Goal: Task Accomplishment & Management: Complete application form

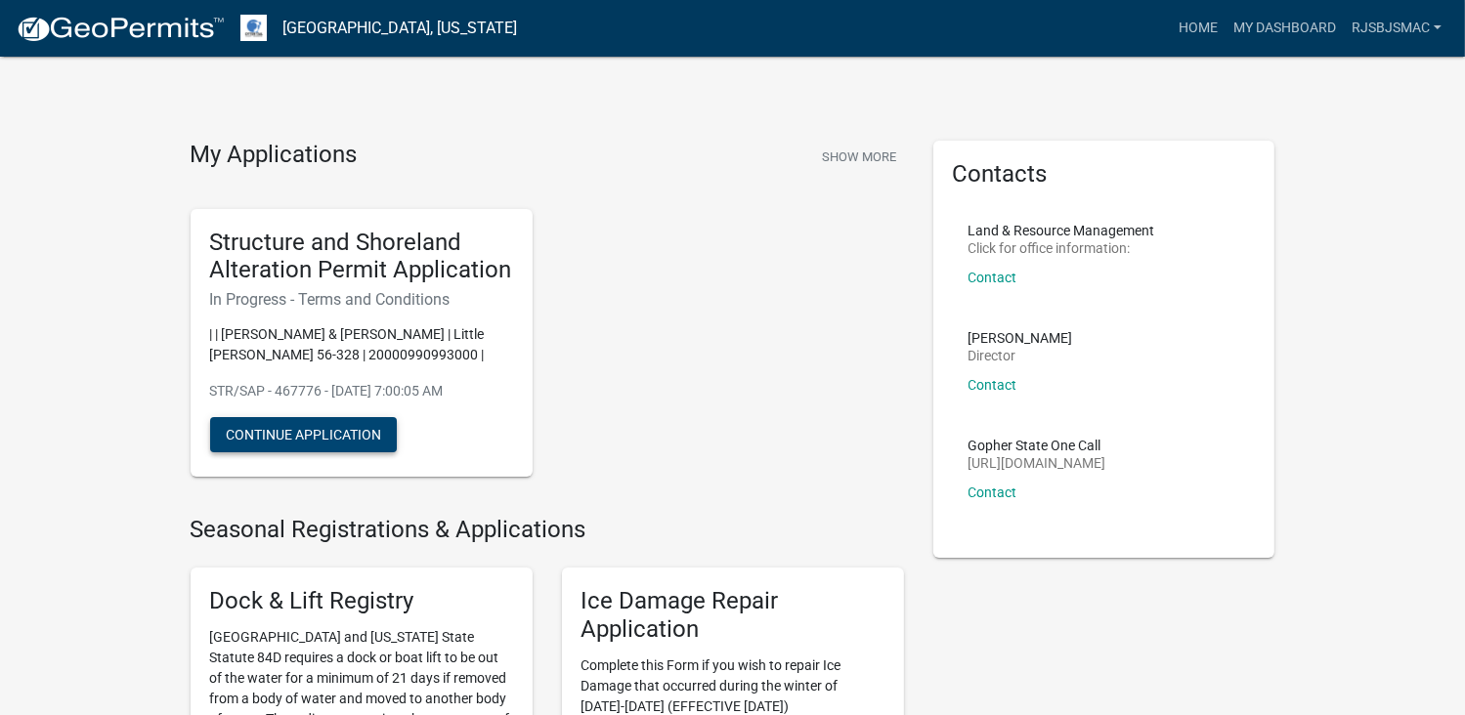
click at [290, 431] on button "Continue Application" at bounding box center [303, 434] width 187 height 35
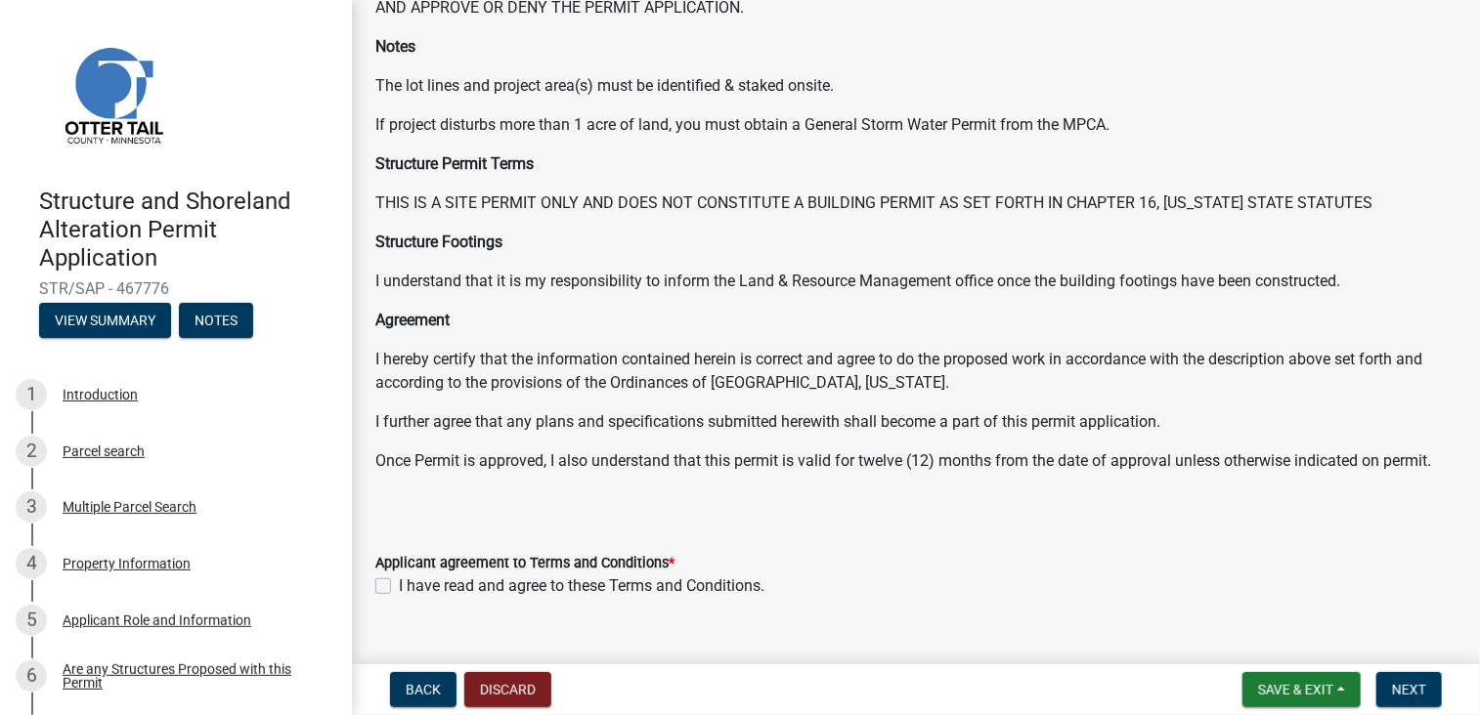
scroll to position [207, 0]
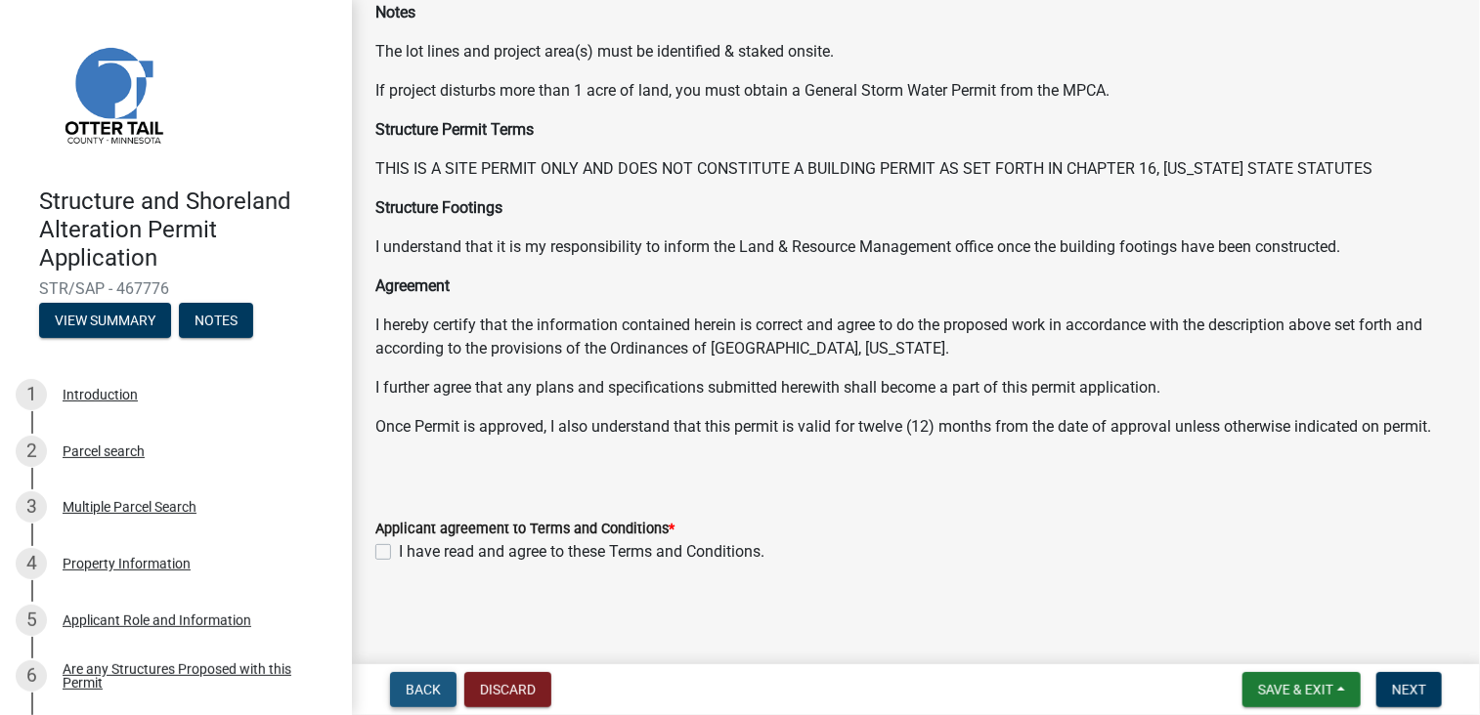
click at [421, 686] on span "Back" at bounding box center [423, 690] width 35 height 16
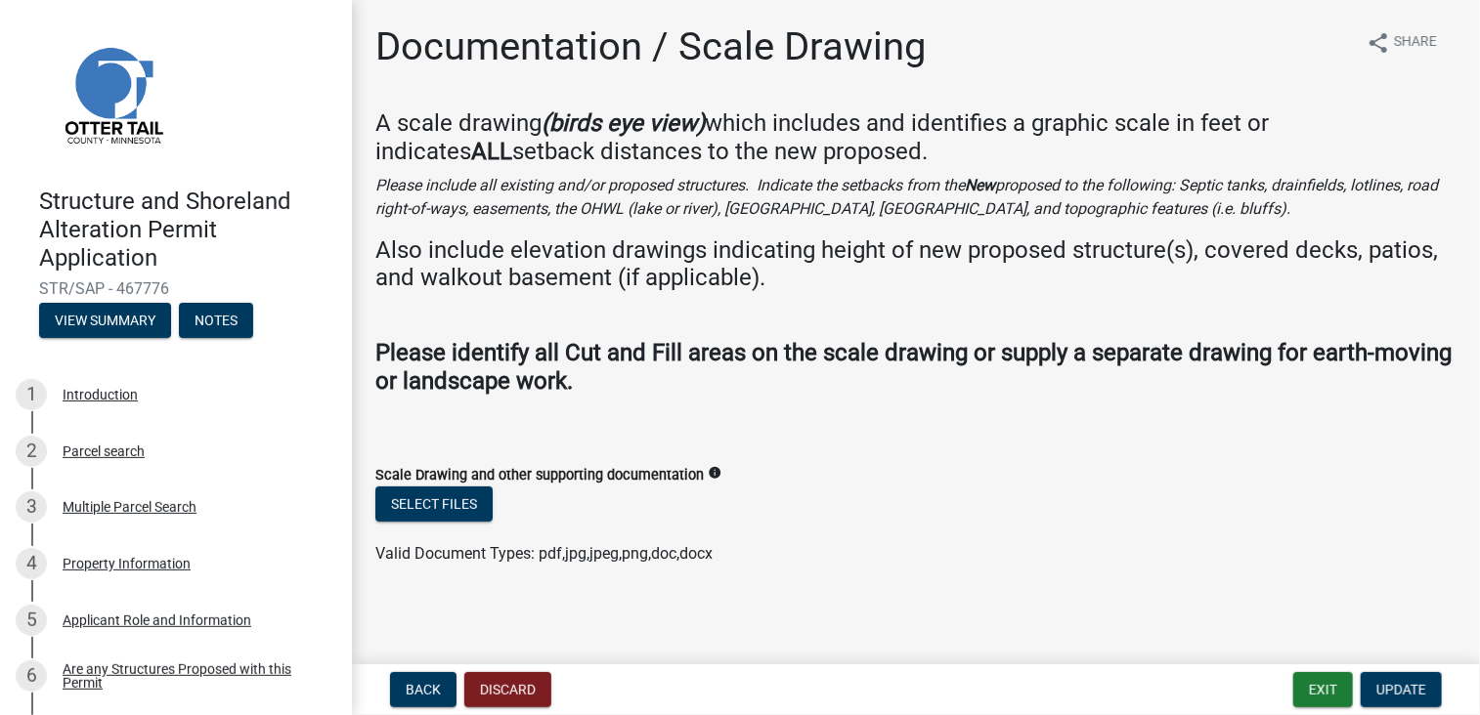
scroll to position [2, 0]
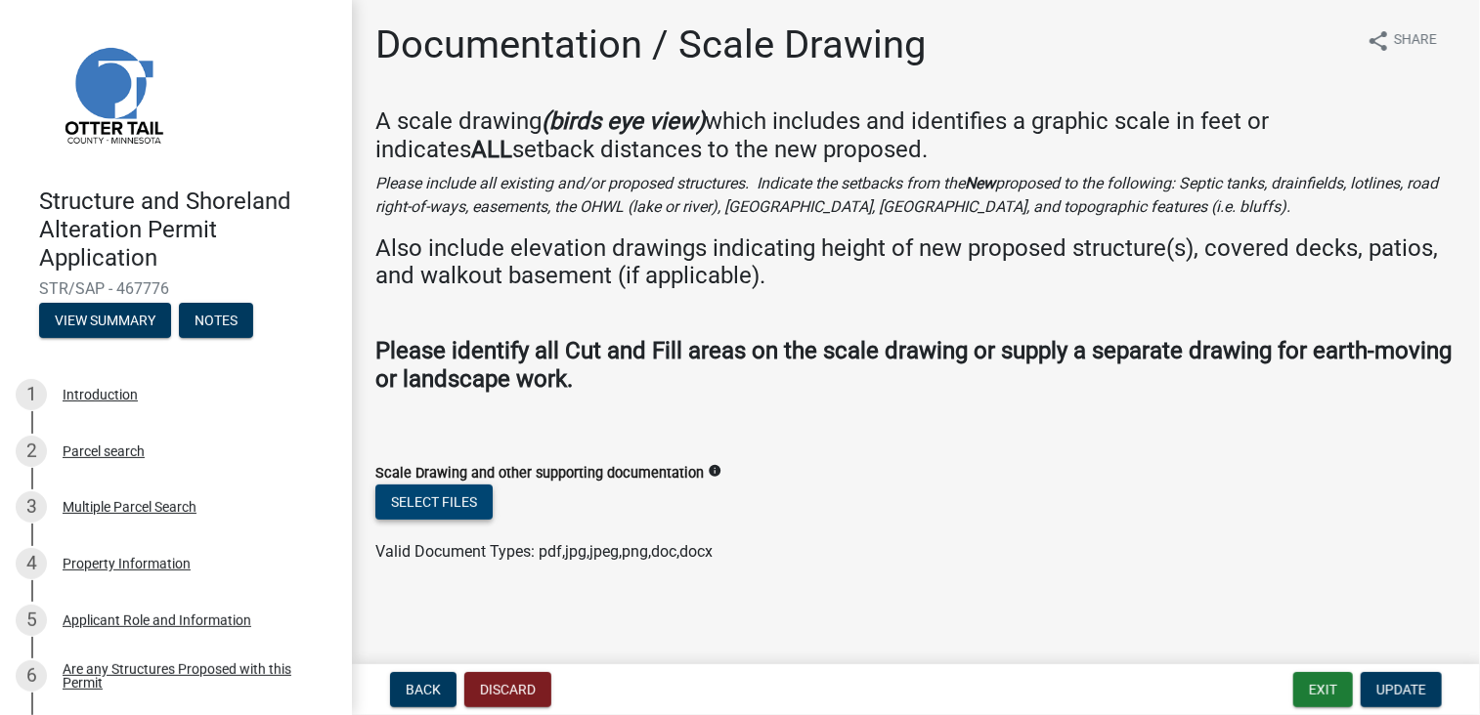
click at [427, 495] on button "Select files" at bounding box center [433, 502] width 117 height 35
click at [427, 687] on span "Back" at bounding box center [423, 690] width 35 height 16
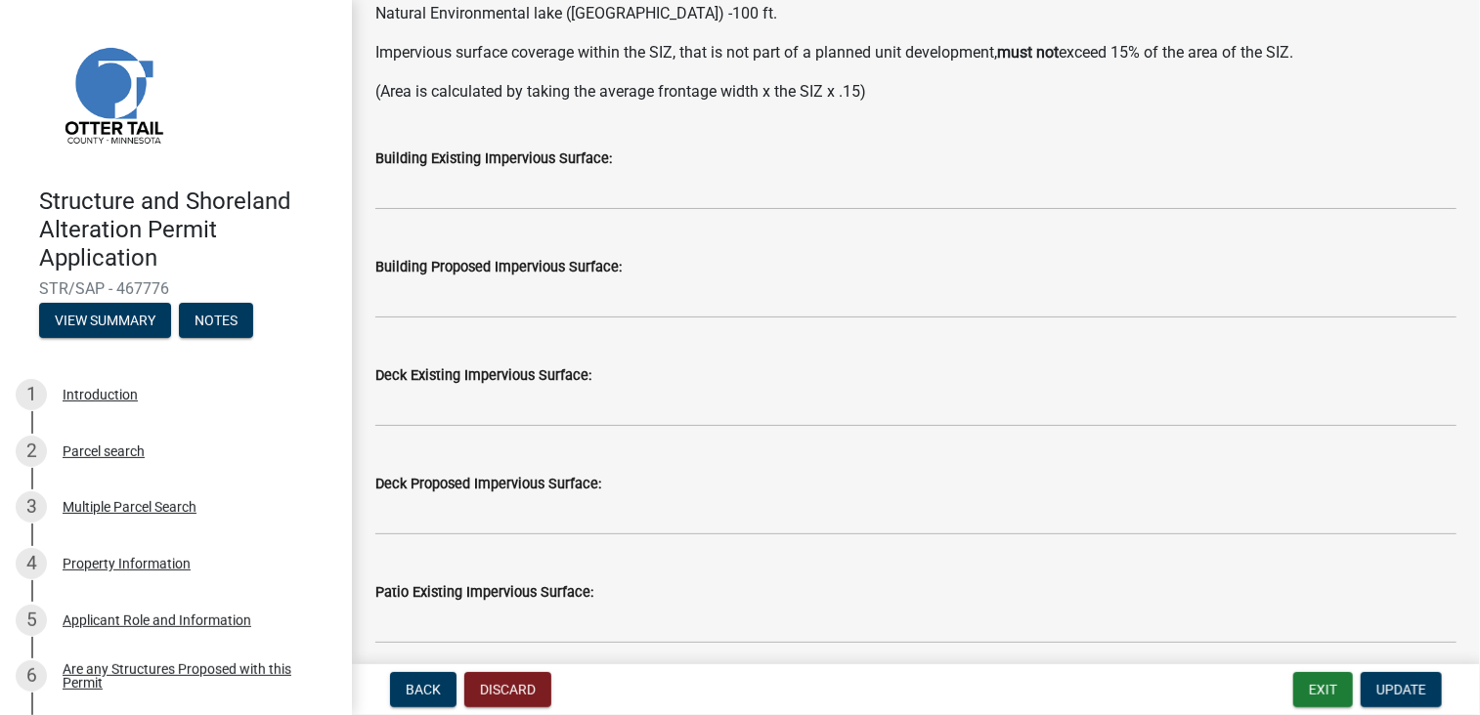
scroll to position [0, 0]
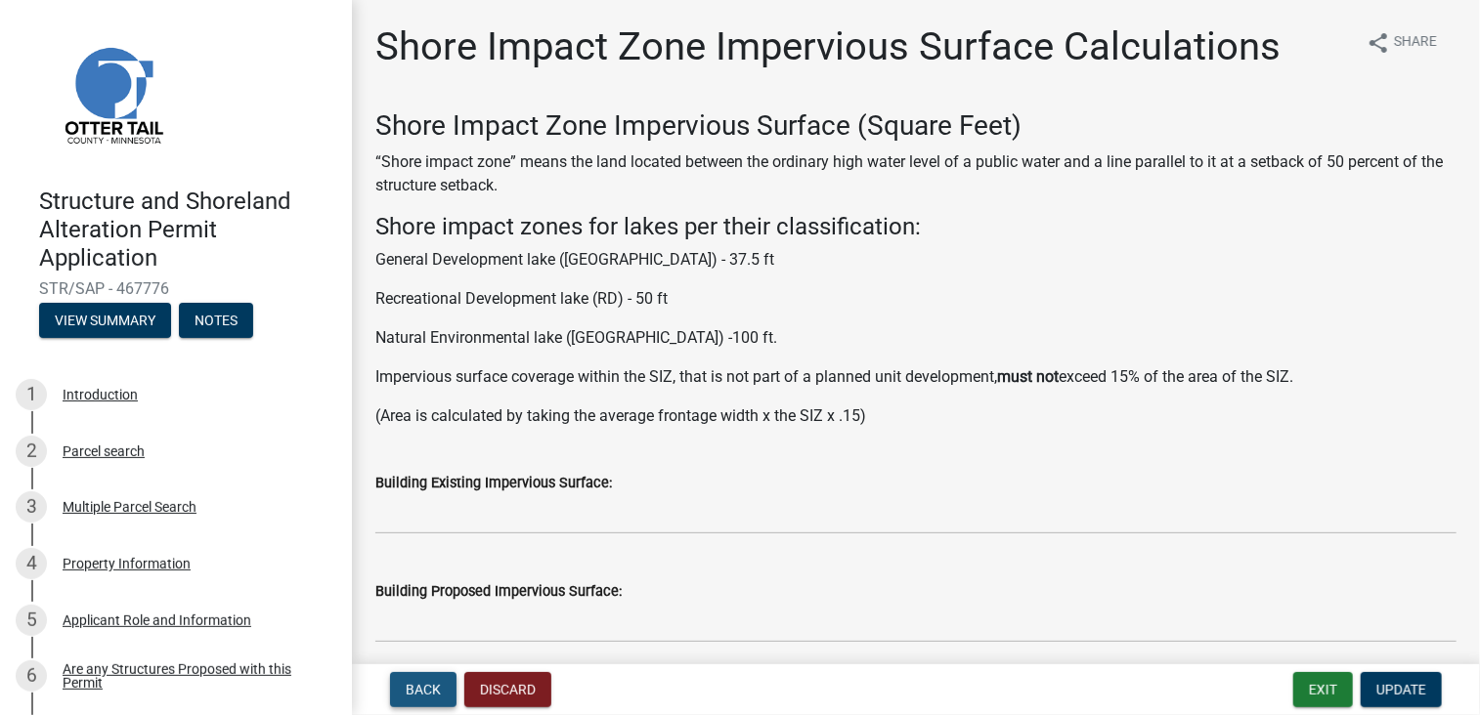
click at [430, 699] on button "Back" at bounding box center [423, 689] width 66 height 35
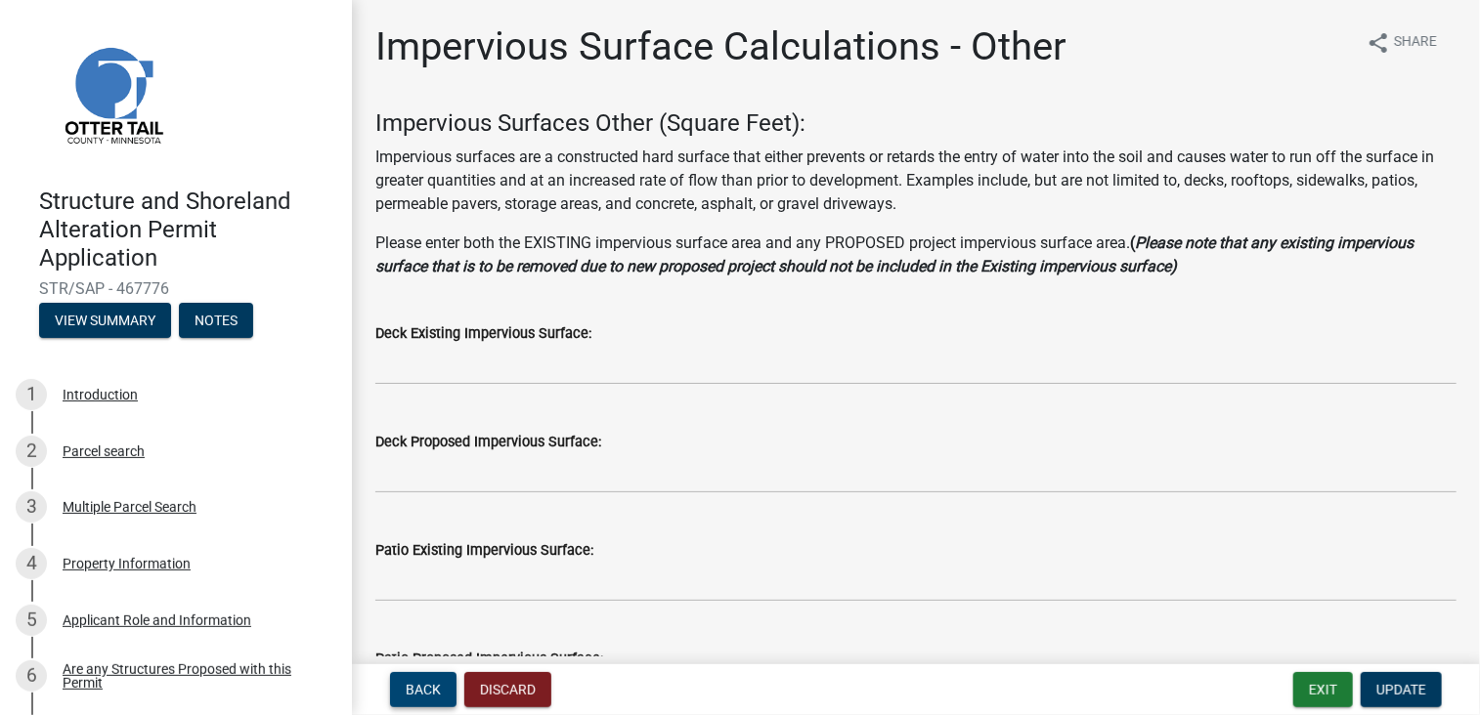
click at [413, 691] on span "Back" at bounding box center [423, 690] width 35 height 16
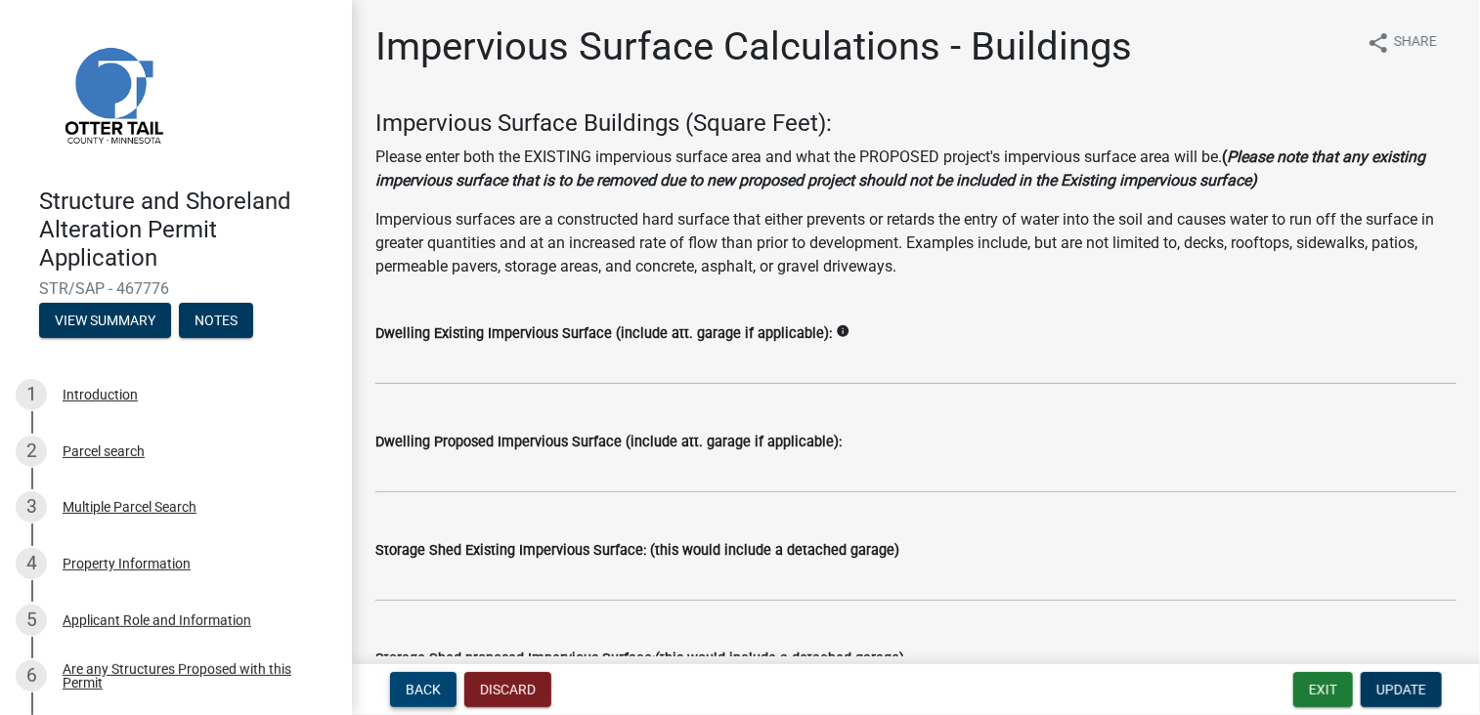
click at [413, 691] on span "Back" at bounding box center [423, 690] width 35 height 16
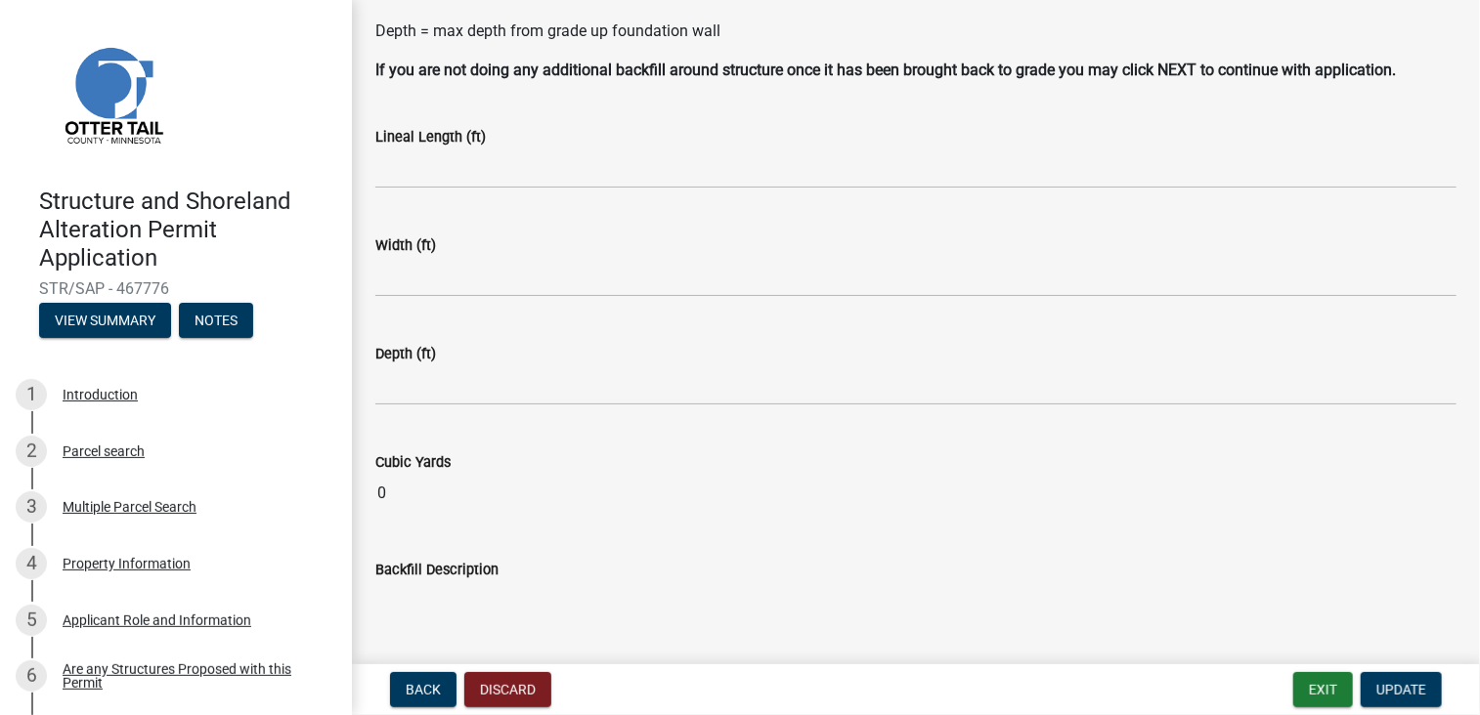
scroll to position [293, 0]
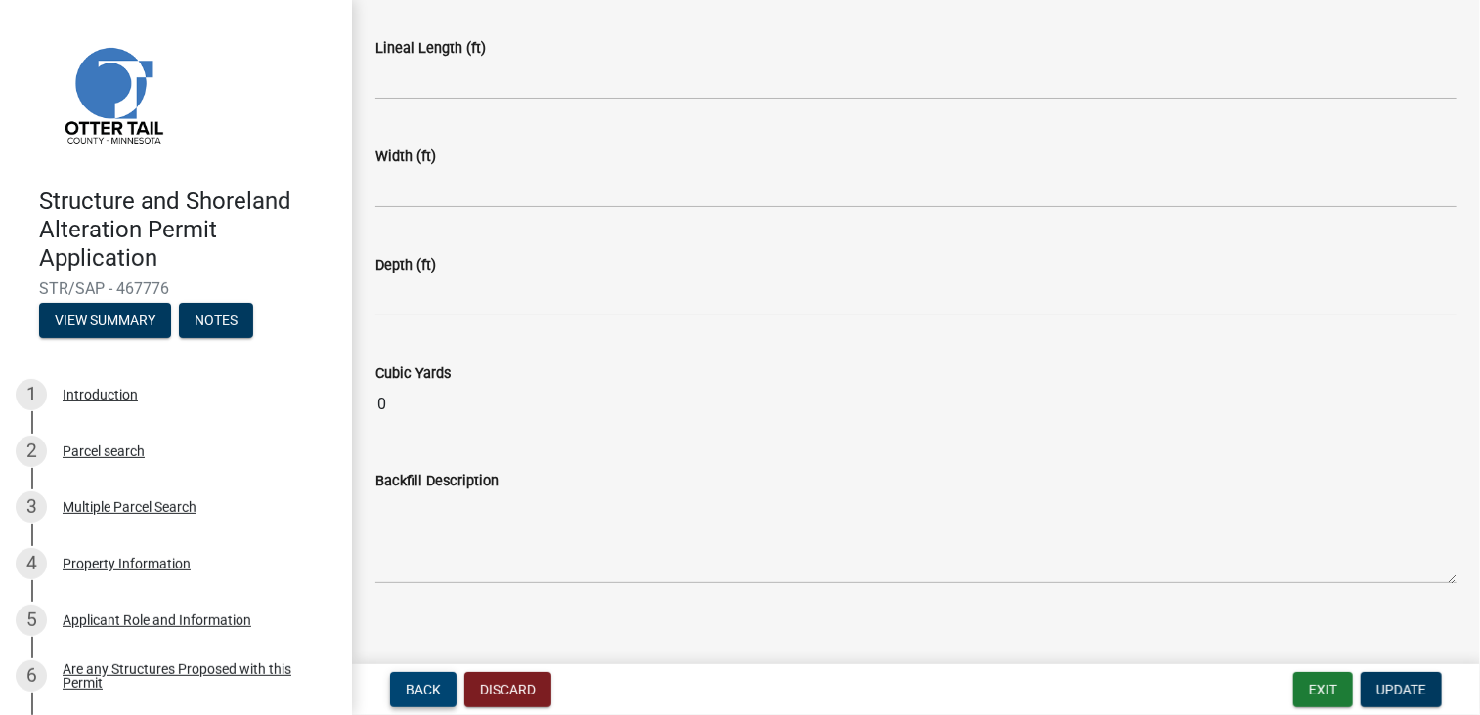
click at [427, 684] on span "Back" at bounding box center [423, 690] width 35 height 16
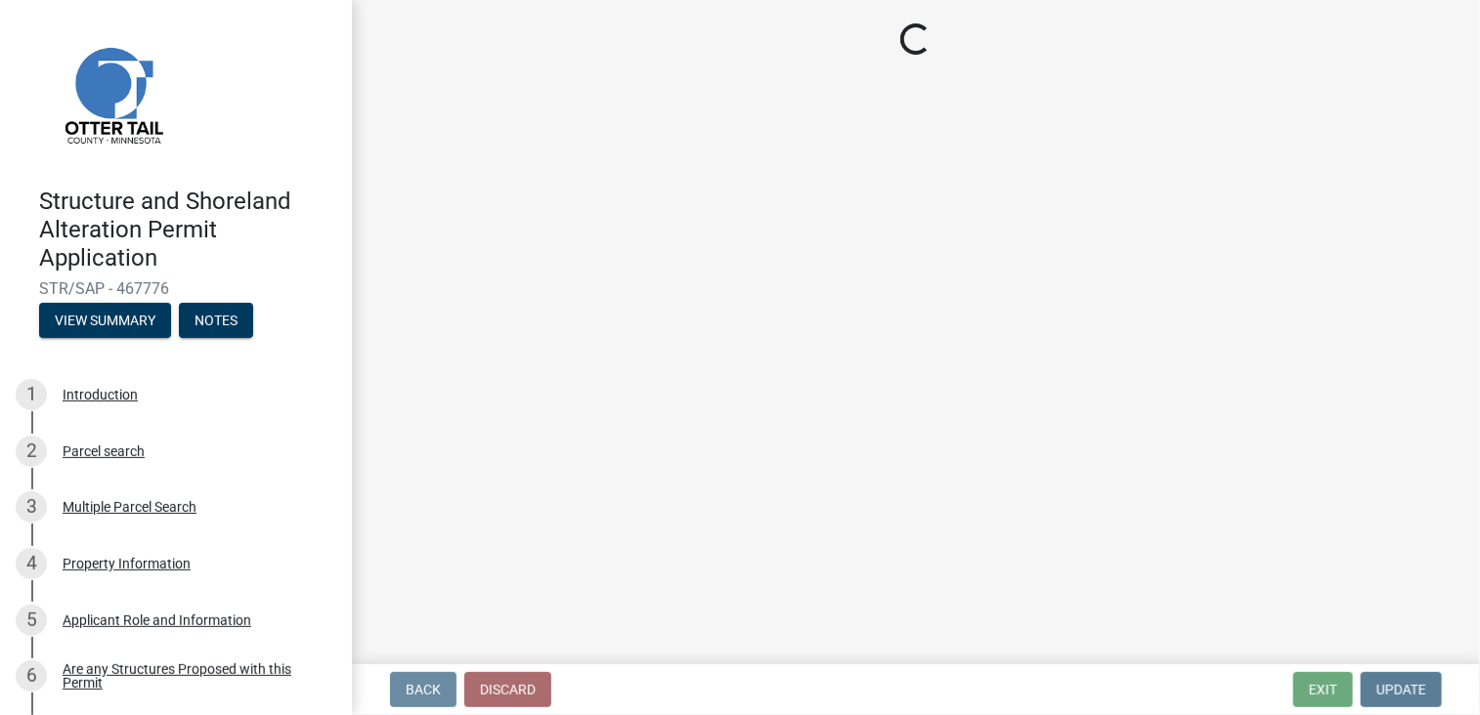
scroll to position [0, 0]
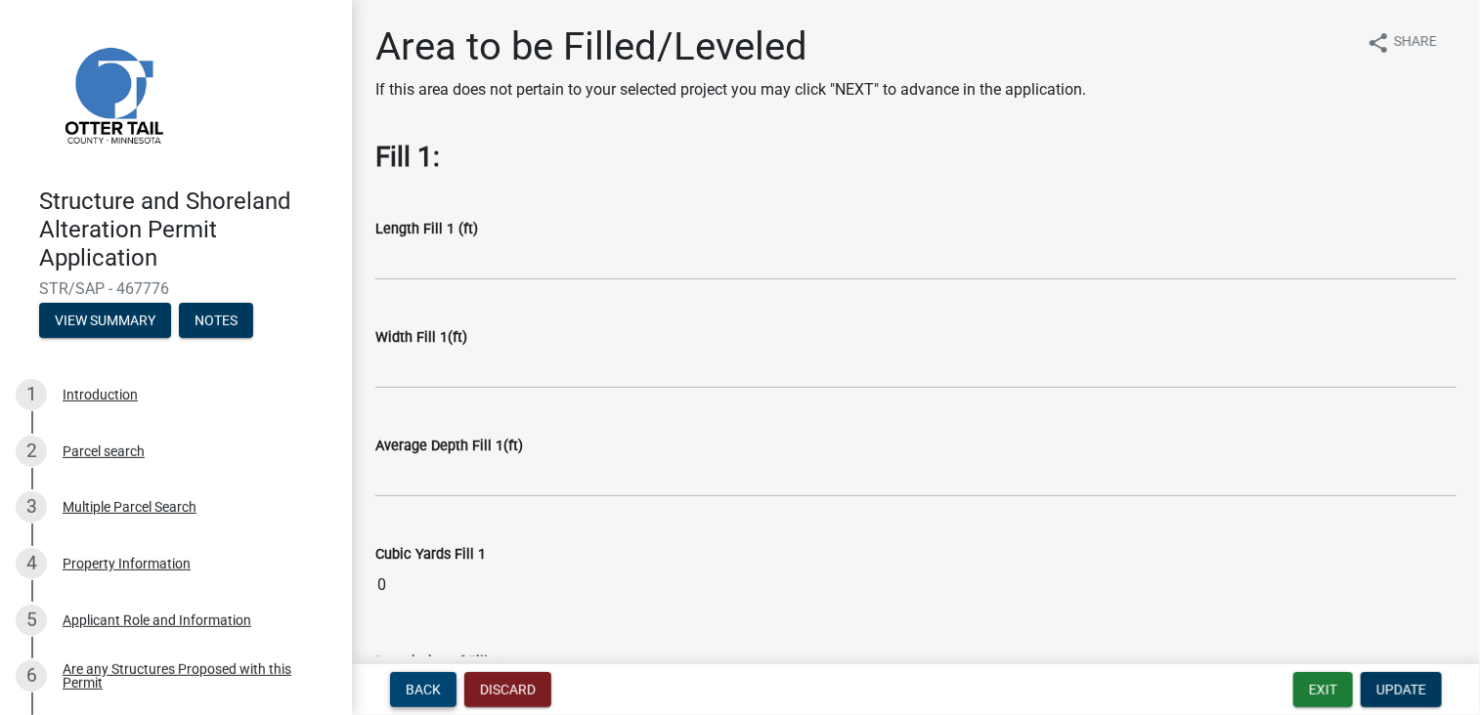
click at [427, 684] on span "Back" at bounding box center [423, 690] width 35 height 16
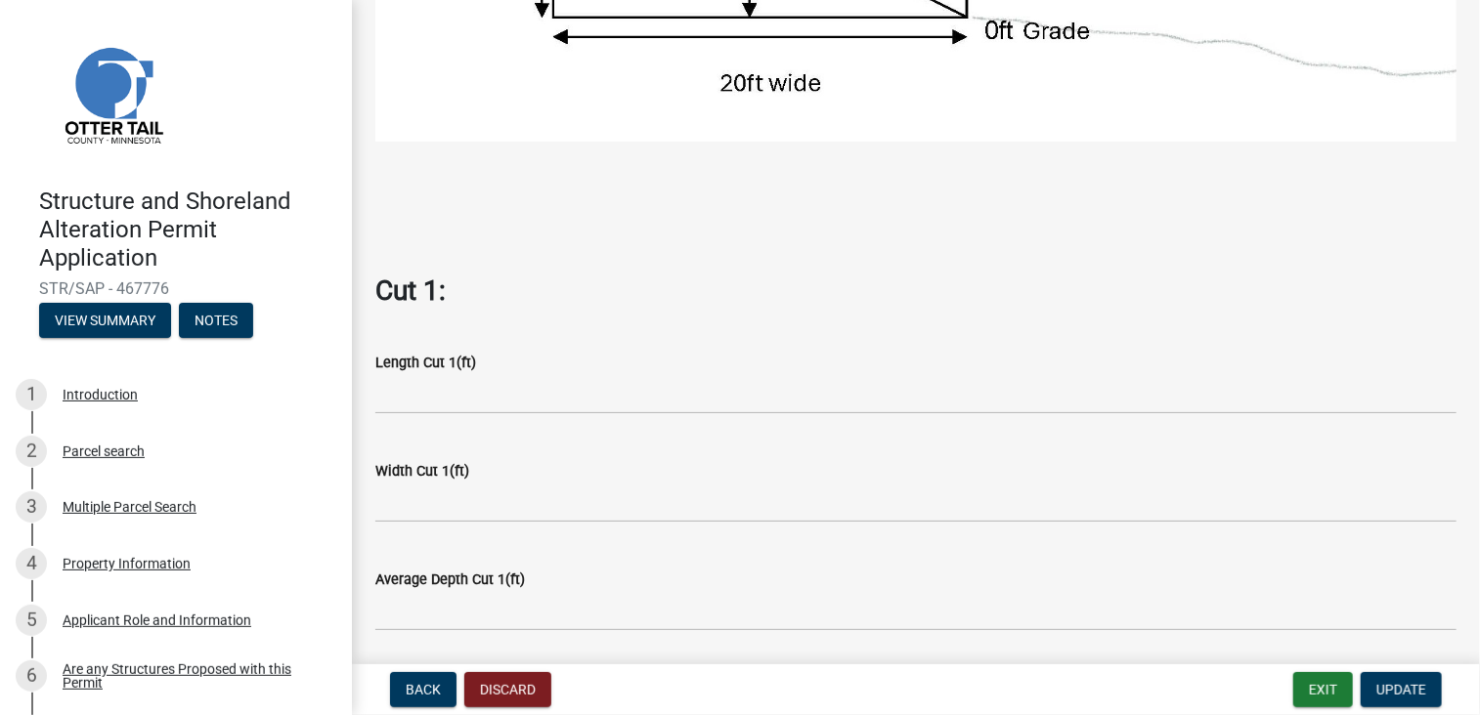
scroll to position [782, 0]
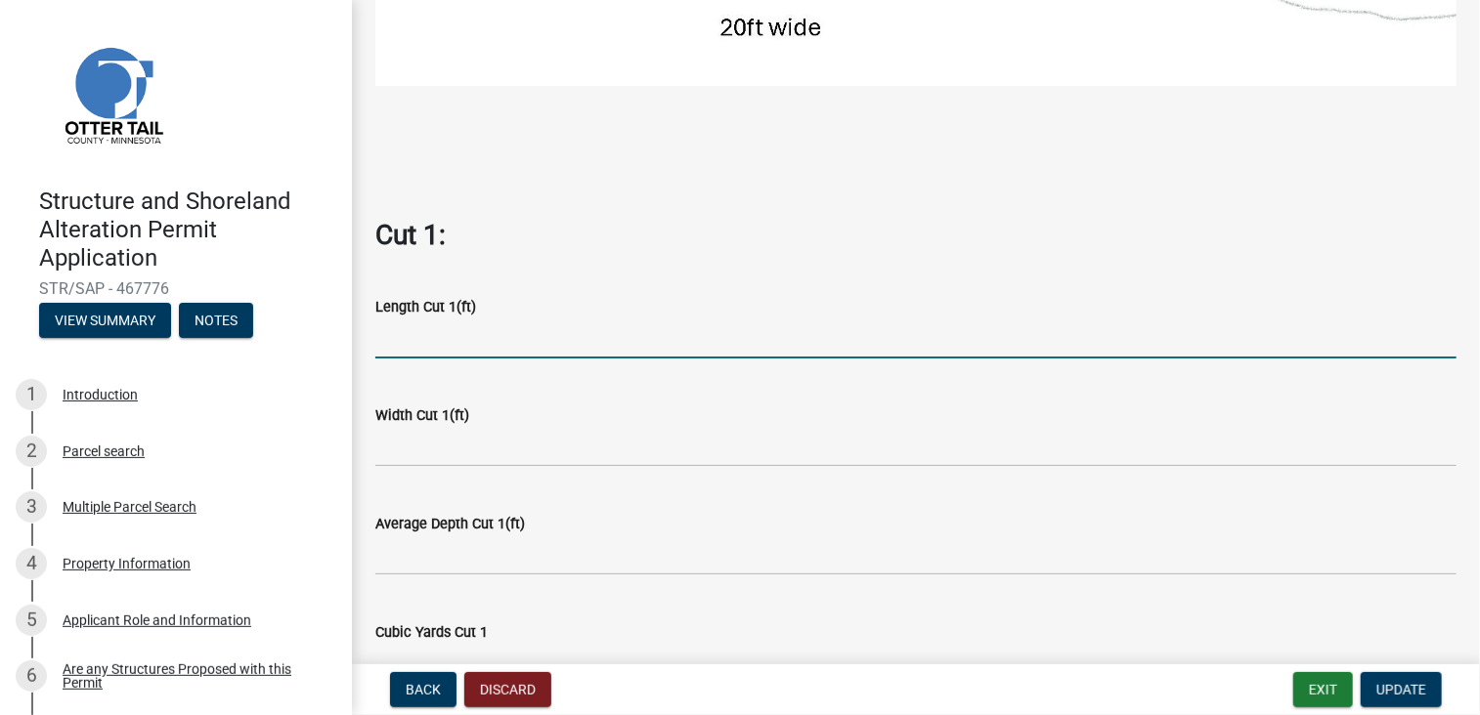
click at [460, 328] on input "text" at bounding box center [915, 339] width 1081 height 40
type input "70"
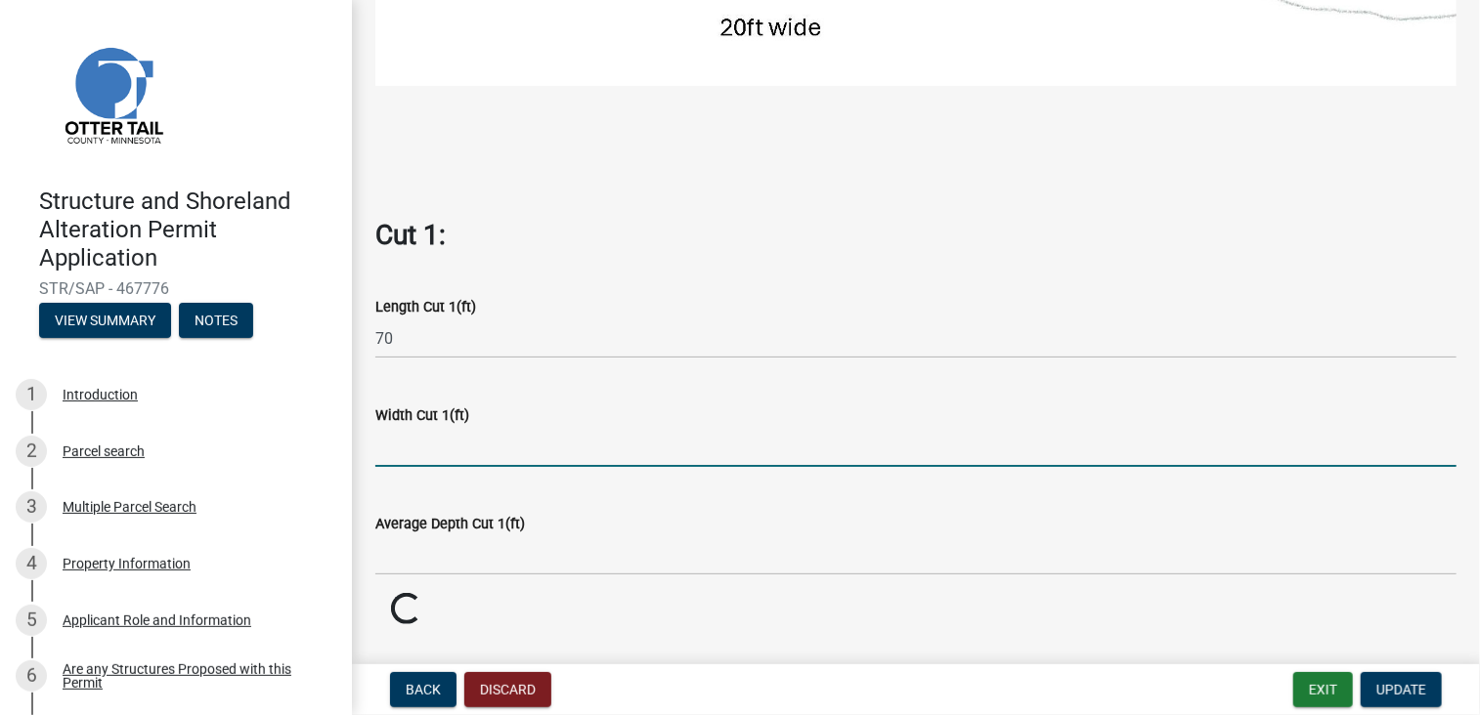
click at [456, 438] on input "text" at bounding box center [915, 447] width 1081 height 40
type input "40"
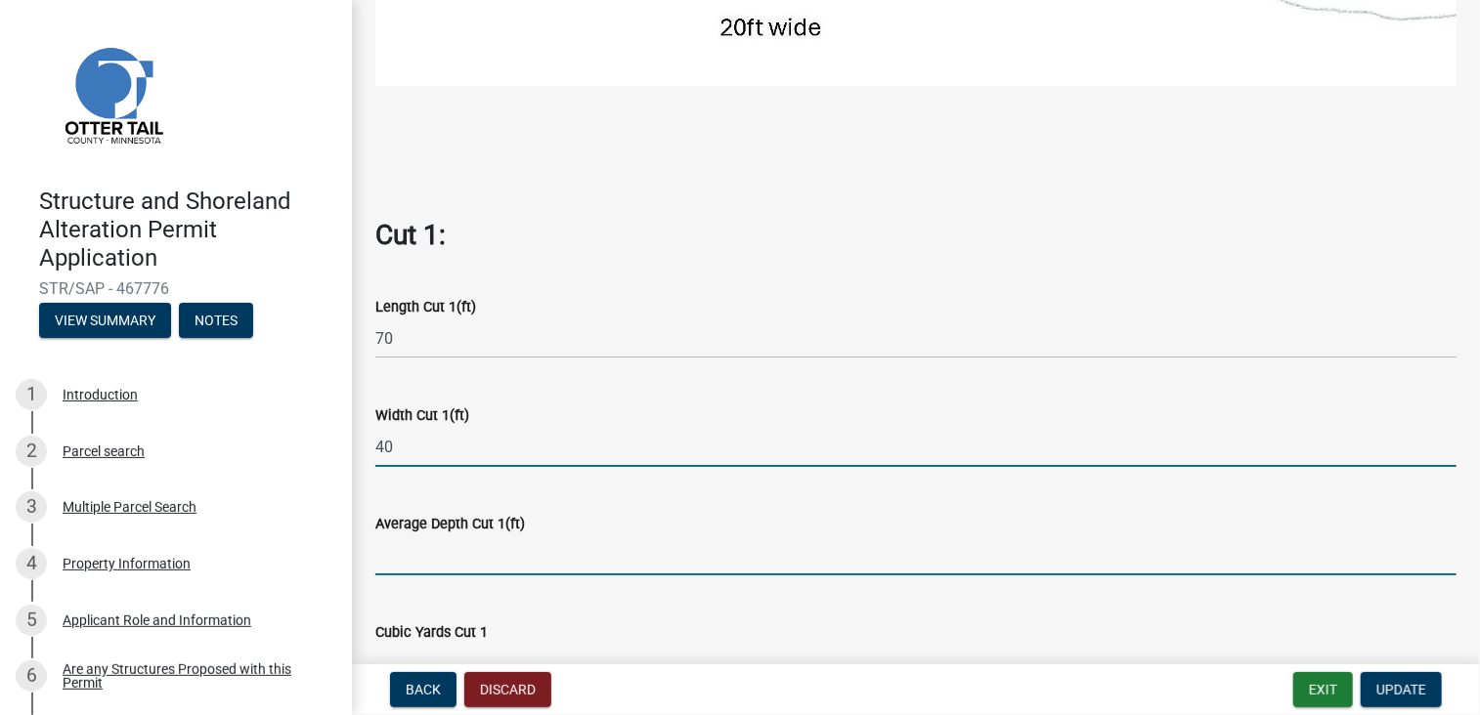
click at [483, 543] on input "text" at bounding box center [915, 556] width 1081 height 40
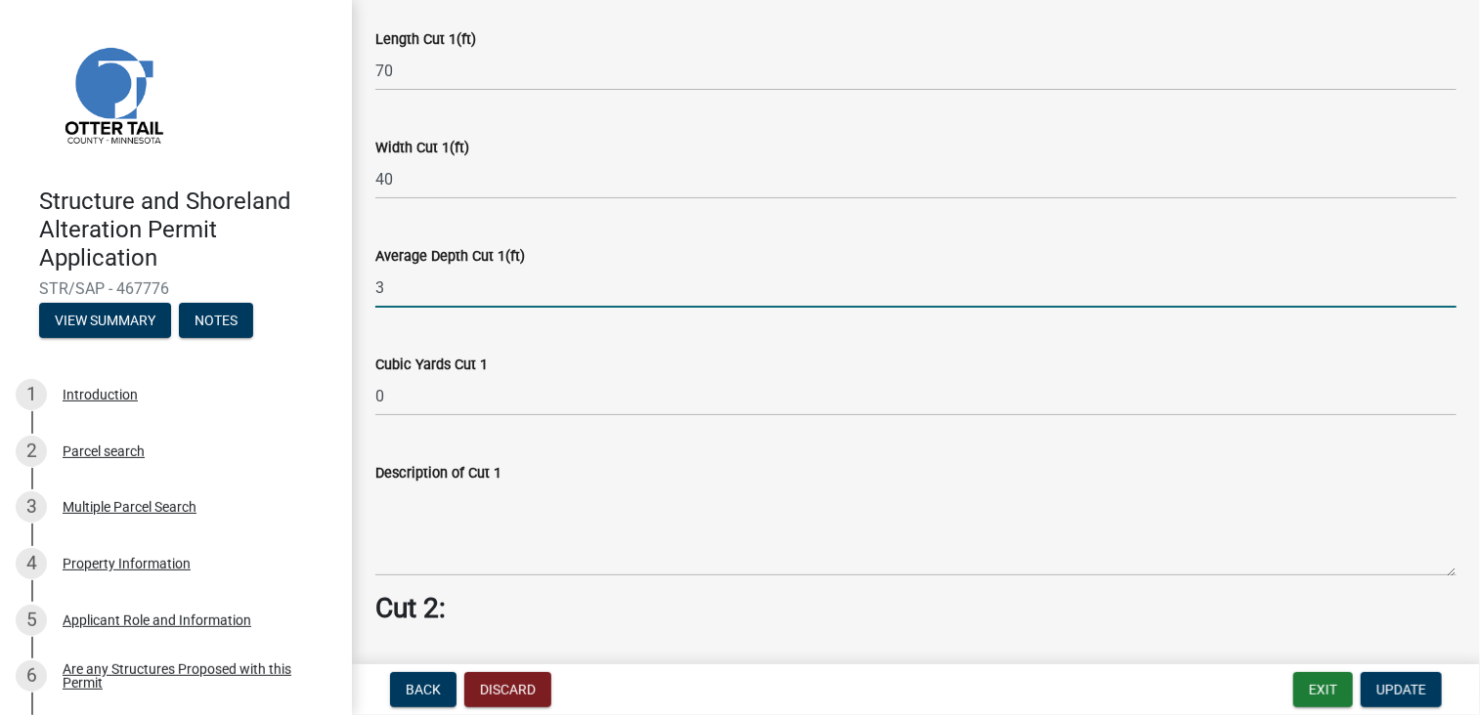
scroll to position [1075, 0]
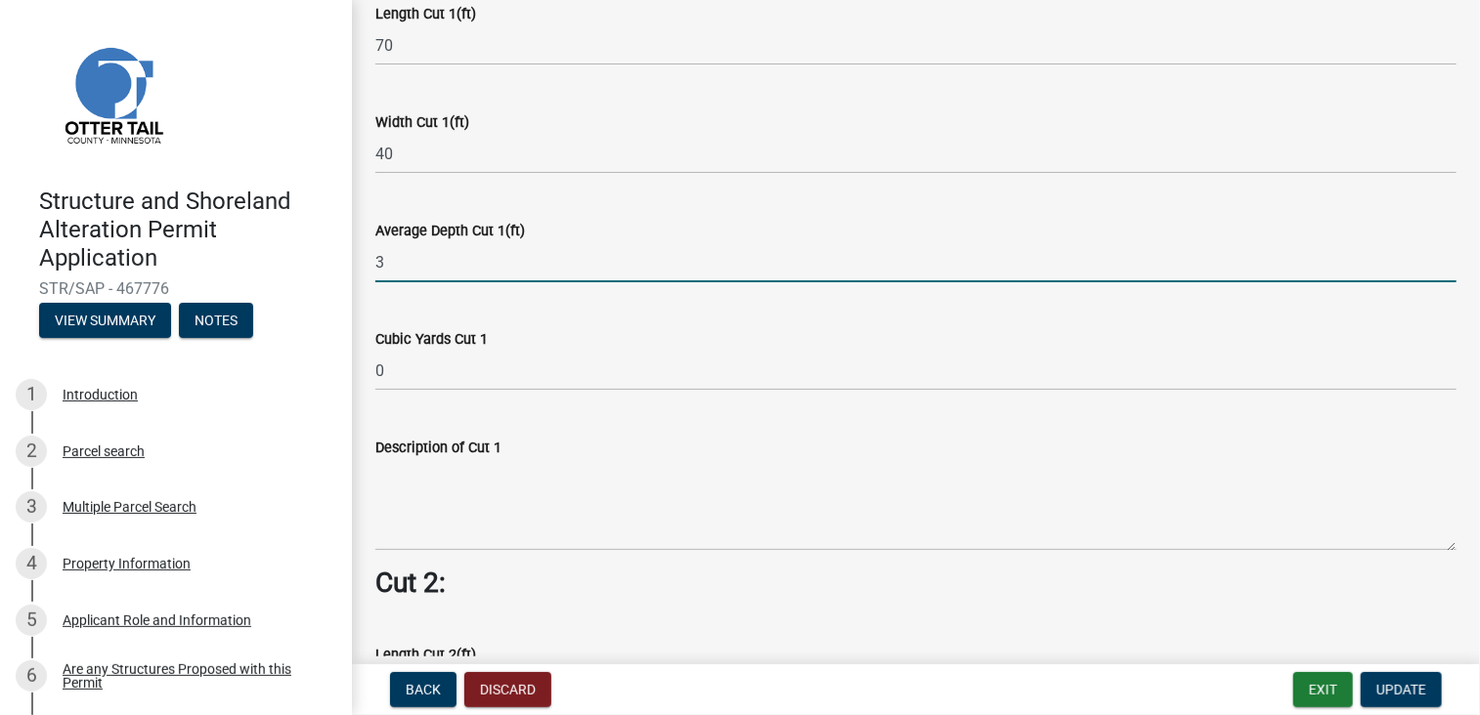
type input "3"
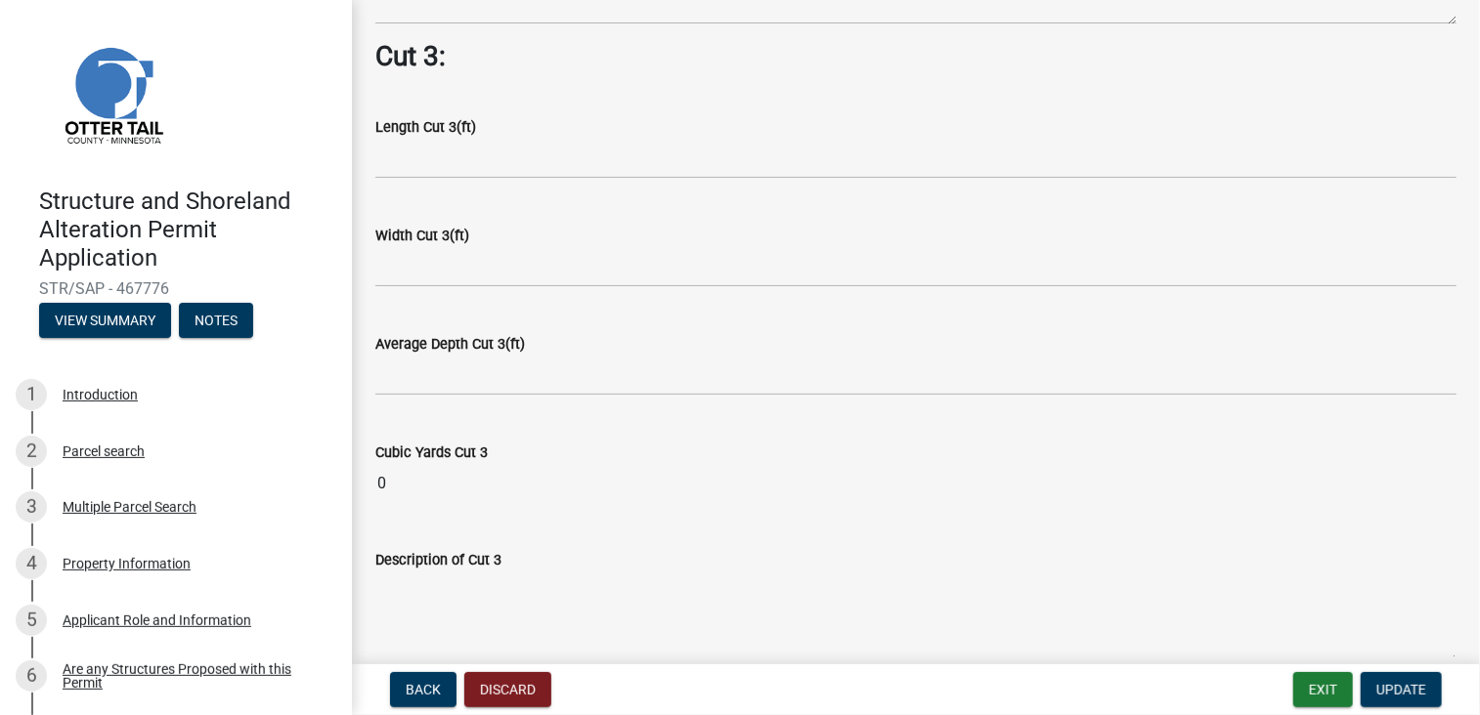
scroll to position [2437, 0]
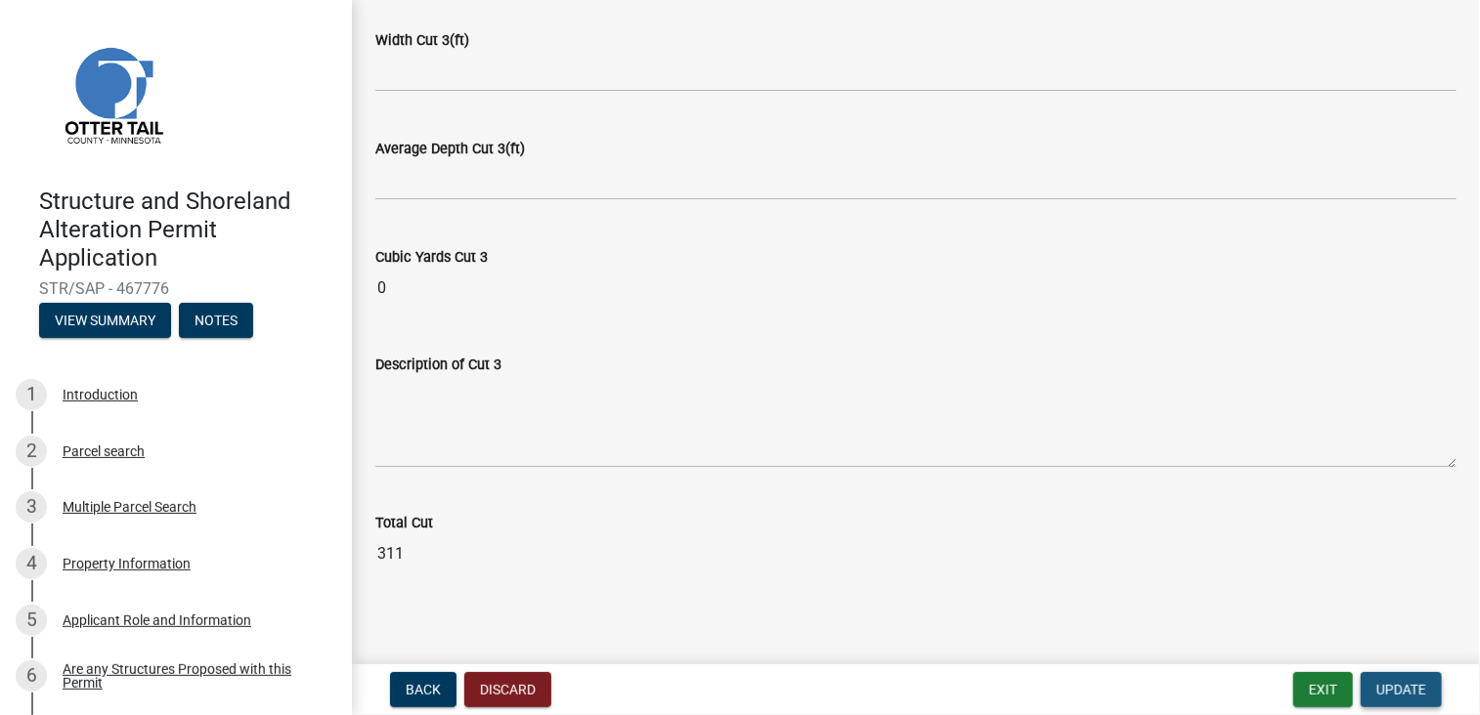
click at [1393, 704] on button "Update" at bounding box center [1400, 689] width 81 height 35
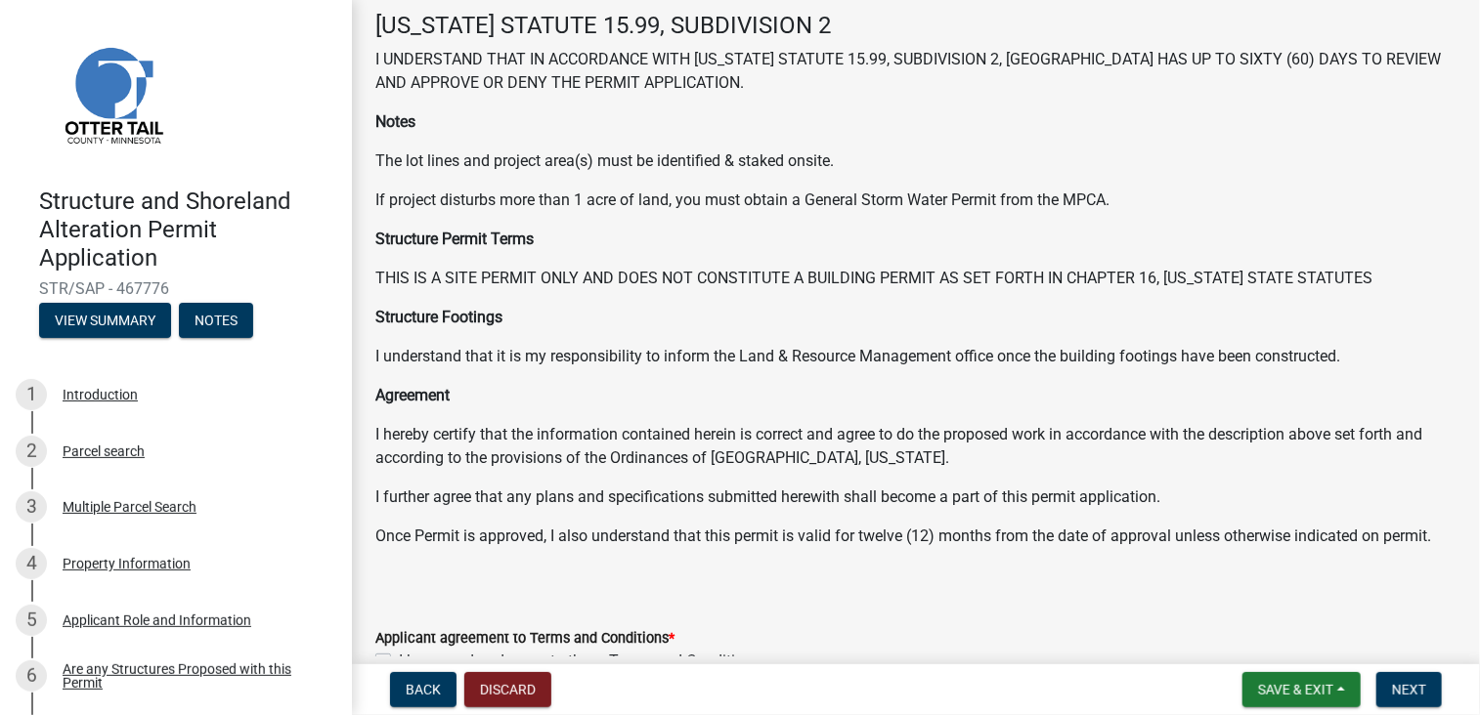
scroll to position [195, 0]
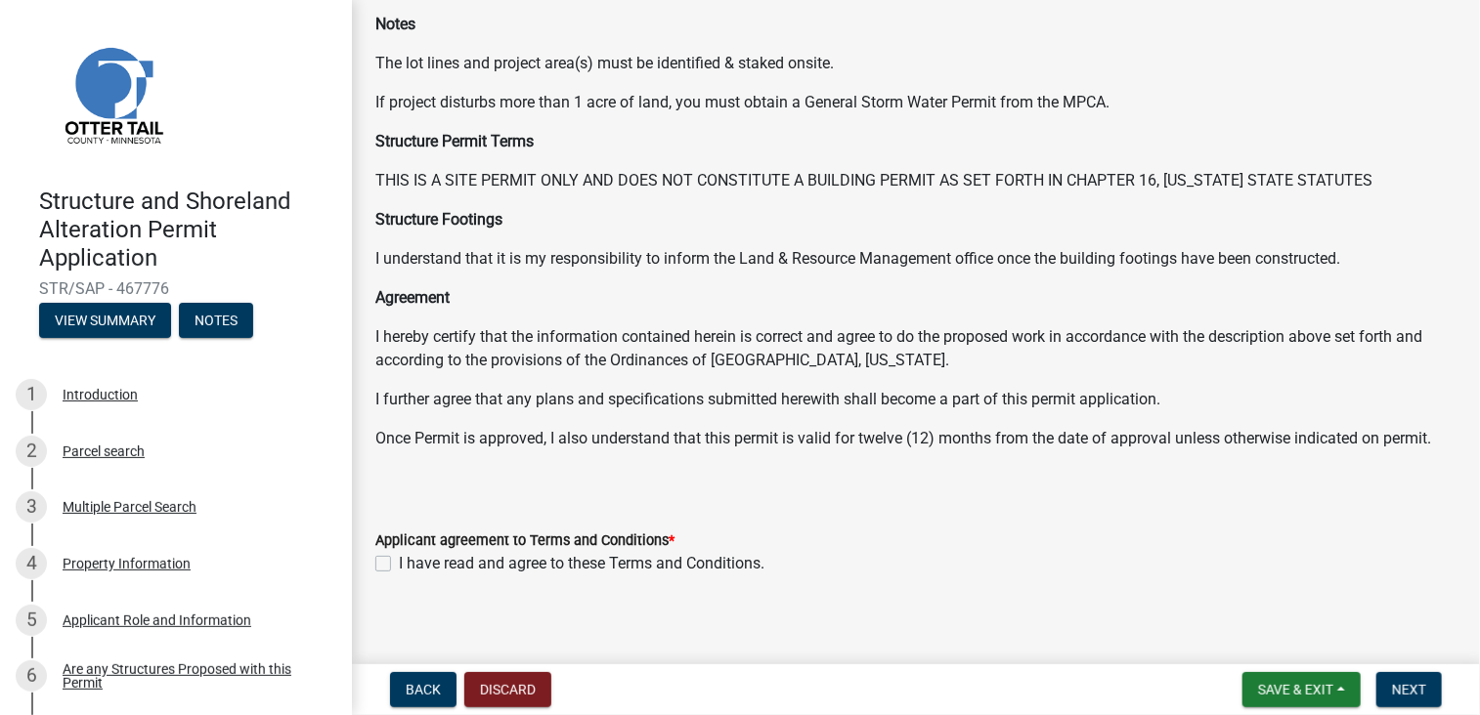
click at [399, 569] on label "I have read and agree to these Terms and Conditions." at bounding box center [582, 563] width 366 height 23
click at [399, 565] on input "I have read and agree to these Terms and Conditions." at bounding box center [405, 558] width 13 height 13
checkbox input "true"
click at [1400, 689] on span "Next" at bounding box center [1409, 690] width 34 height 16
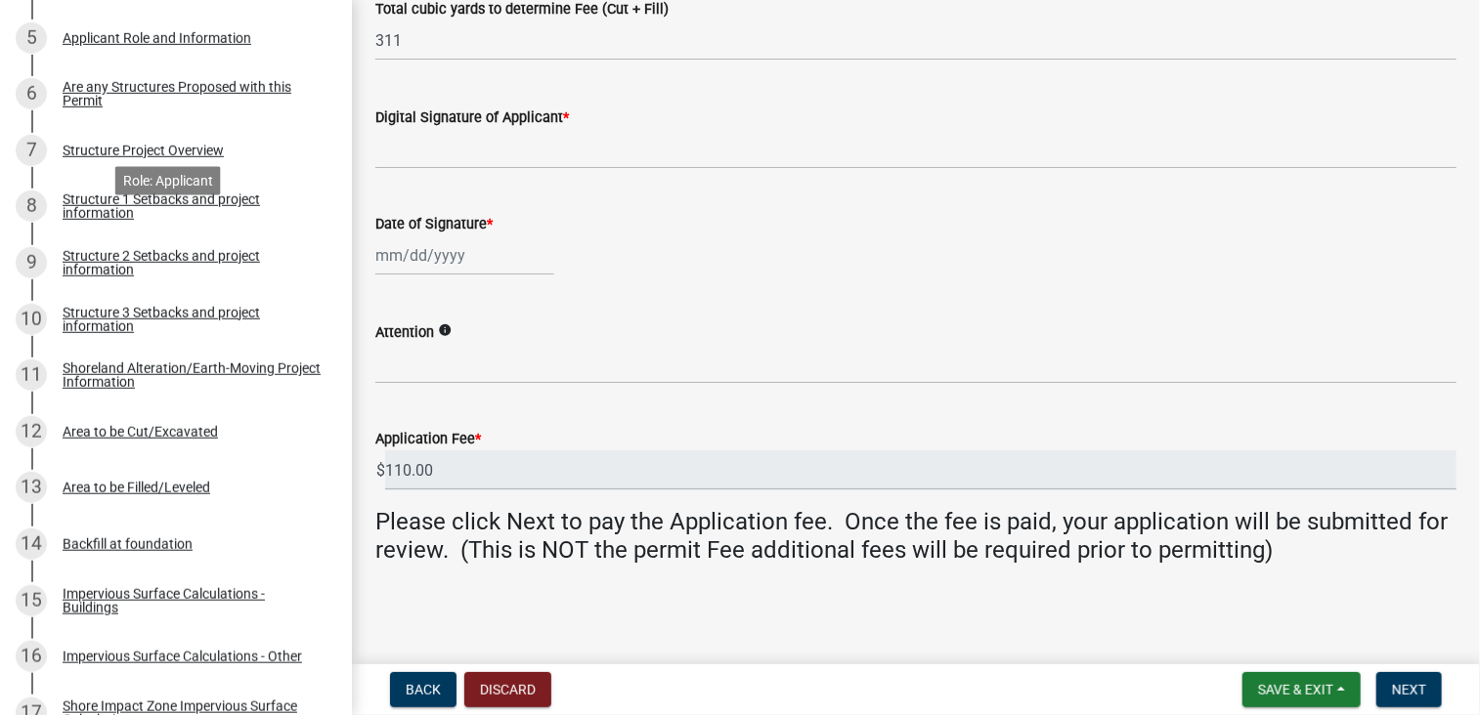
scroll to position [586, 0]
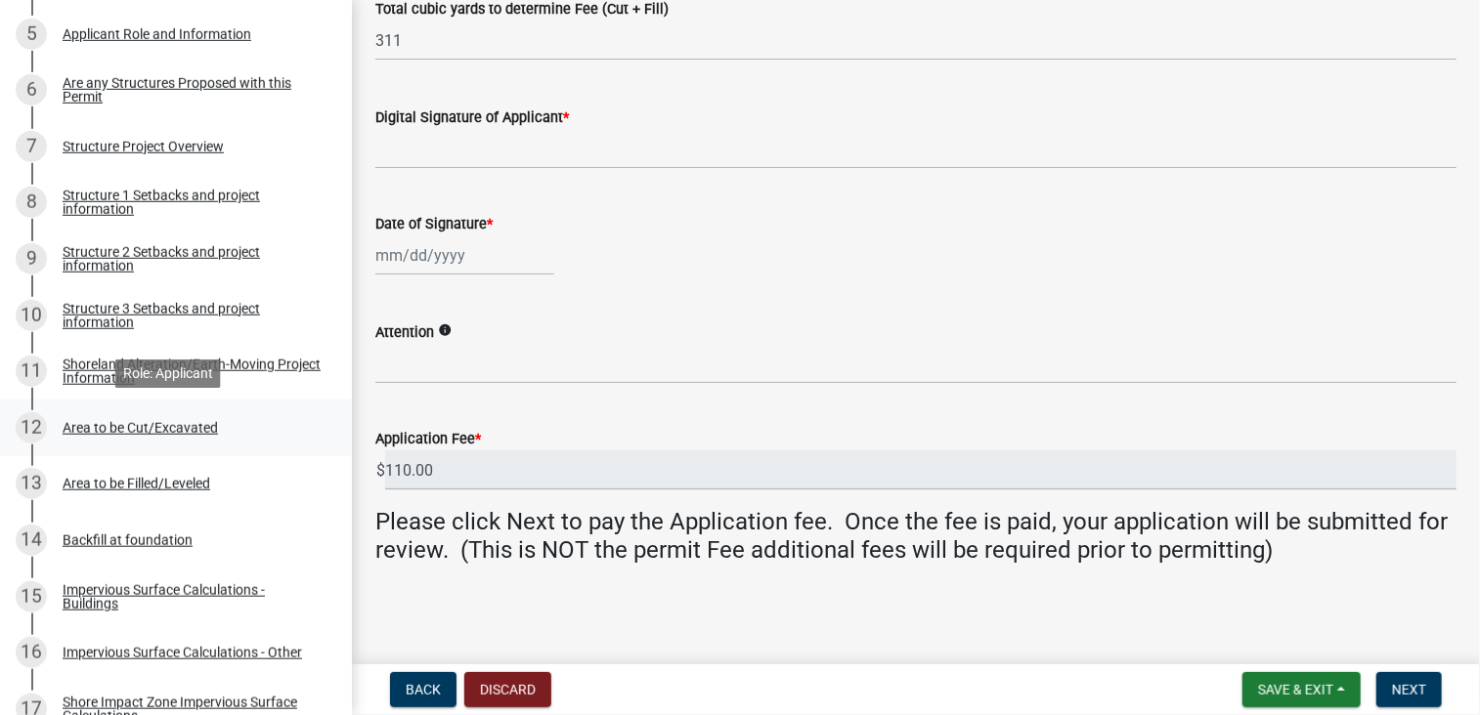
click at [178, 429] on div "Area to be Cut/Excavated" at bounding box center [140, 428] width 155 height 14
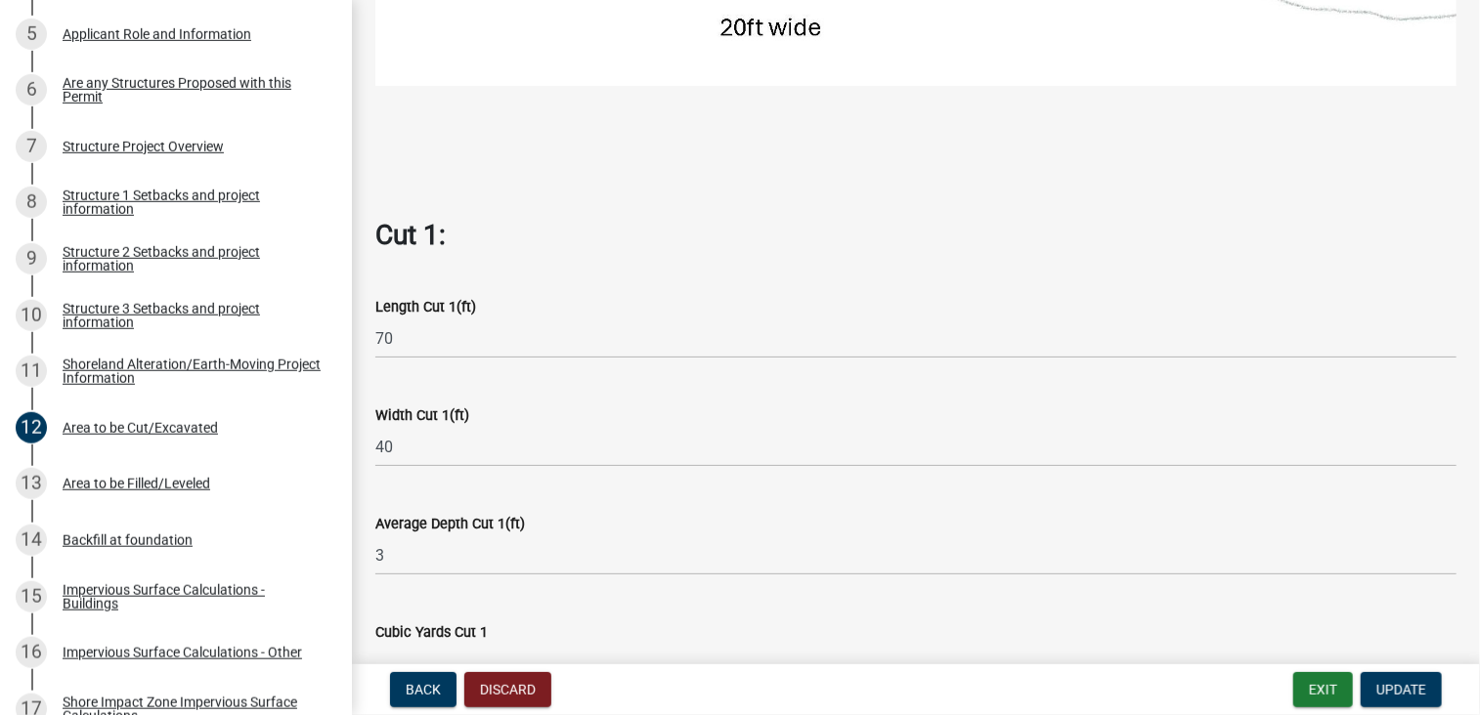
scroll to position [880, 0]
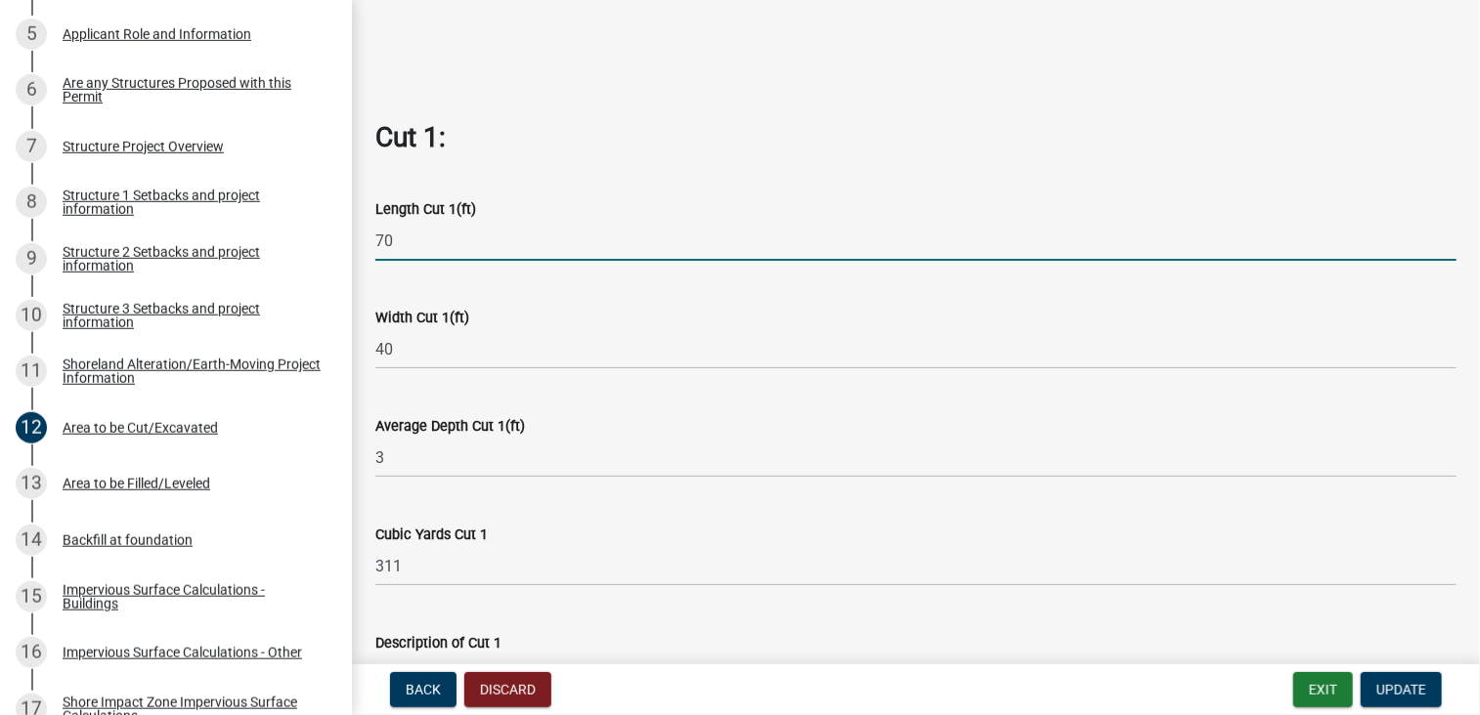
click at [396, 236] on input "70" at bounding box center [915, 241] width 1081 height 40
type input "7"
type input "6"
type input "50"
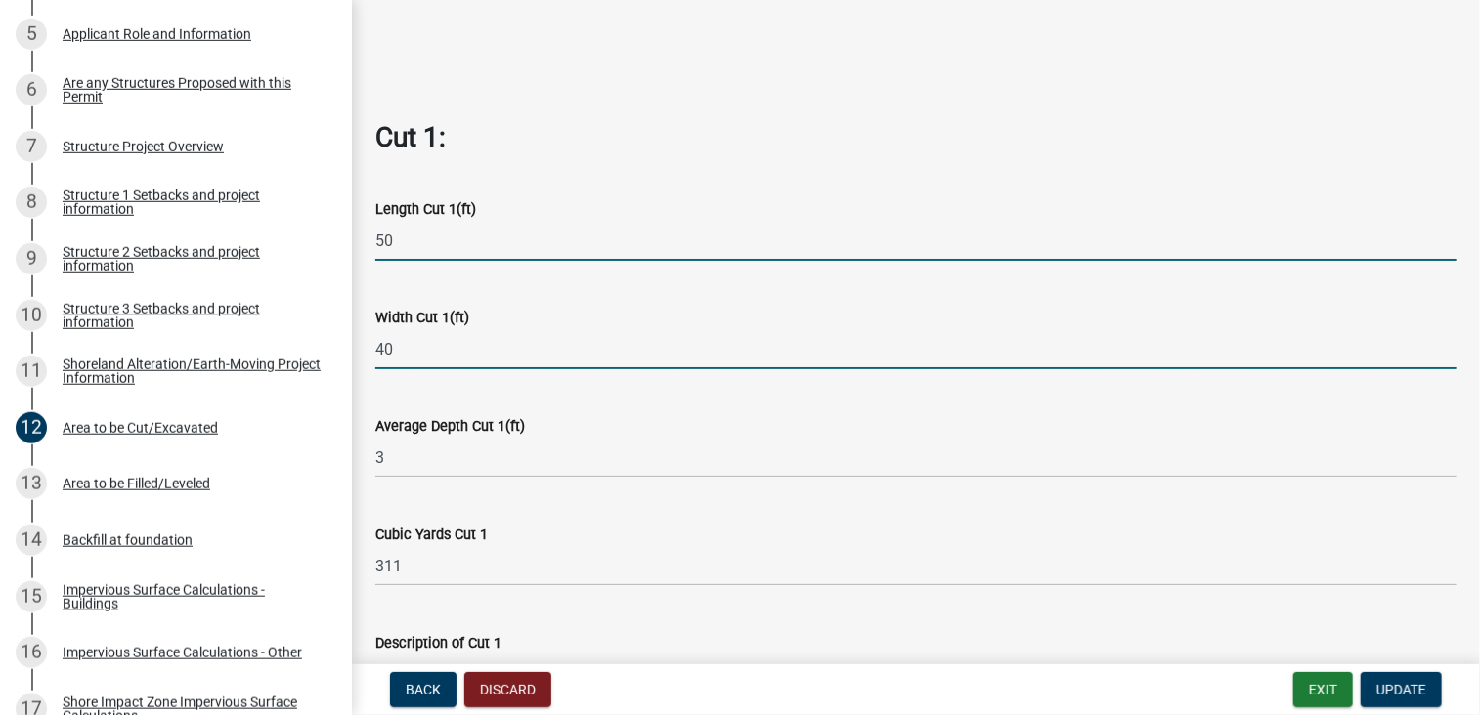
click at [452, 338] on input "40" at bounding box center [915, 349] width 1081 height 40
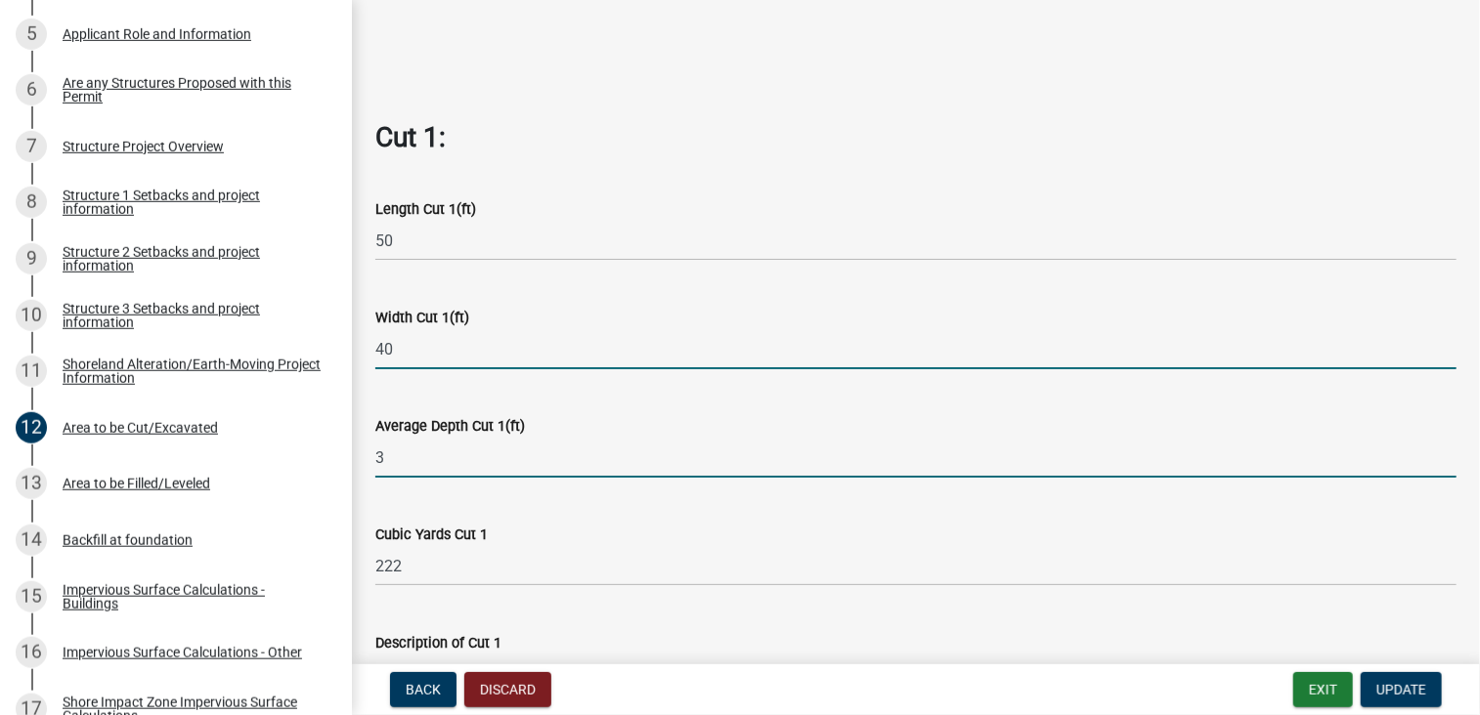
click at [412, 459] on input "3" at bounding box center [915, 458] width 1081 height 40
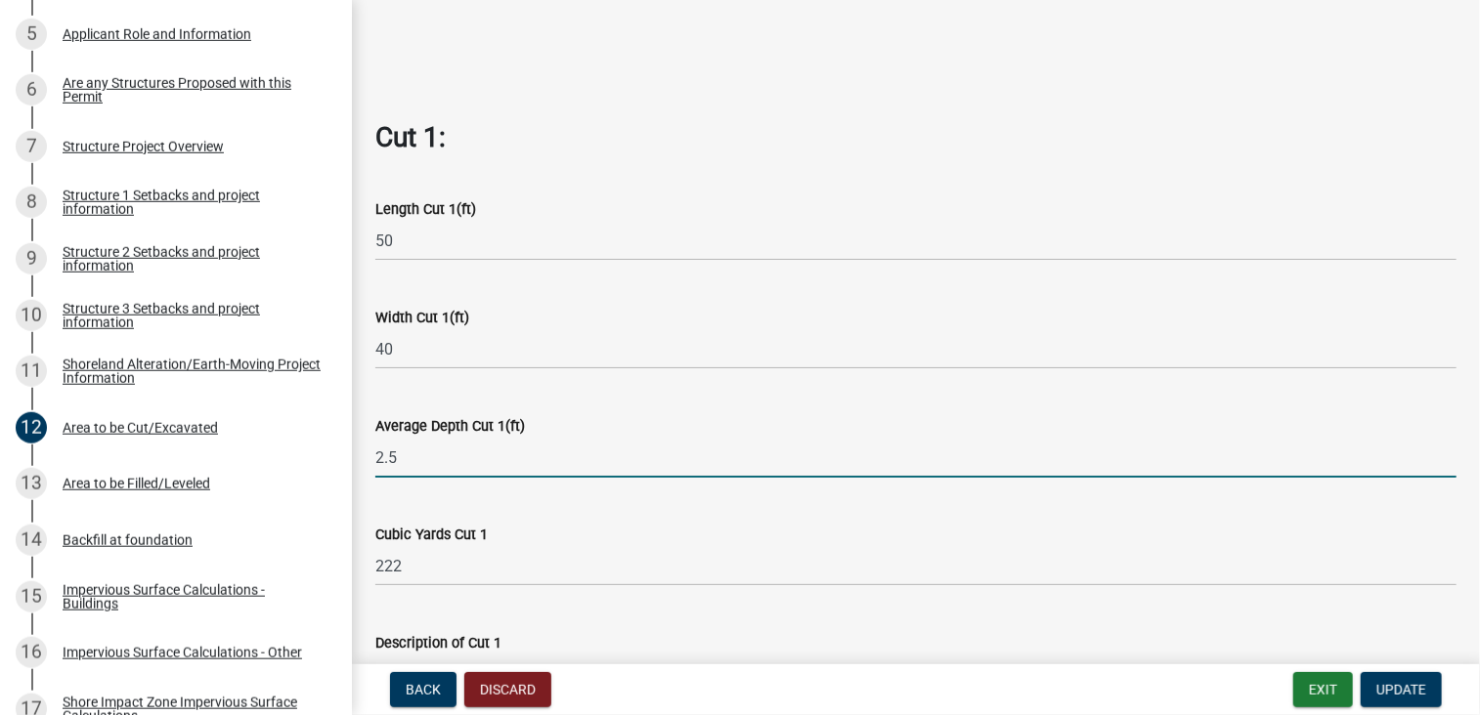
scroll to position [977, 0]
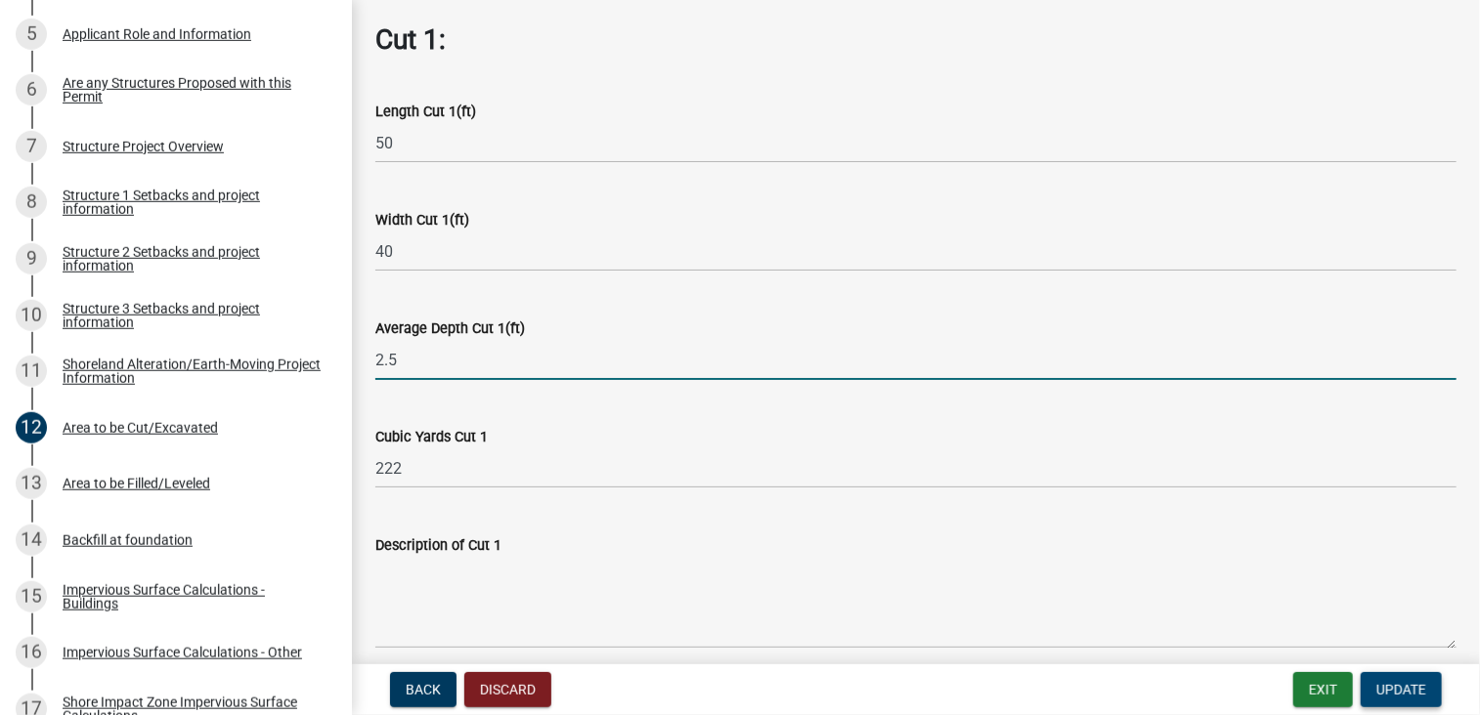
type input "2.5"
click at [1427, 695] on button "Update" at bounding box center [1400, 689] width 81 height 35
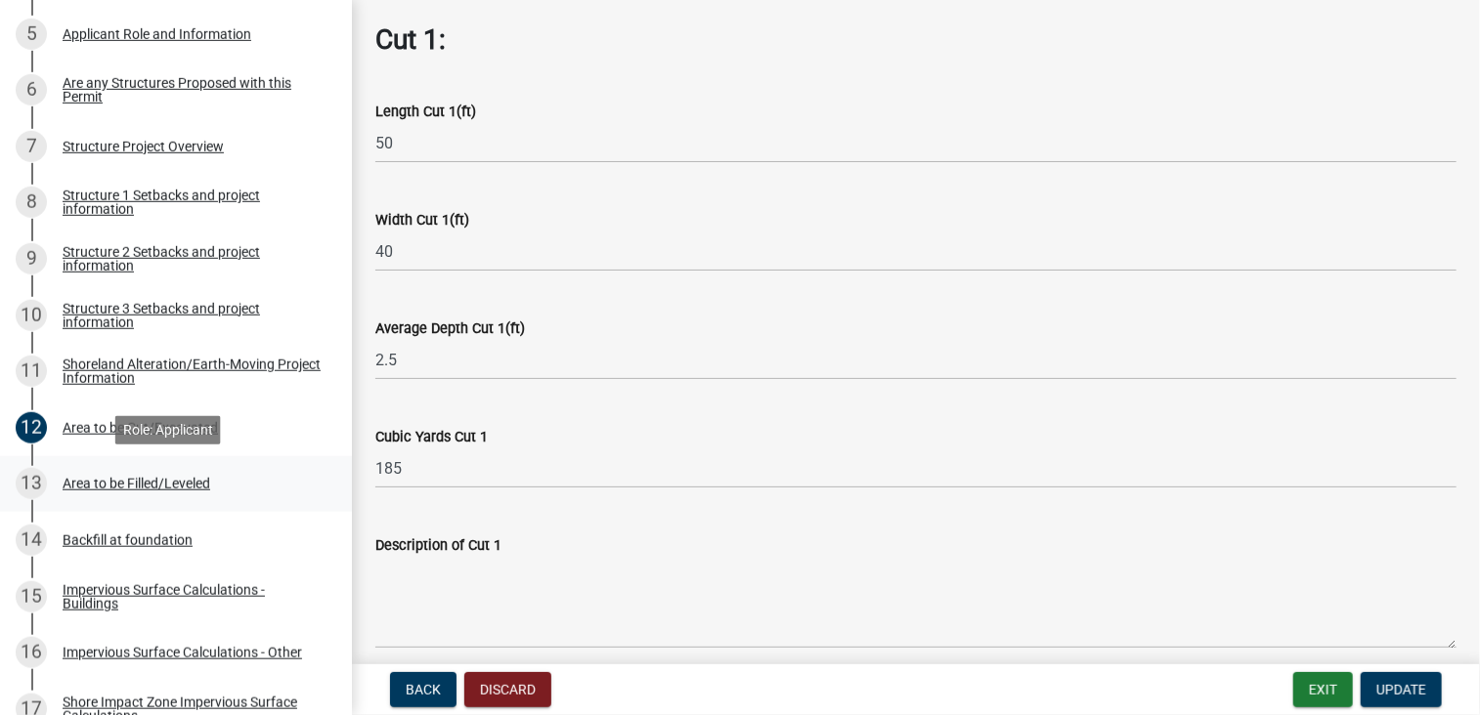
click at [148, 480] on div "Area to be Filled/Leveled" at bounding box center [137, 484] width 148 height 14
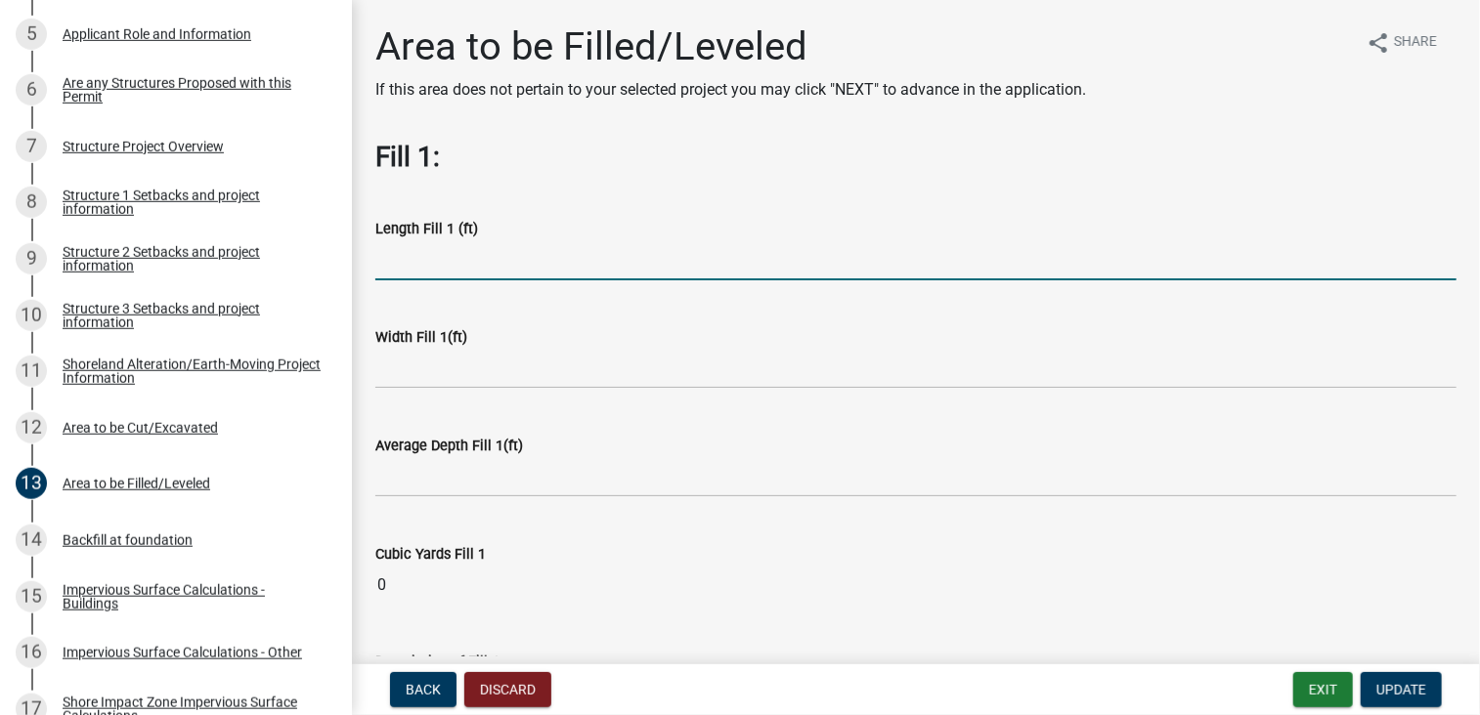
click at [520, 262] on input "text" at bounding box center [915, 260] width 1081 height 40
type input "20"
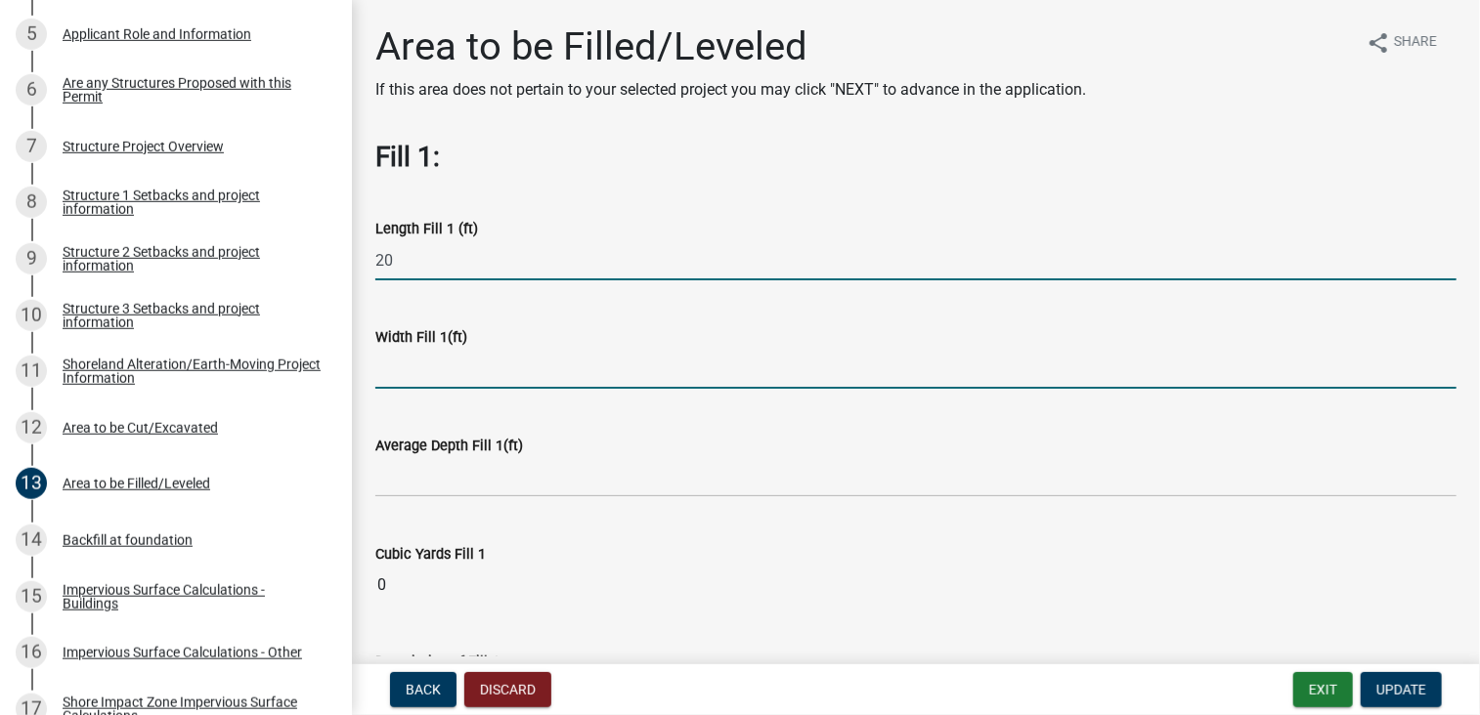
click at [600, 369] on input "text" at bounding box center [915, 369] width 1081 height 40
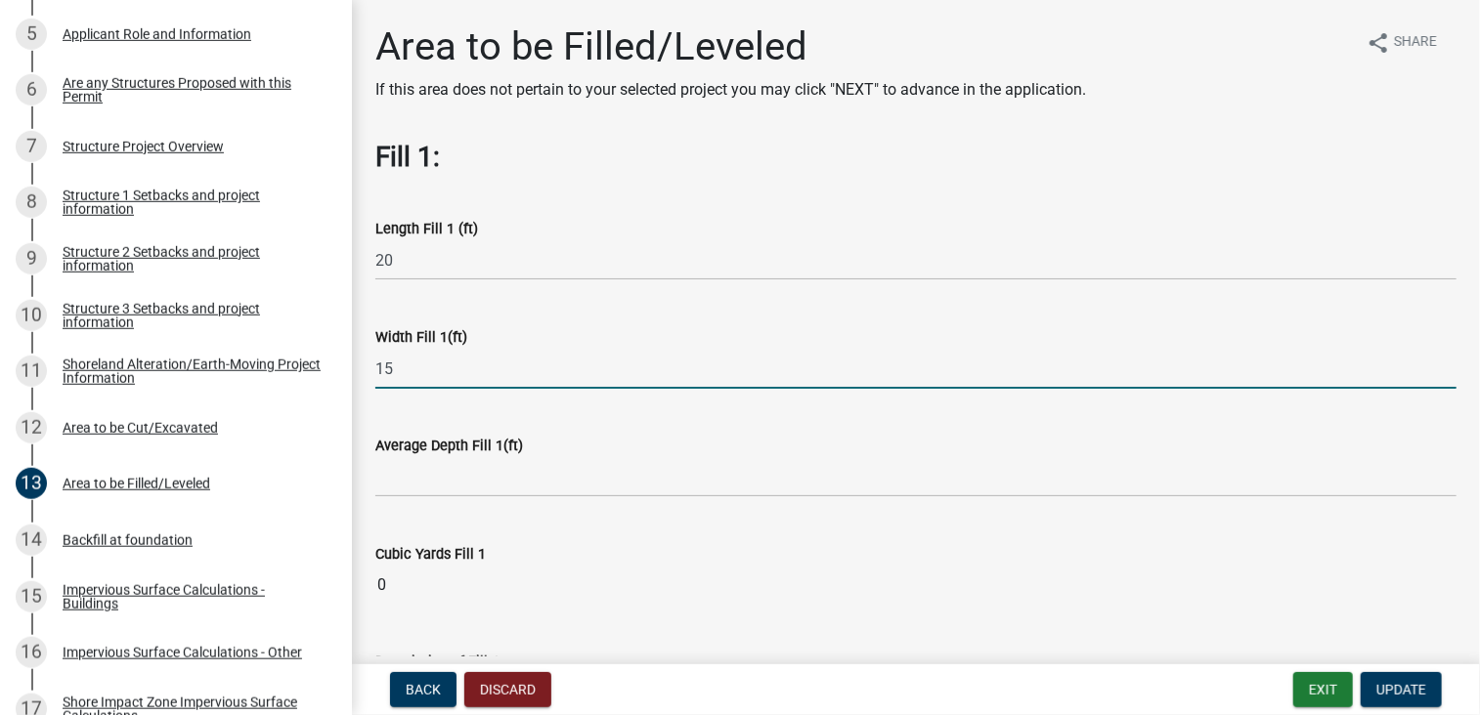
type input "15"
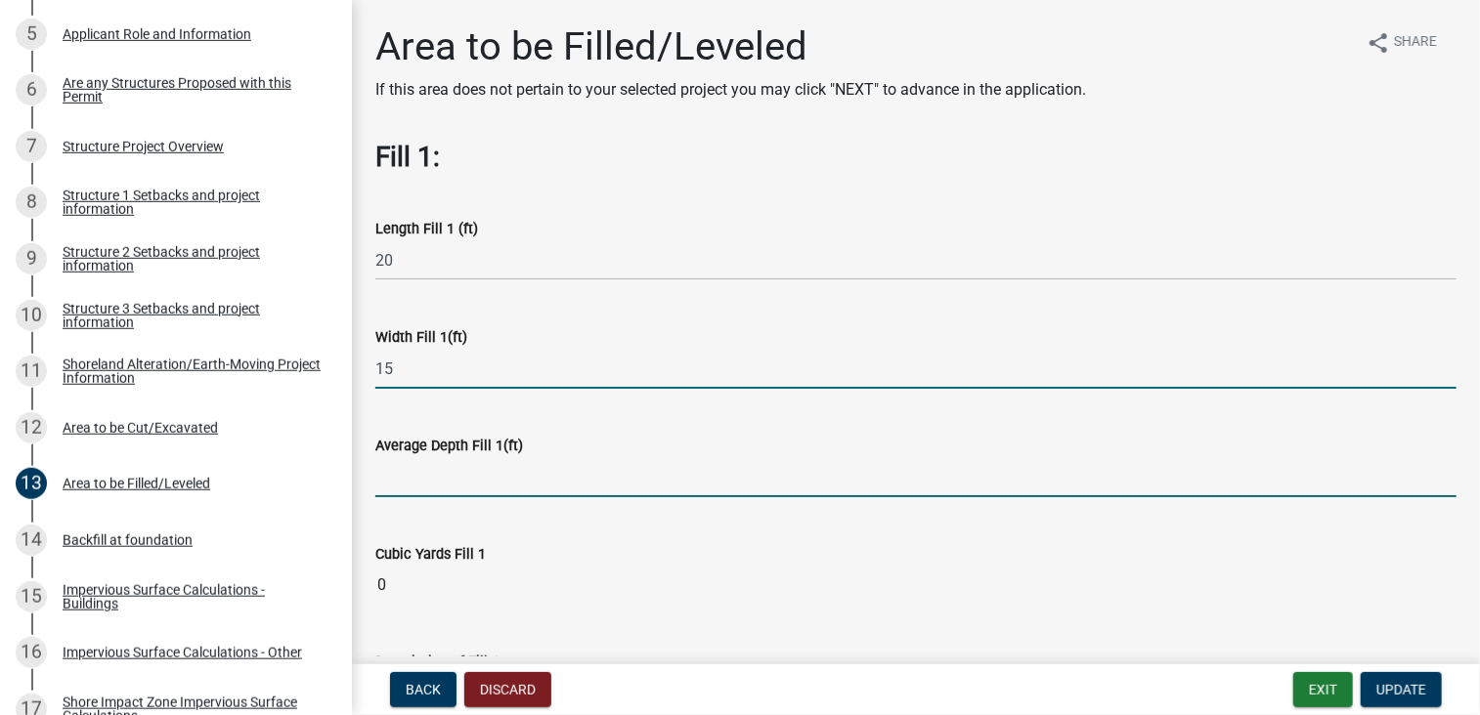
click at [566, 473] on input "text" at bounding box center [915, 477] width 1081 height 40
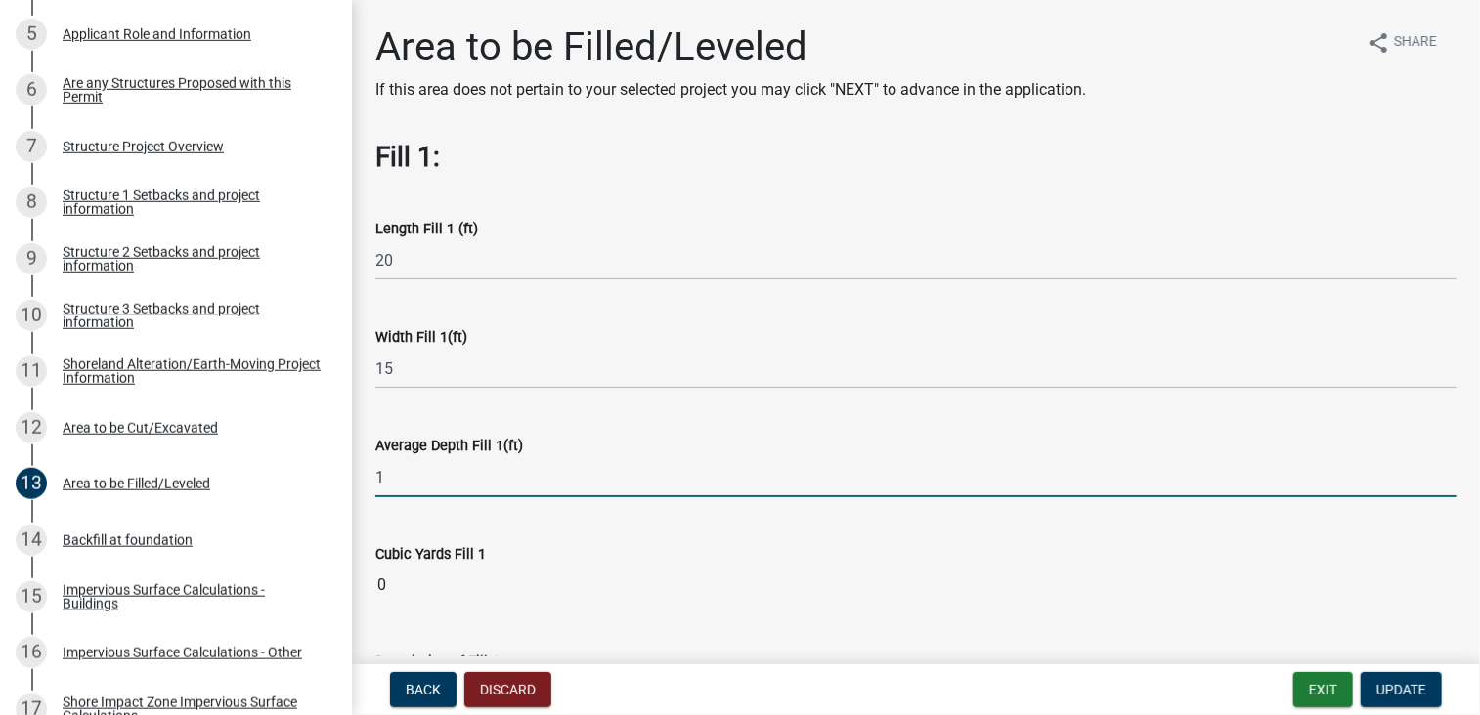
type input "1"
click at [575, 523] on wm-data-entity-input "Cubic Yards Fill 1 0" at bounding box center [915, 569] width 1081 height 108
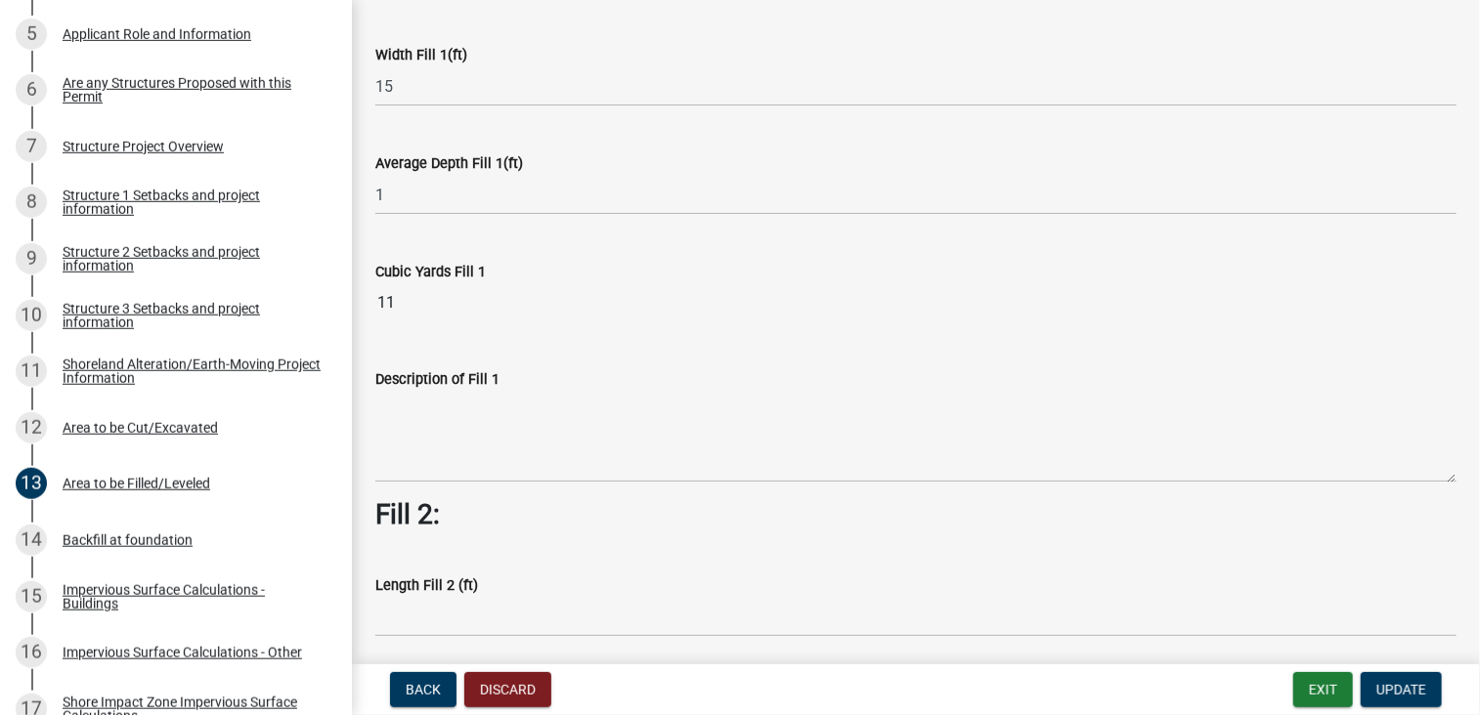
scroll to position [293, 0]
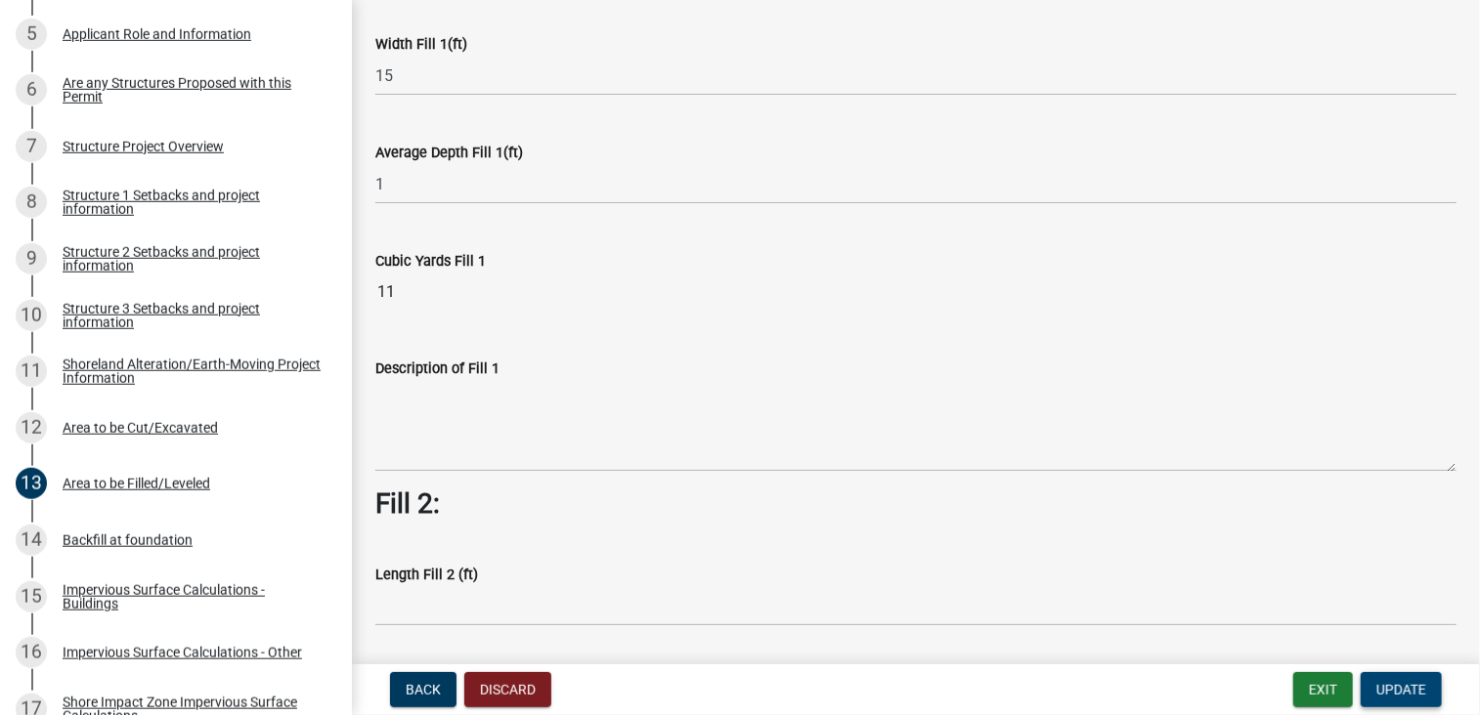
click at [1427, 701] on button "Update" at bounding box center [1400, 689] width 81 height 35
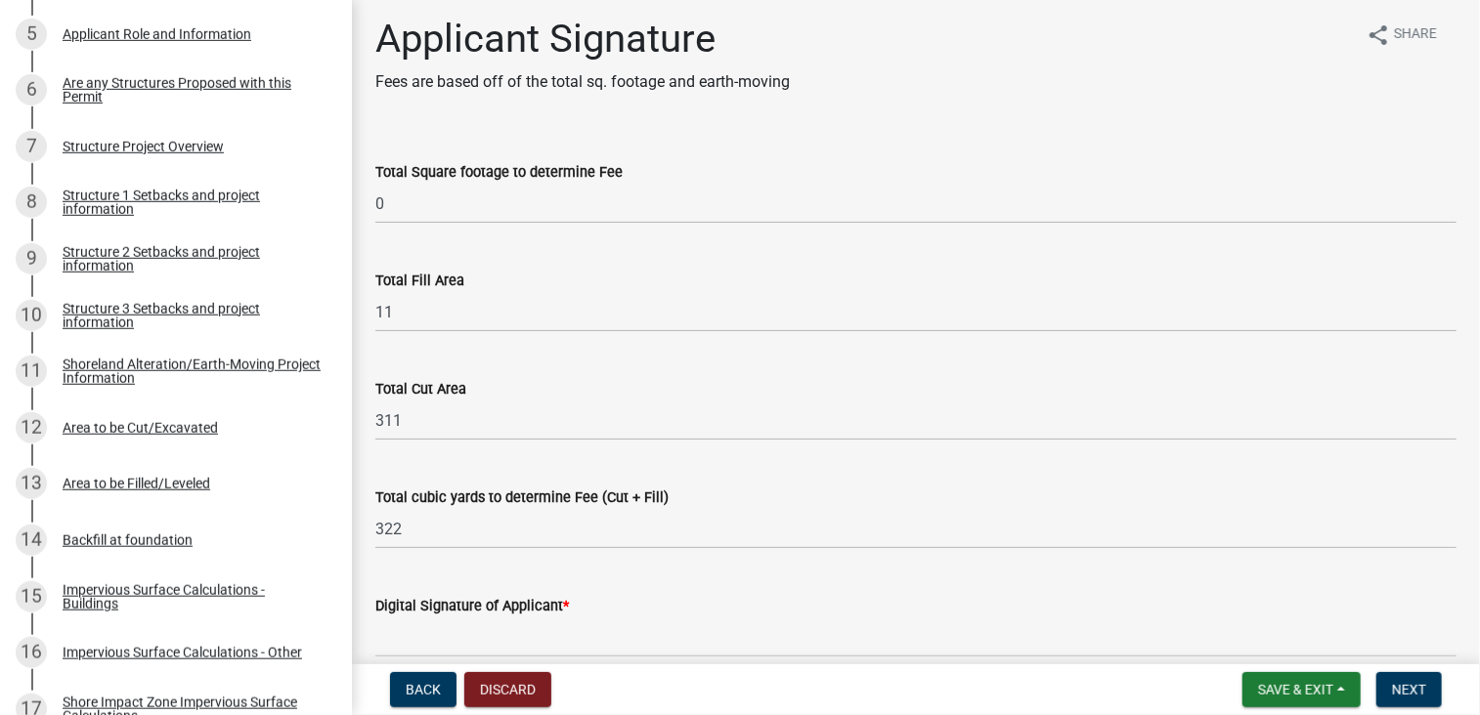
scroll to position [0, 0]
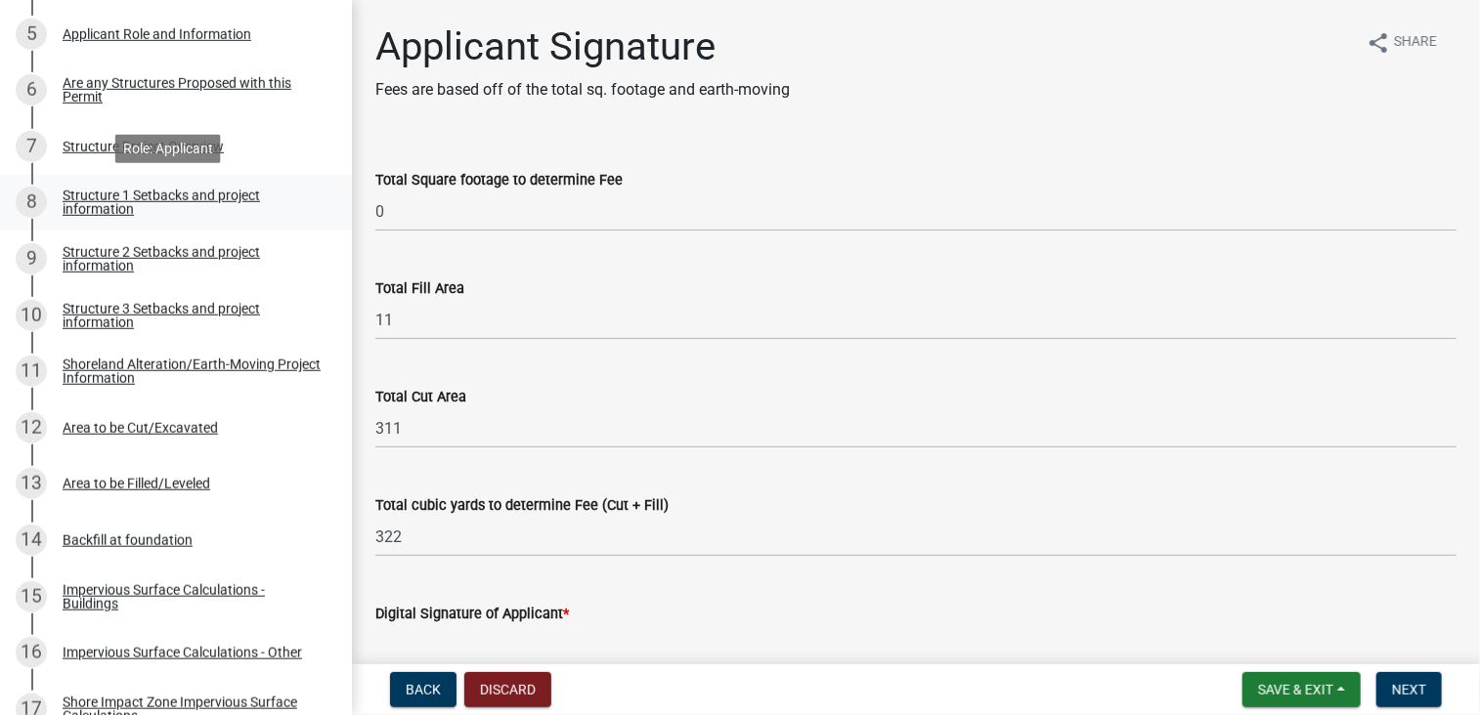
click at [237, 191] on div "Structure 1 Setbacks and project information" at bounding box center [192, 202] width 258 height 27
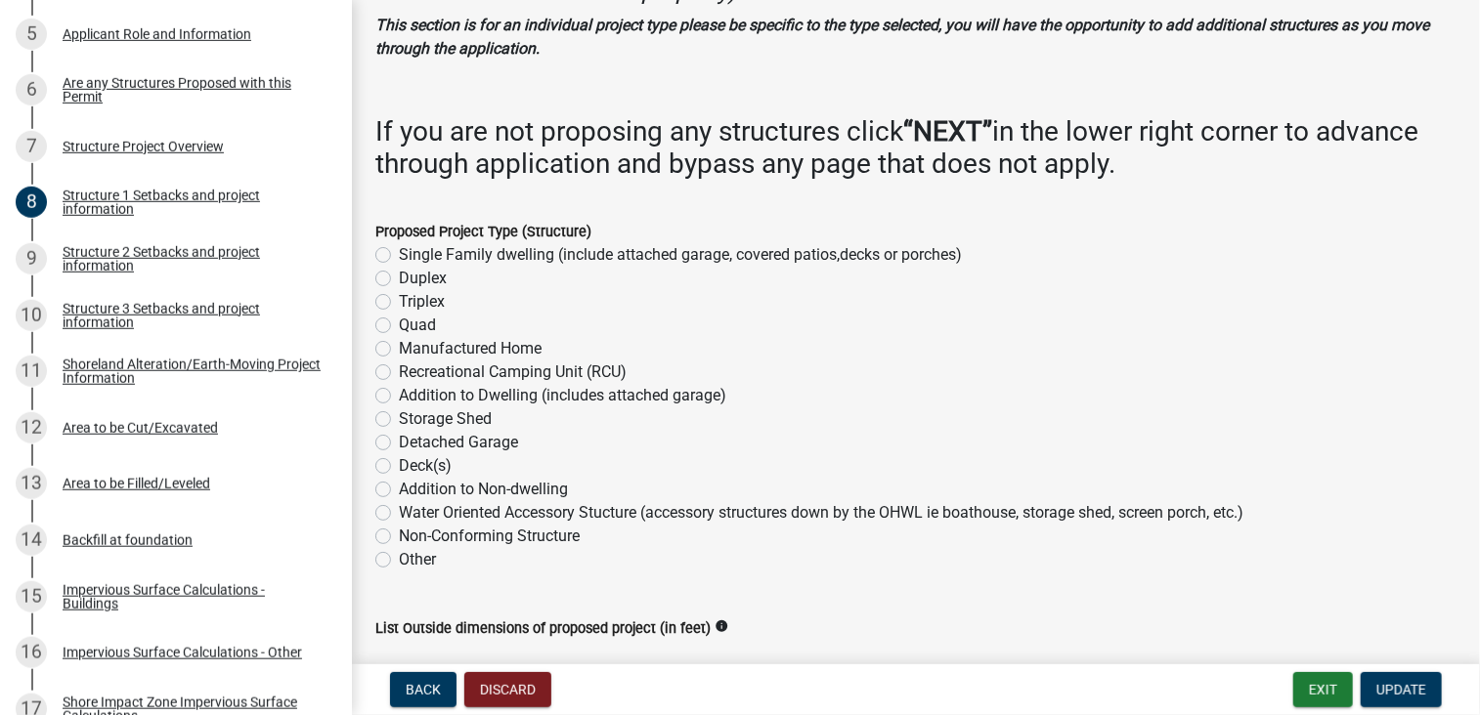
scroll to position [195, 0]
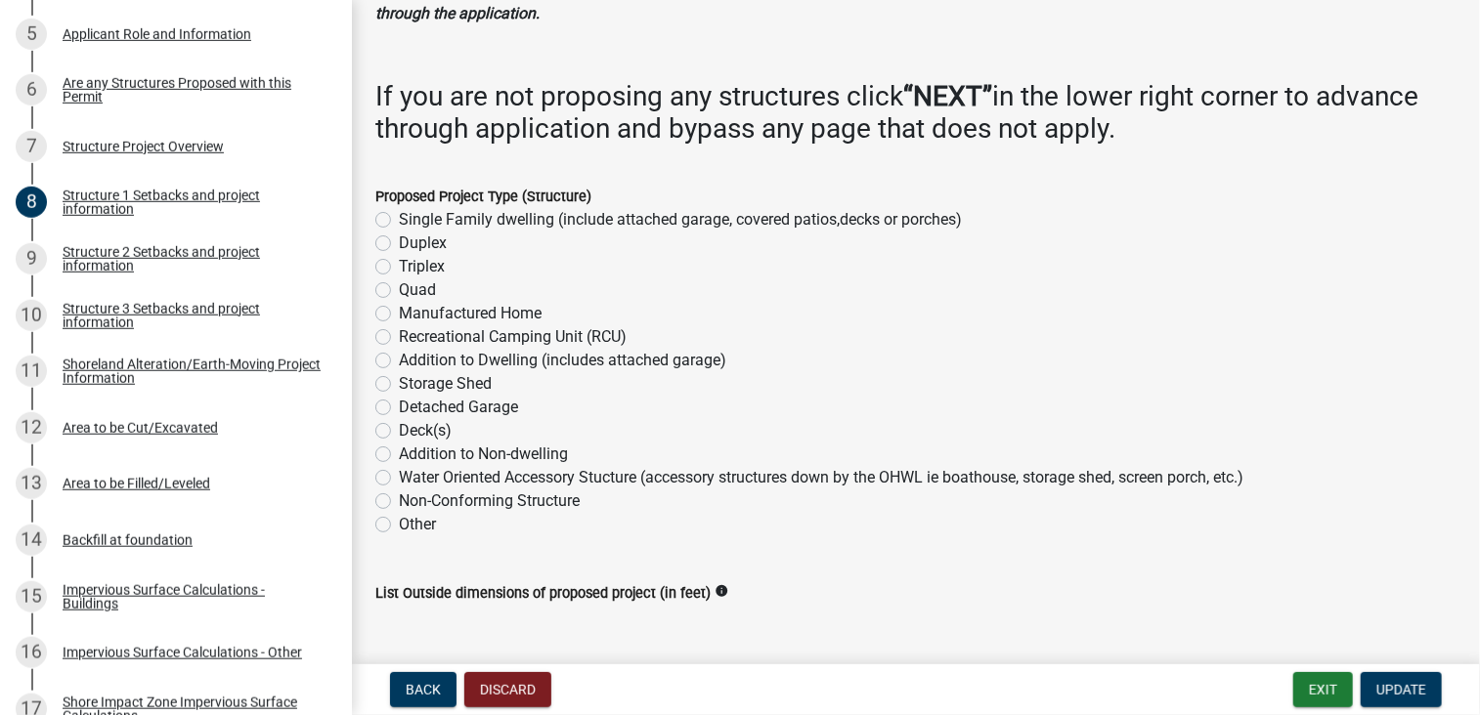
click at [399, 406] on label "Detached Garage" at bounding box center [458, 407] width 119 height 23
click at [399, 406] on input "Detached Garage" at bounding box center [405, 402] width 13 height 13
radio input "true"
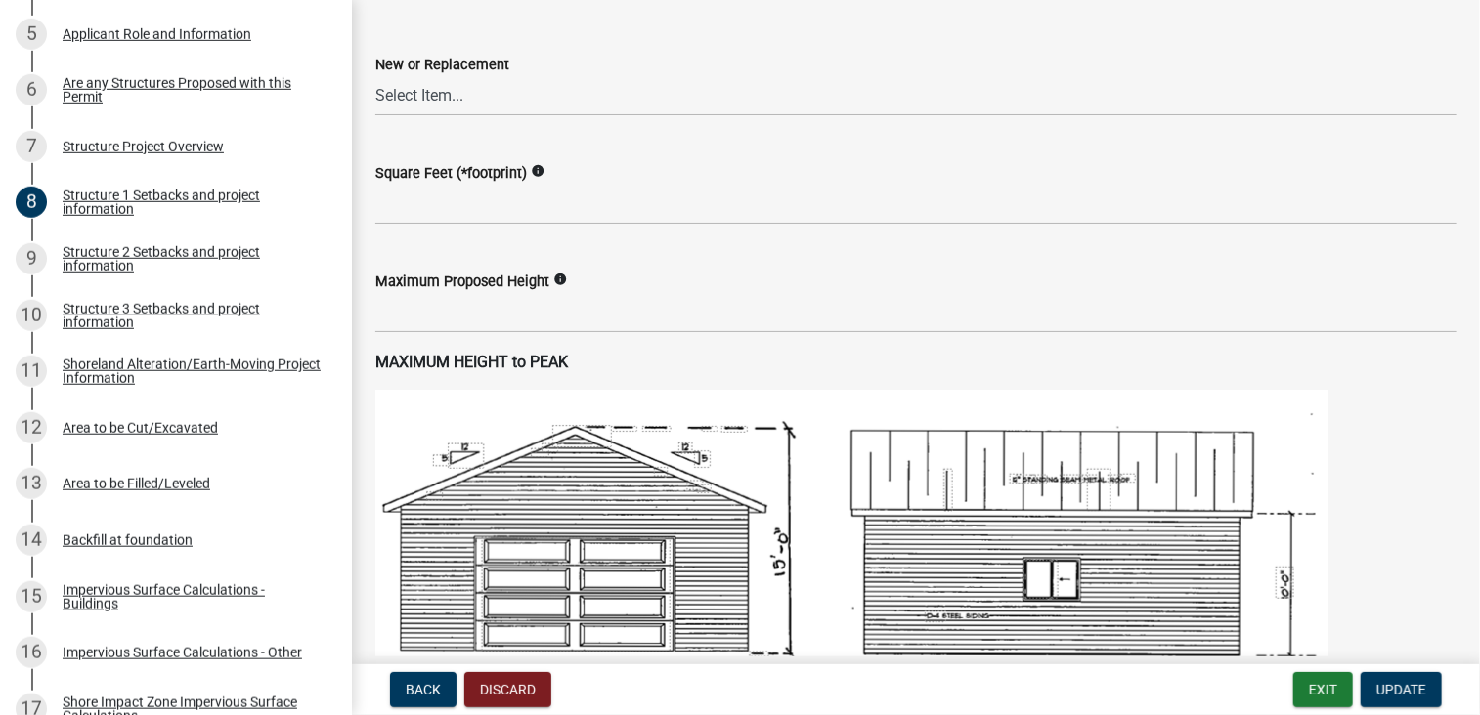
scroll to position [1101, 0]
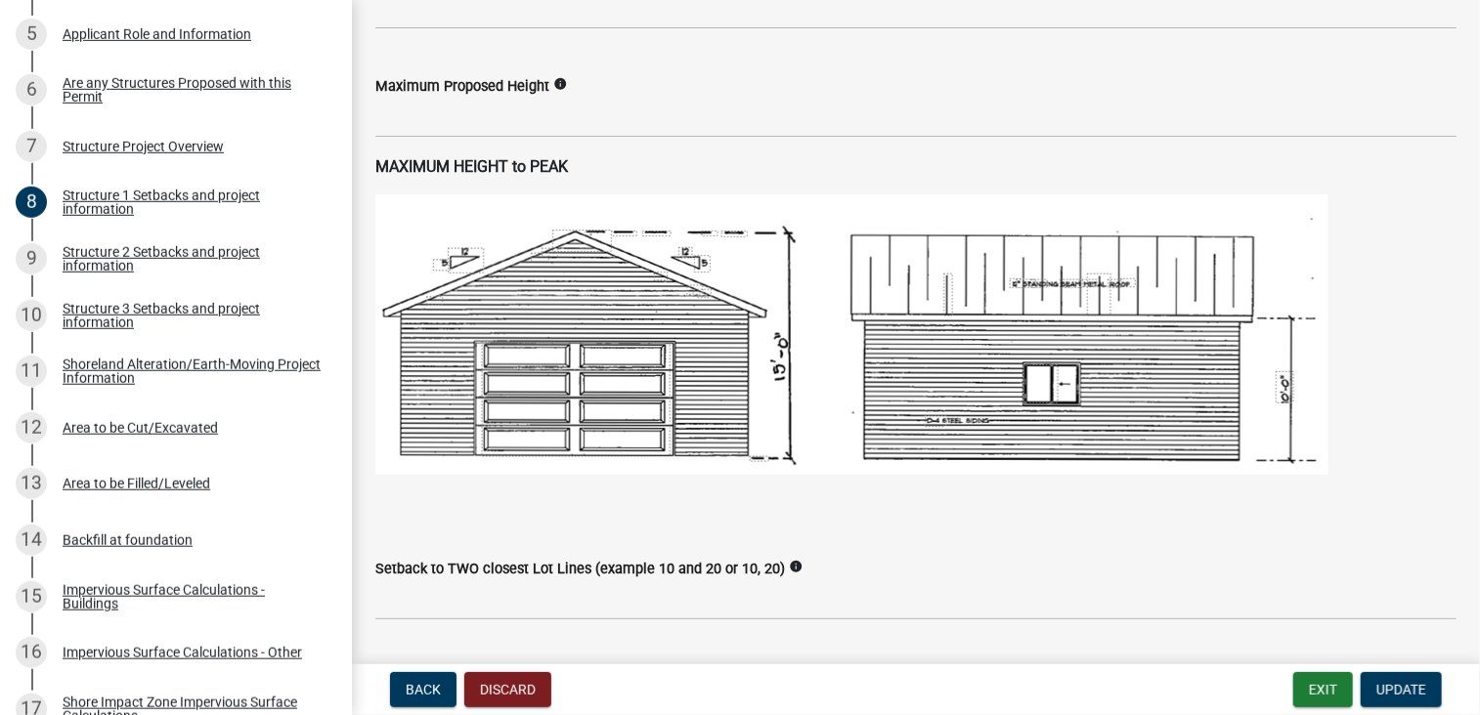
click at [558, 81] on icon "info" at bounding box center [560, 84] width 14 height 14
click at [606, 79] on div "To Peak of roof" at bounding box center [631, 83] width 115 height 36
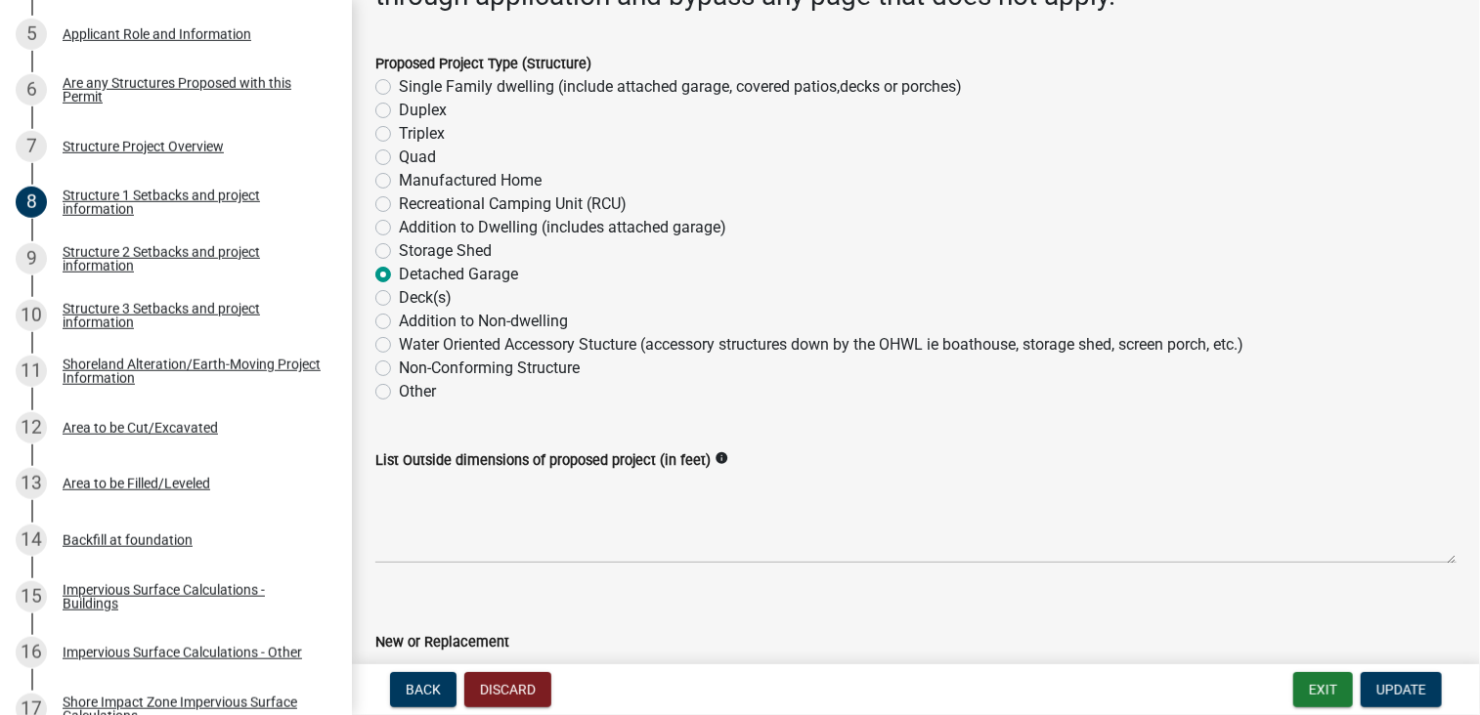
scroll to position [222, 0]
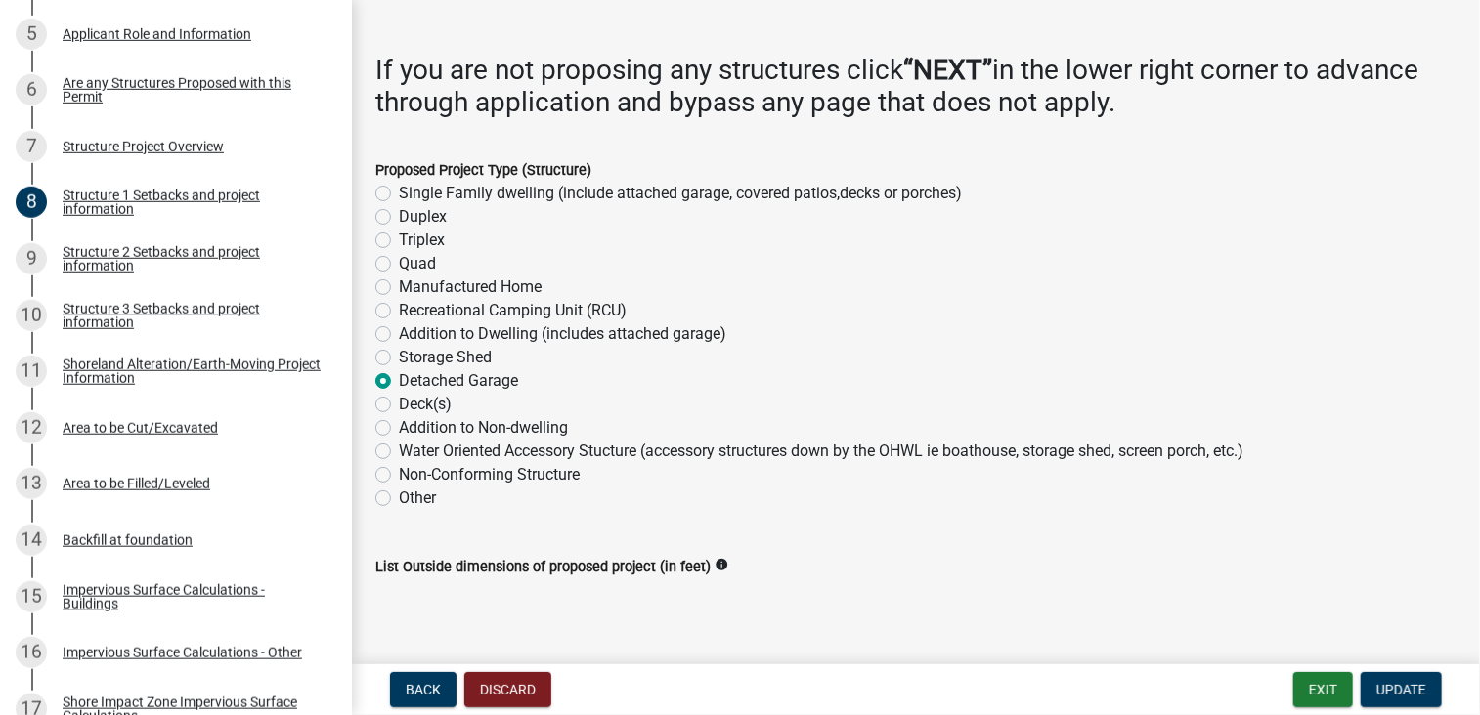
click at [399, 352] on label "Storage Shed" at bounding box center [445, 357] width 93 height 23
click at [399, 352] on input "Storage Shed" at bounding box center [405, 352] width 13 height 13
radio input "true"
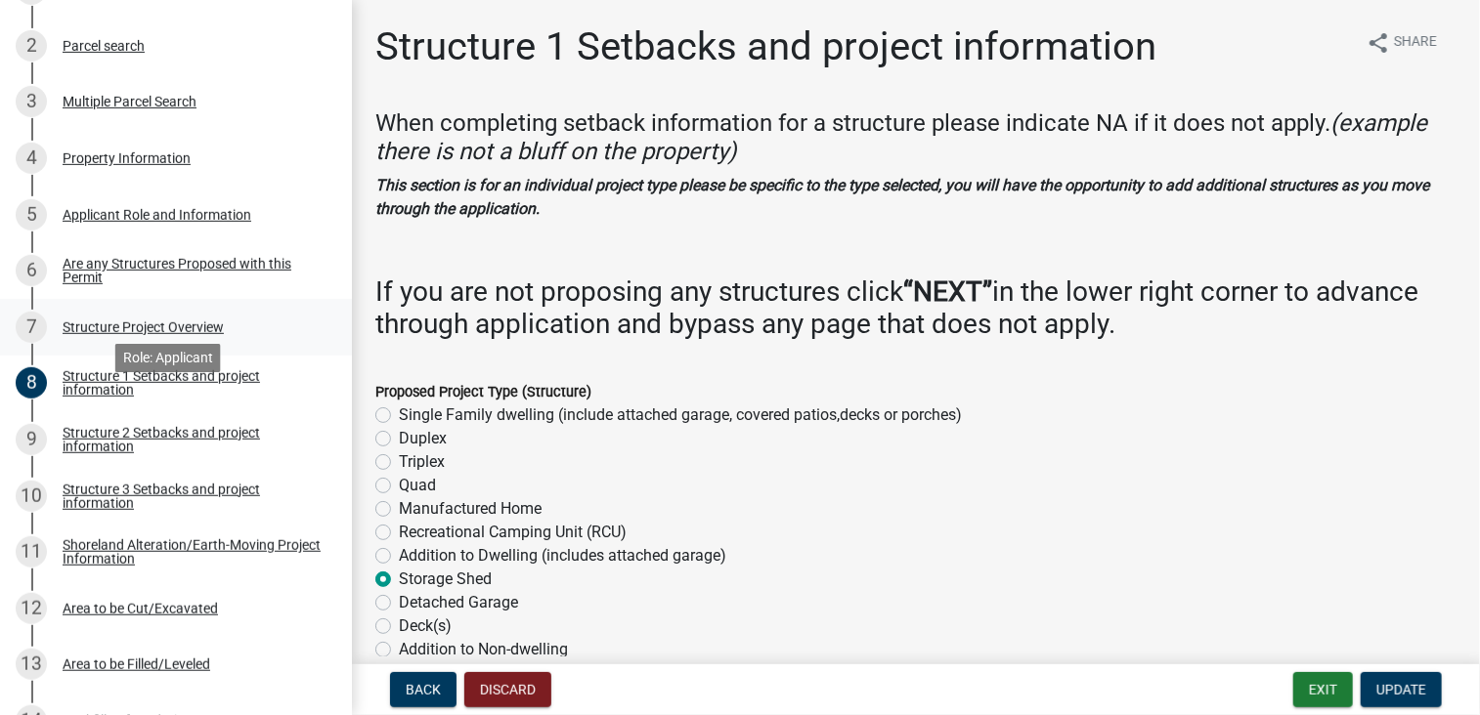
scroll to position [489, 0]
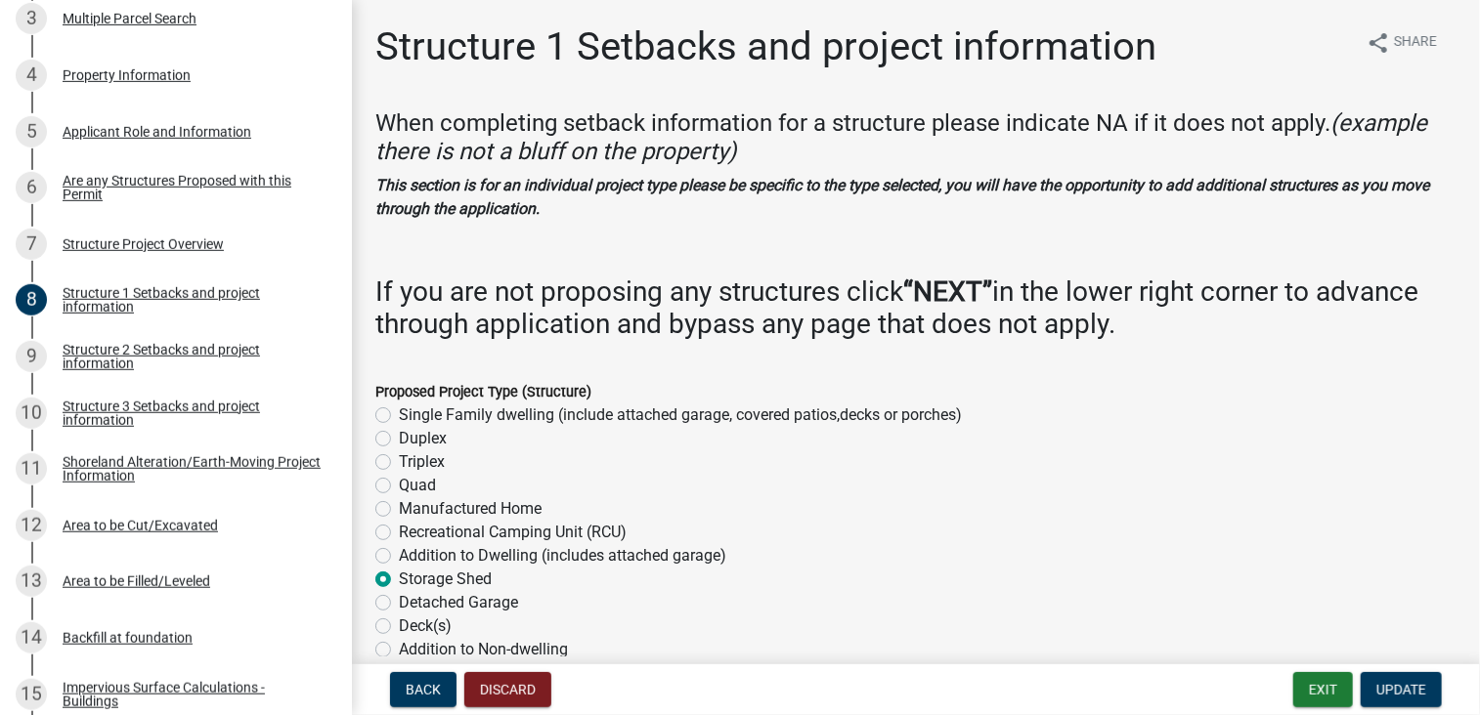
click at [399, 575] on label "Storage Shed" at bounding box center [445, 579] width 93 height 23
click at [399, 575] on input "Storage Shed" at bounding box center [405, 574] width 13 height 13
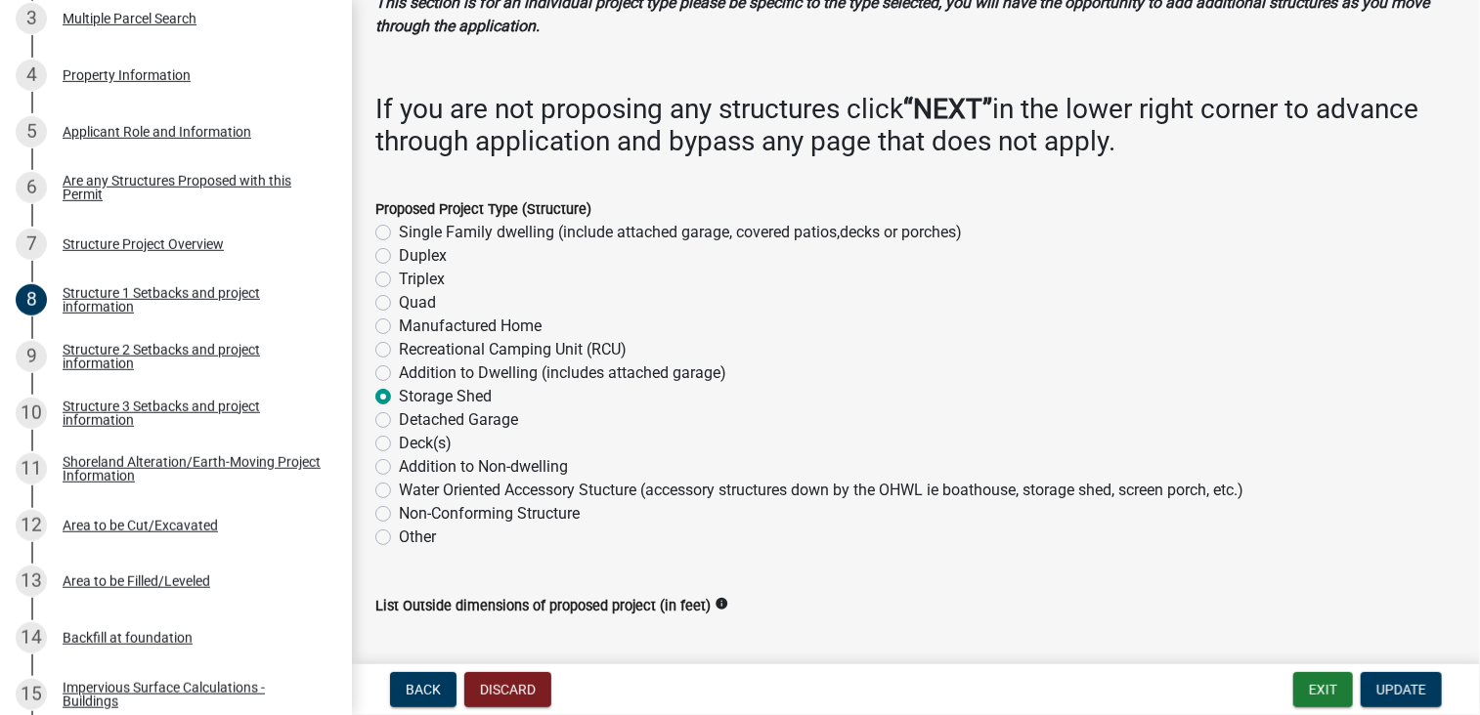
scroll to position [195, 0]
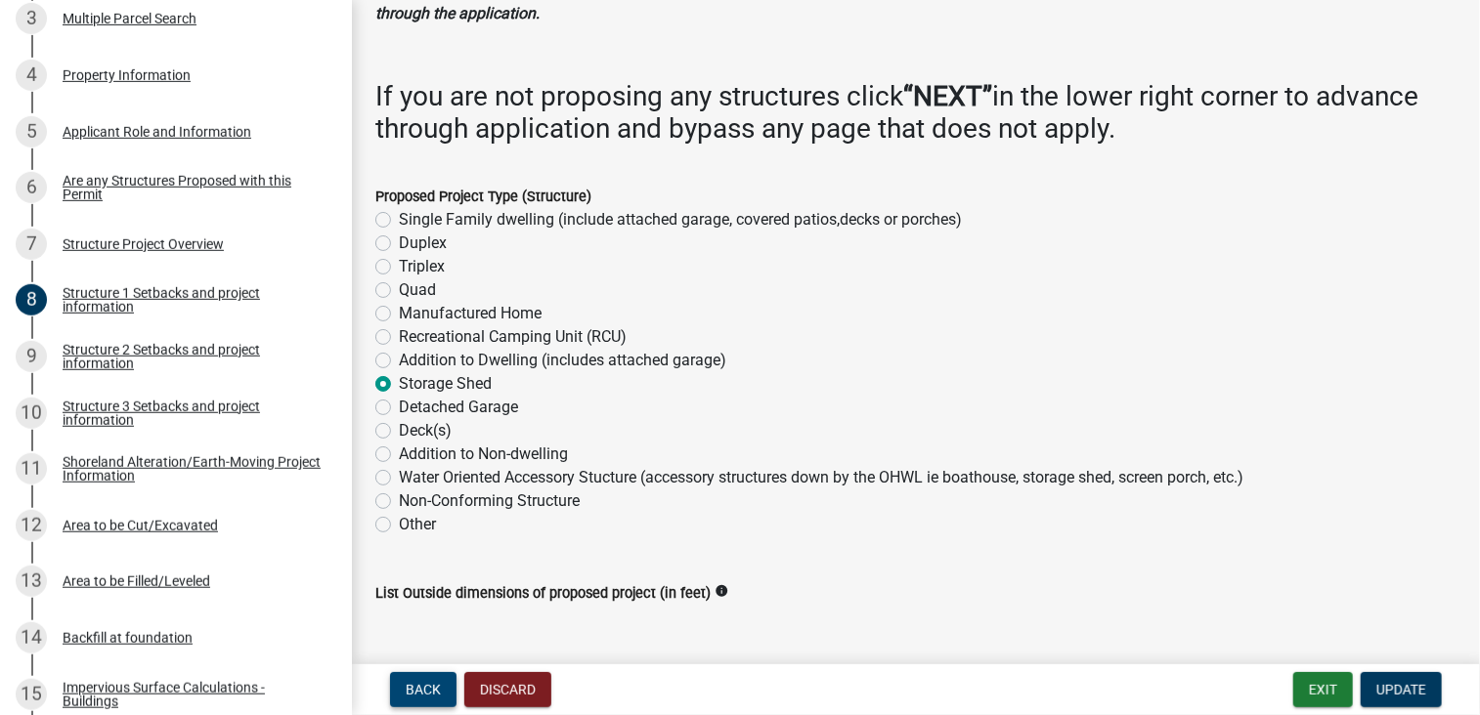
click at [426, 693] on span "Back" at bounding box center [423, 690] width 35 height 16
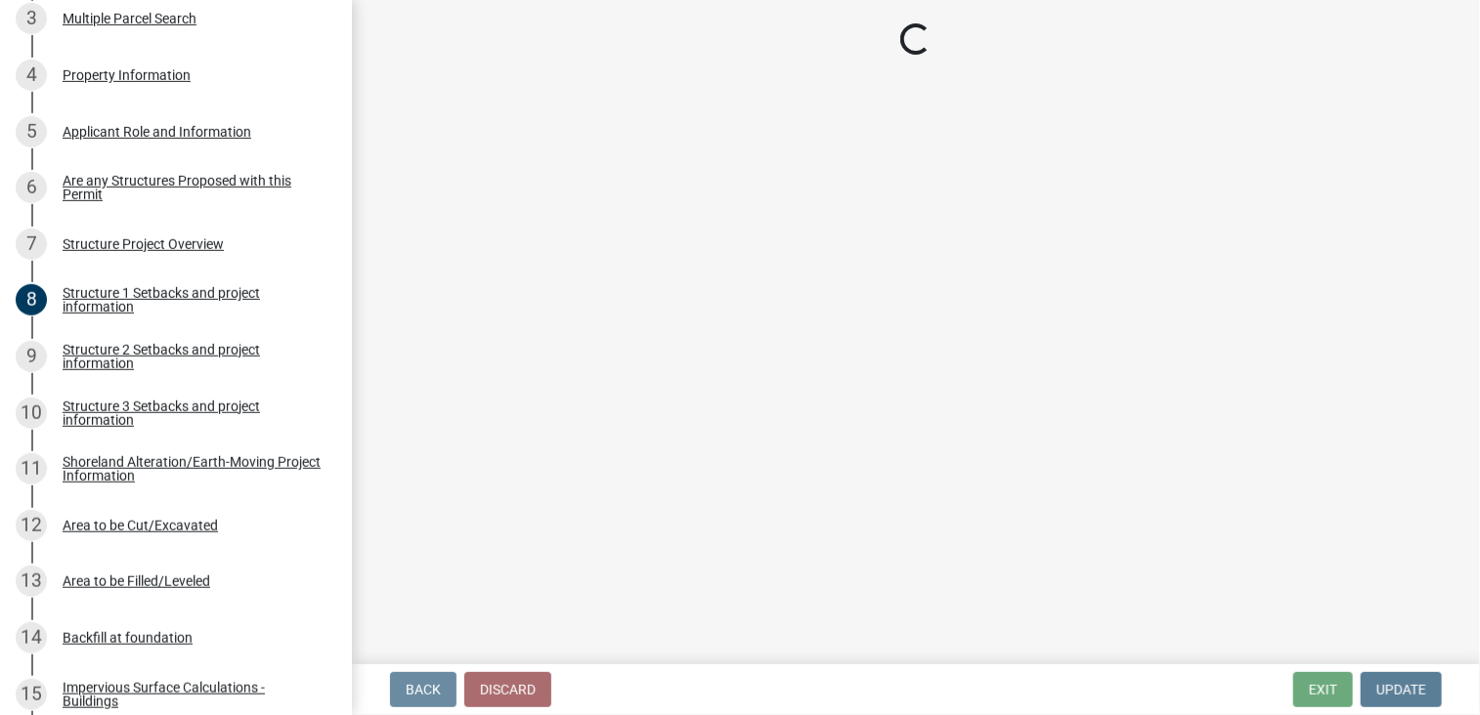
scroll to position [0, 0]
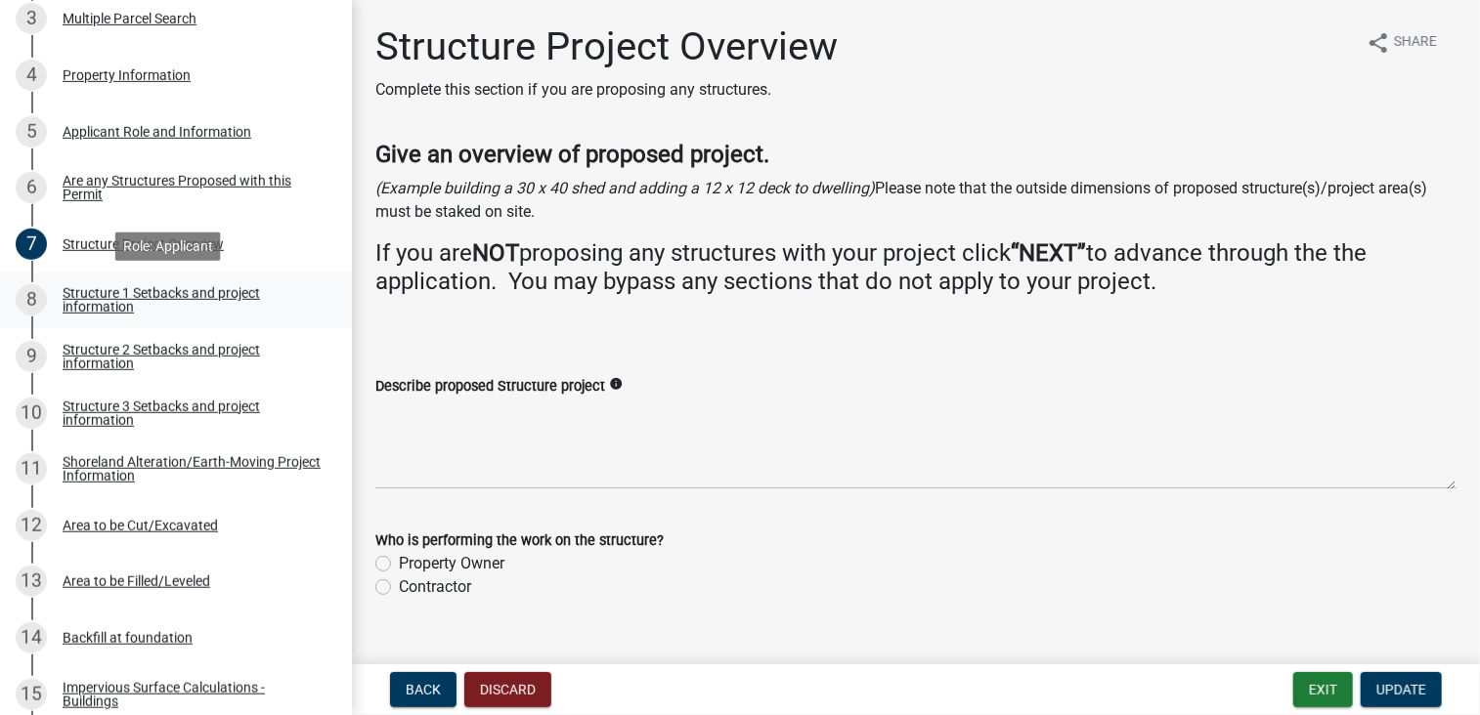
click at [129, 294] on div "Structure 1 Setbacks and project information" at bounding box center [192, 299] width 258 height 27
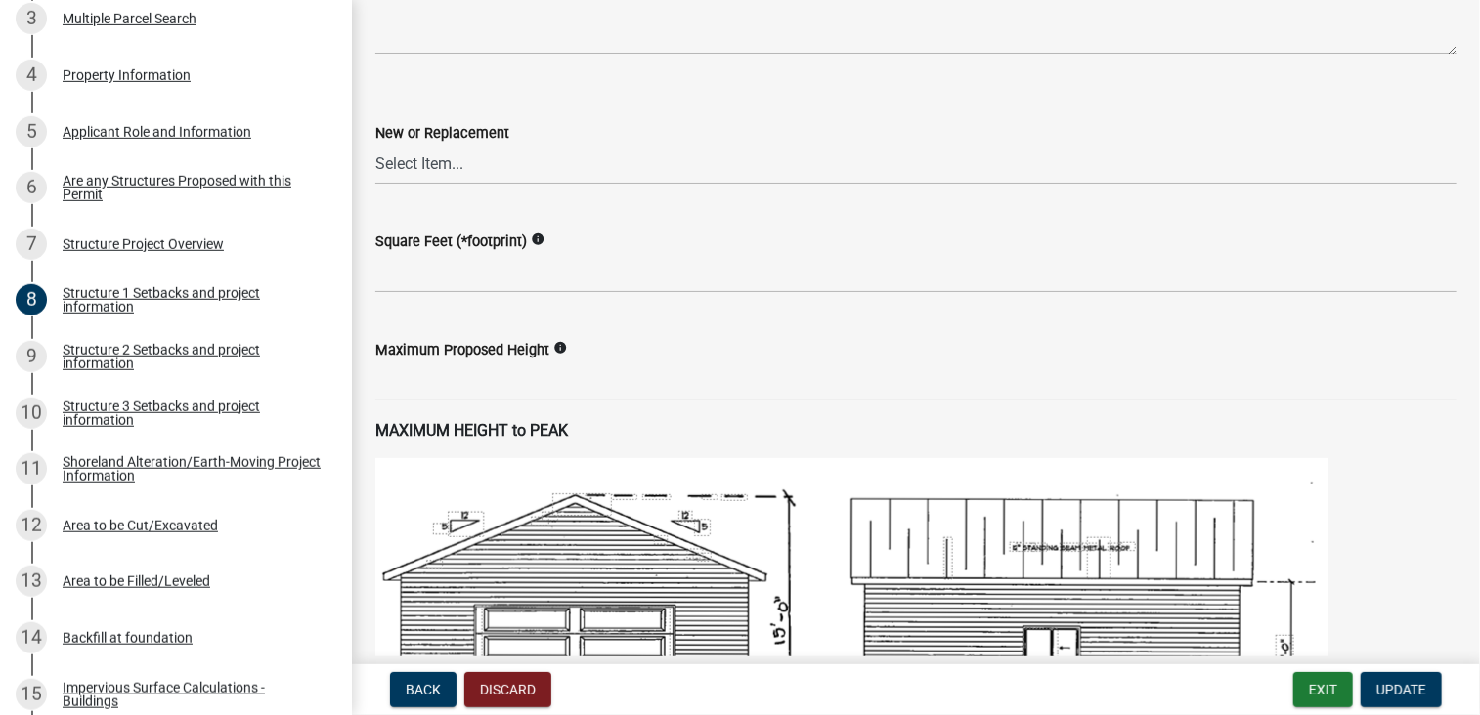
scroll to position [880, 0]
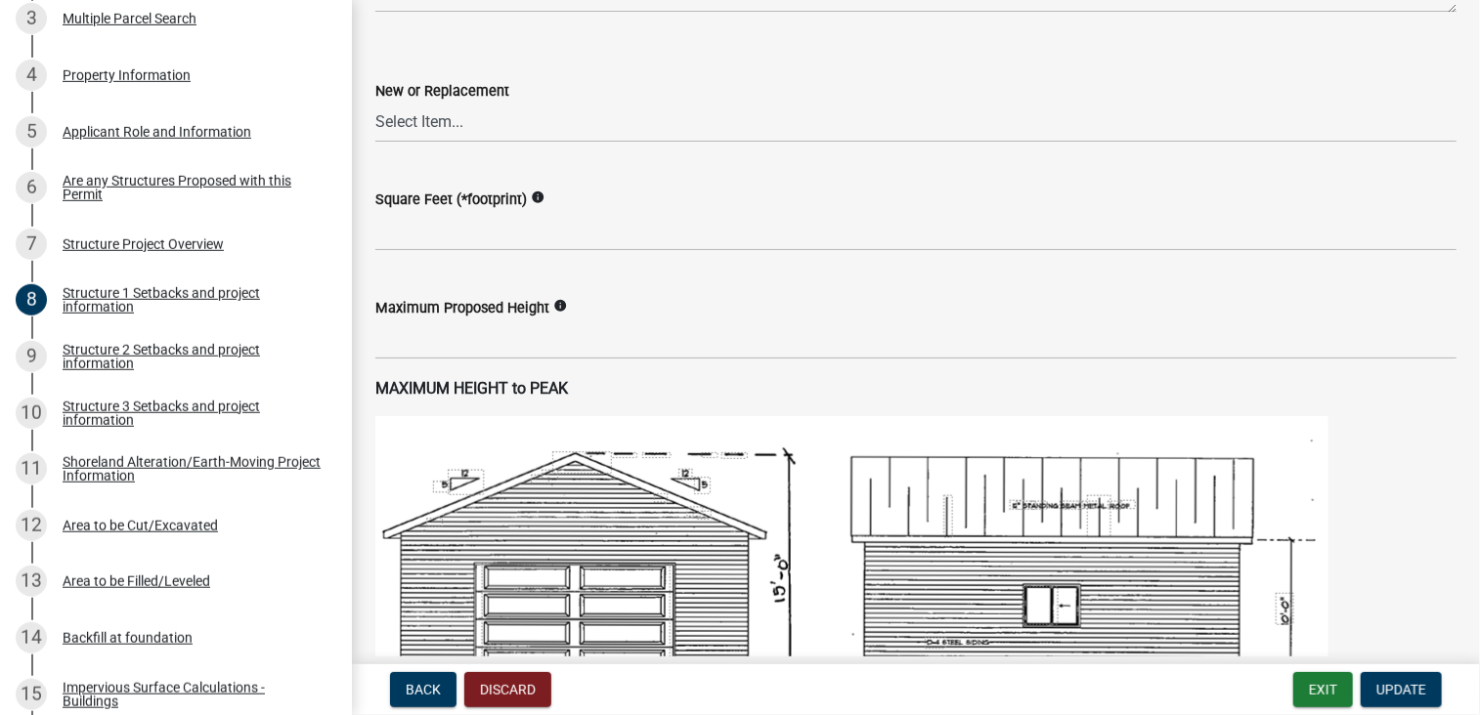
click at [556, 309] on icon "info" at bounding box center [560, 306] width 14 height 14
click at [536, 197] on icon "info" at bounding box center [538, 198] width 14 height 14
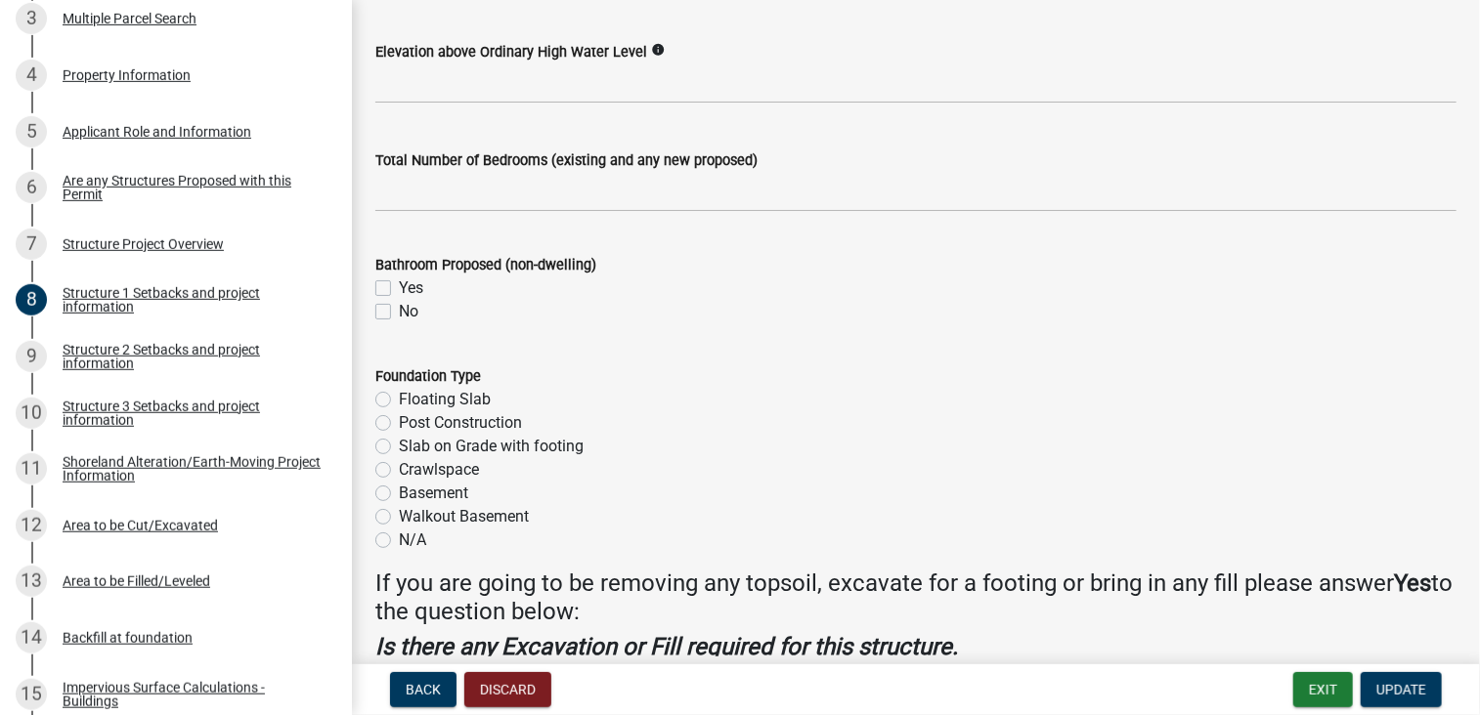
scroll to position [2079, 0]
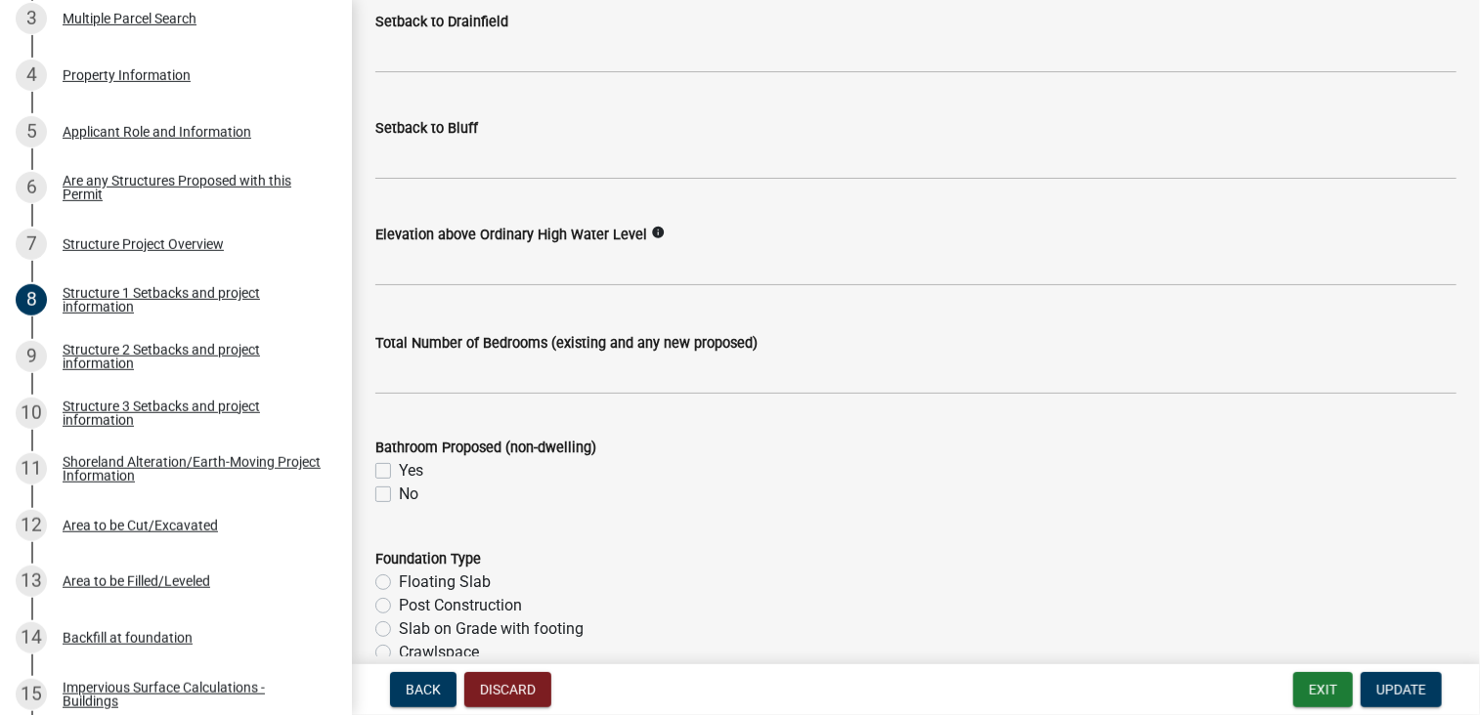
click at [651, 231] on icon "info" at bounding box center [658, 233] width 14 height 14
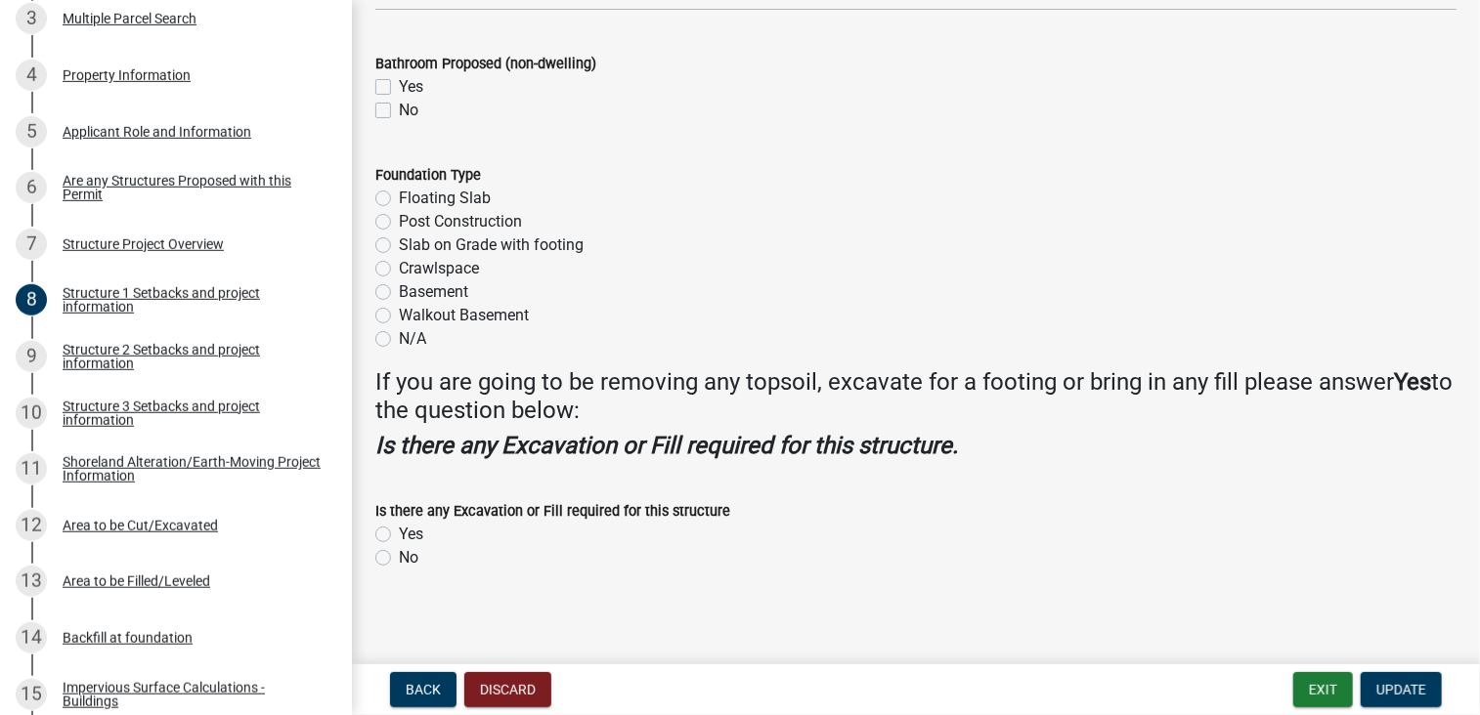
scroll to position [2470, 0]
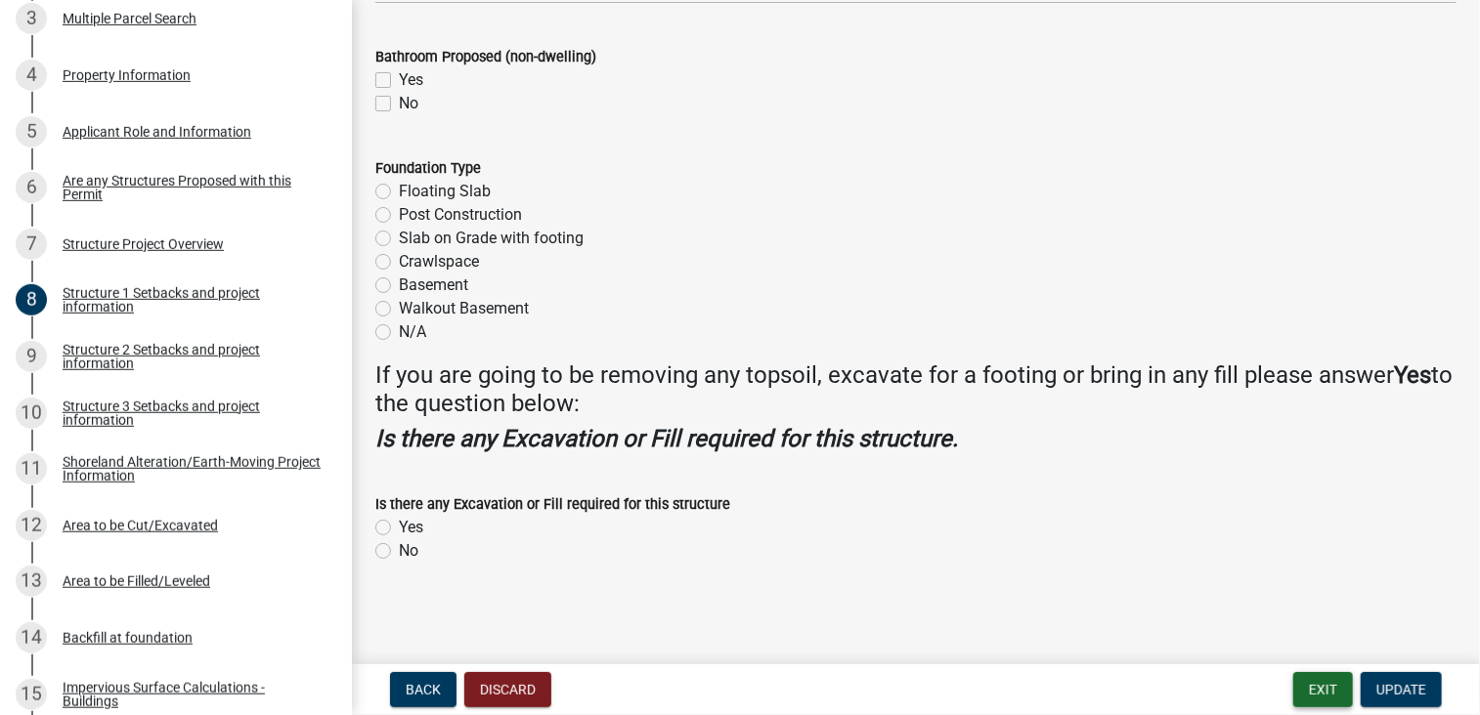
click at [1336, 697] on button "Exit" at bounding box center [1323, 689] width 60 height 35
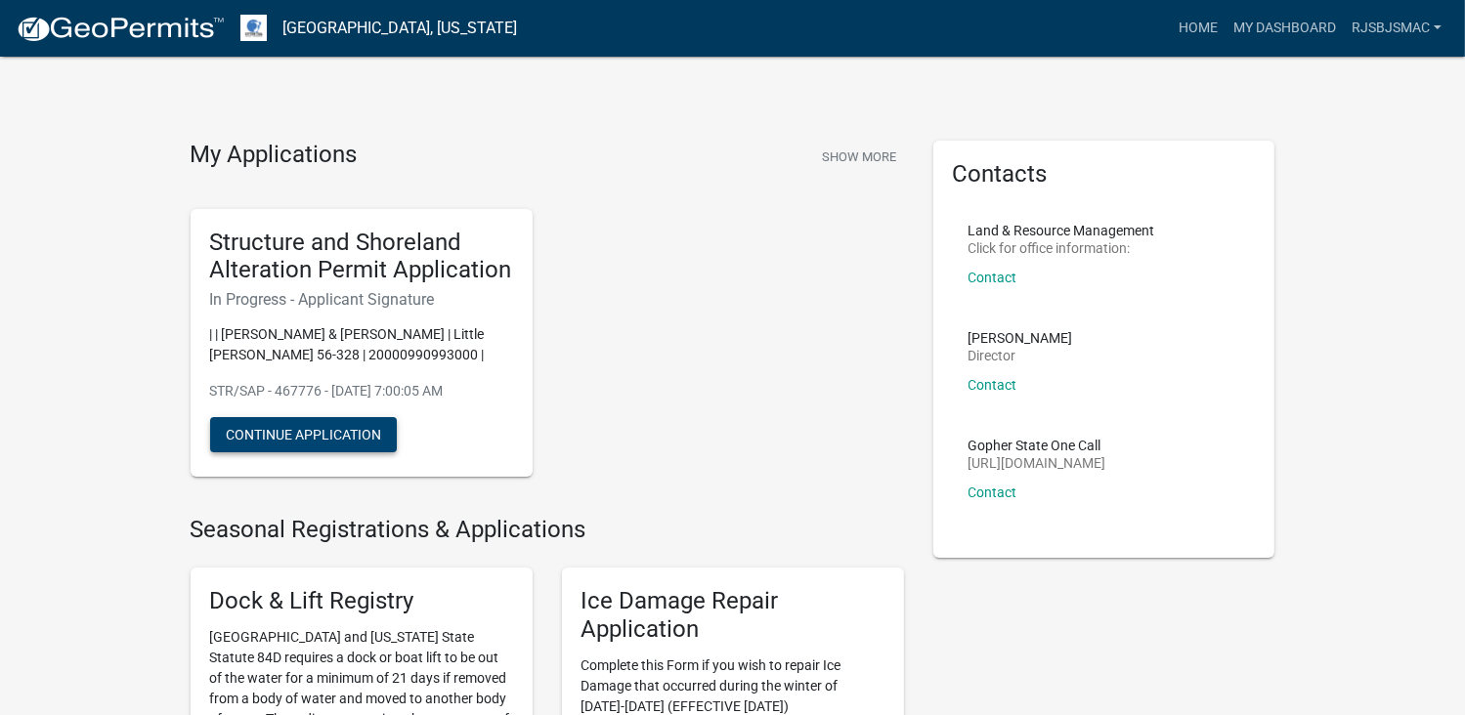
click at [339, 443] on button "Continue Application" at bounding box center [303, 434] width 187 height 35
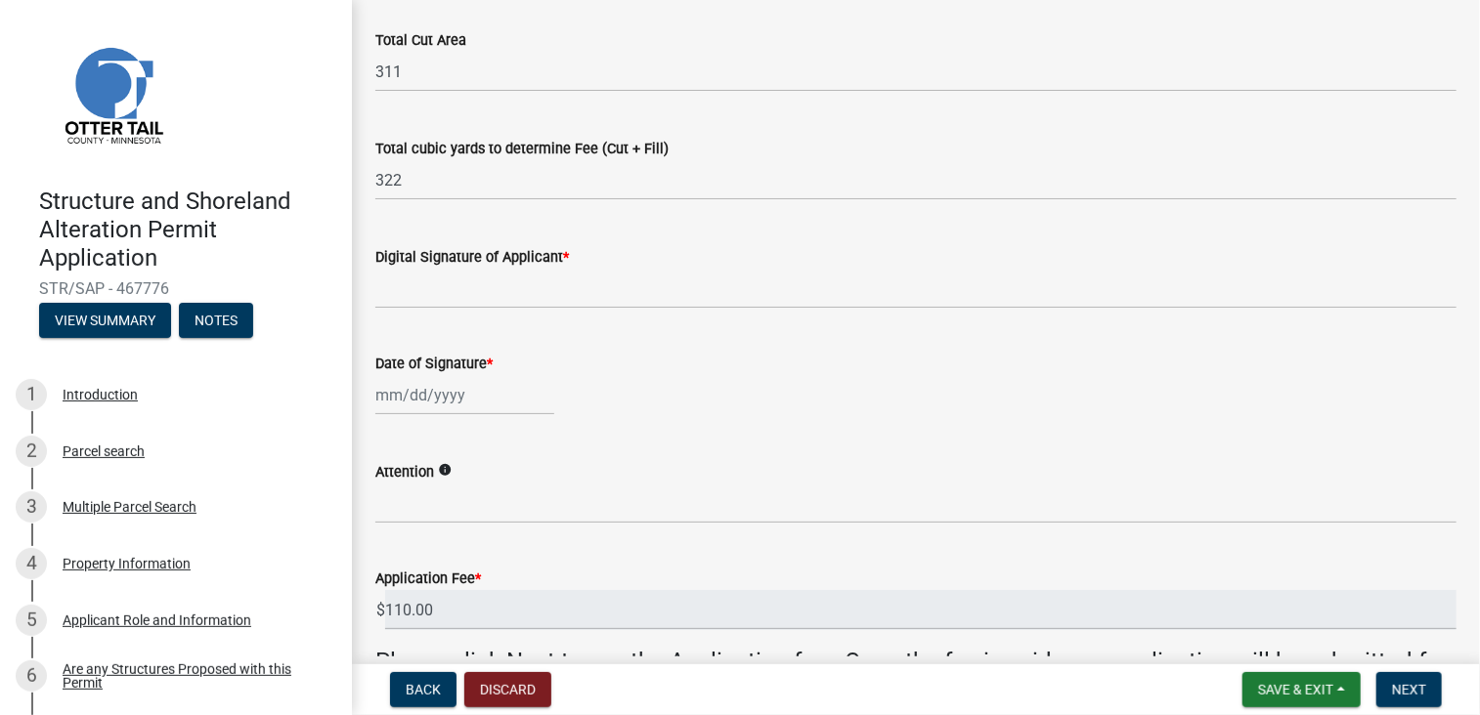
scroll to position [391, 0]
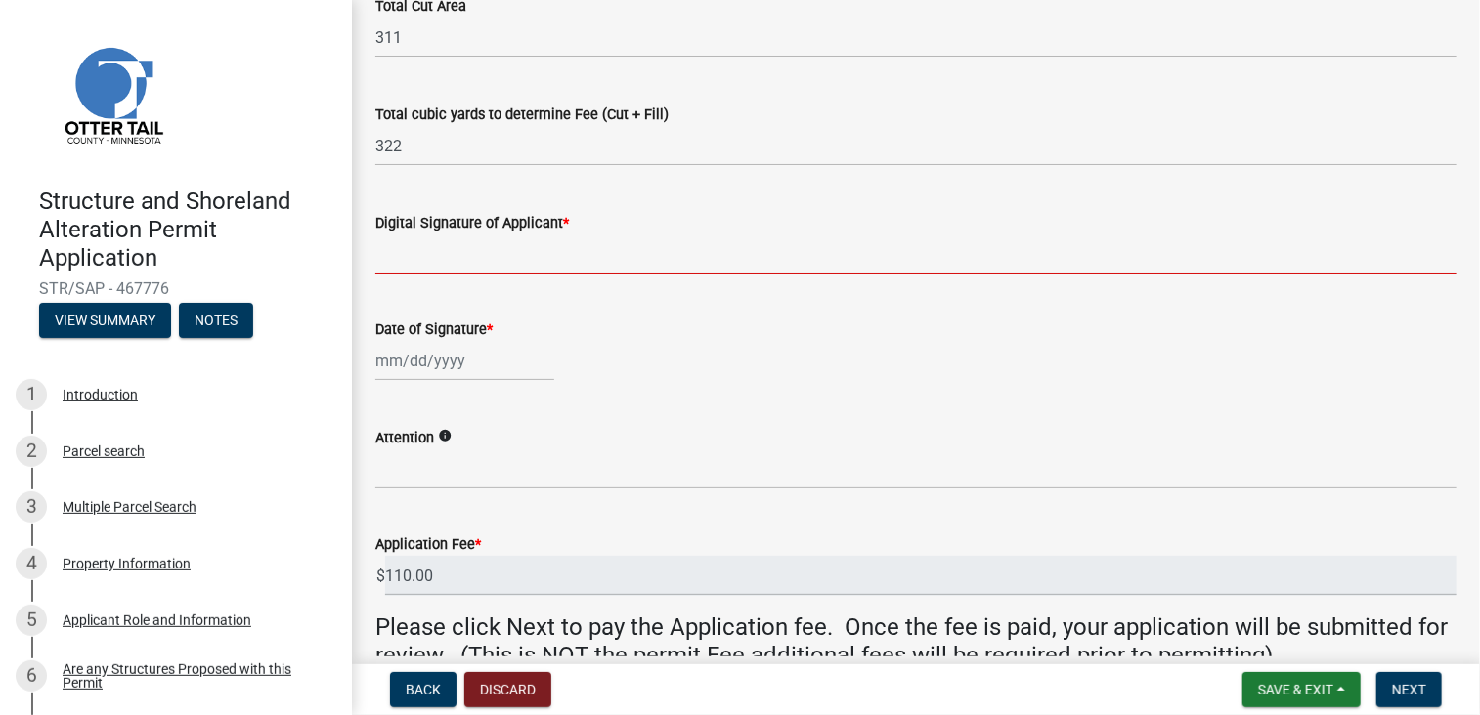
click at [469, 253] on input "Digital Signature of Applicant *" at bounding box center [915, 255] width 1081 height 40
type input "Ron Strand"
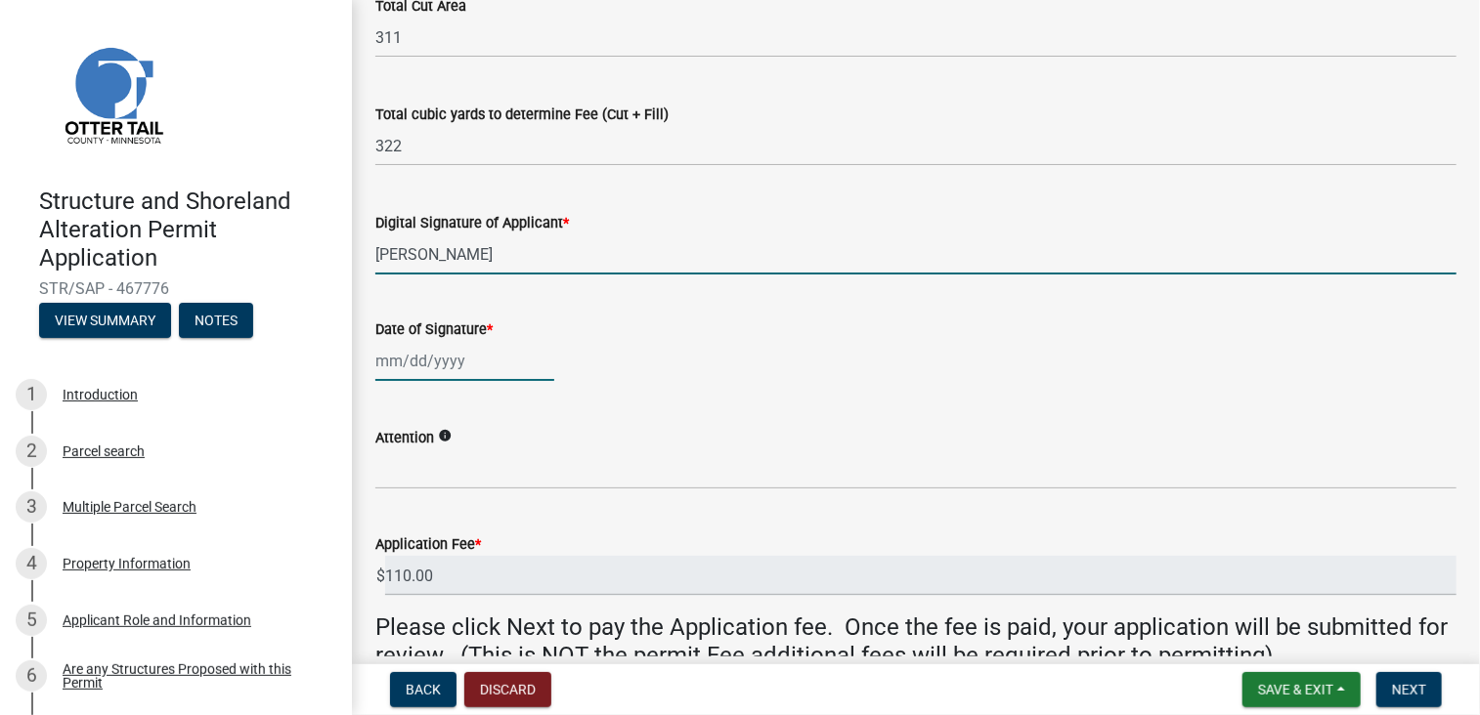
click at [489, 359] on div at bounding box center [464, 361] width 179 height 40
select select "8"
select select "2025"
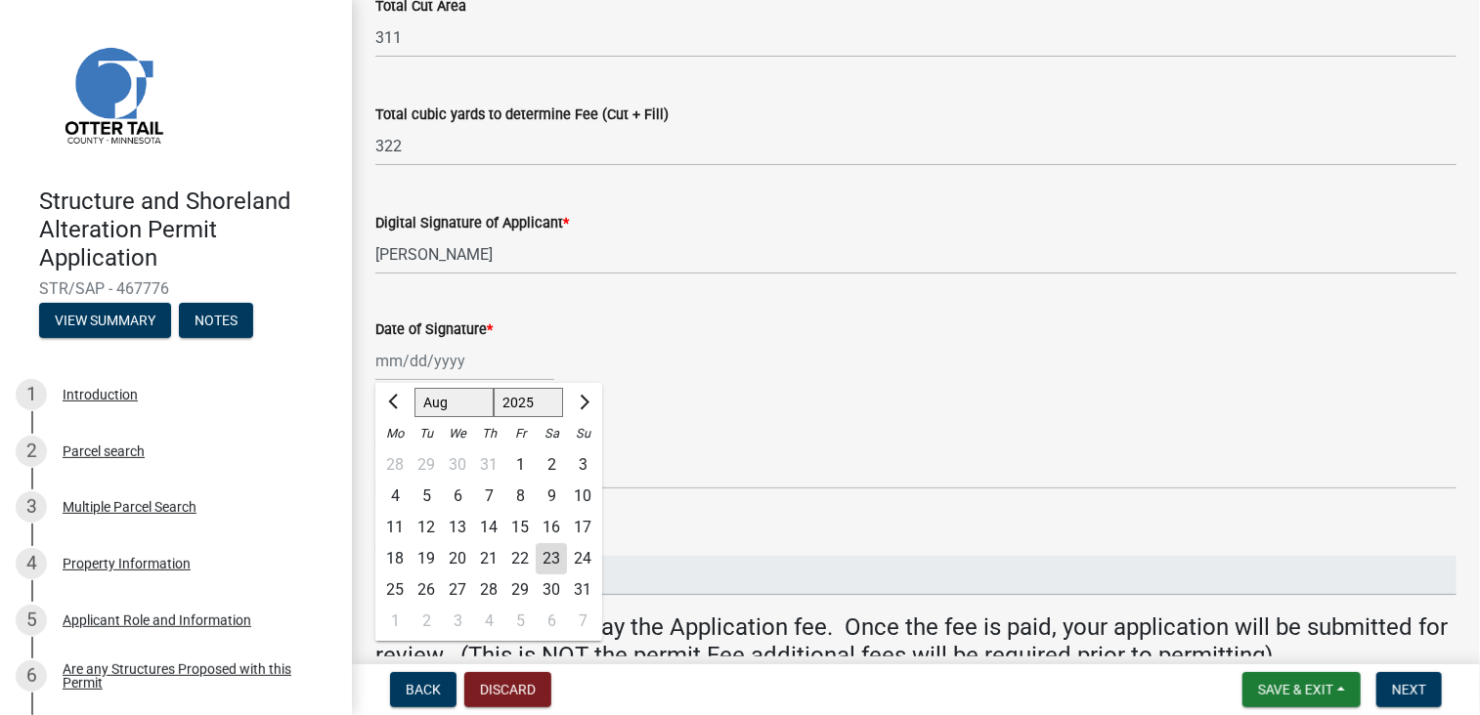
click at [550, 555] on div "23" at bounding box center [551, 558] width 31 height 31
type input "08/23/2025"
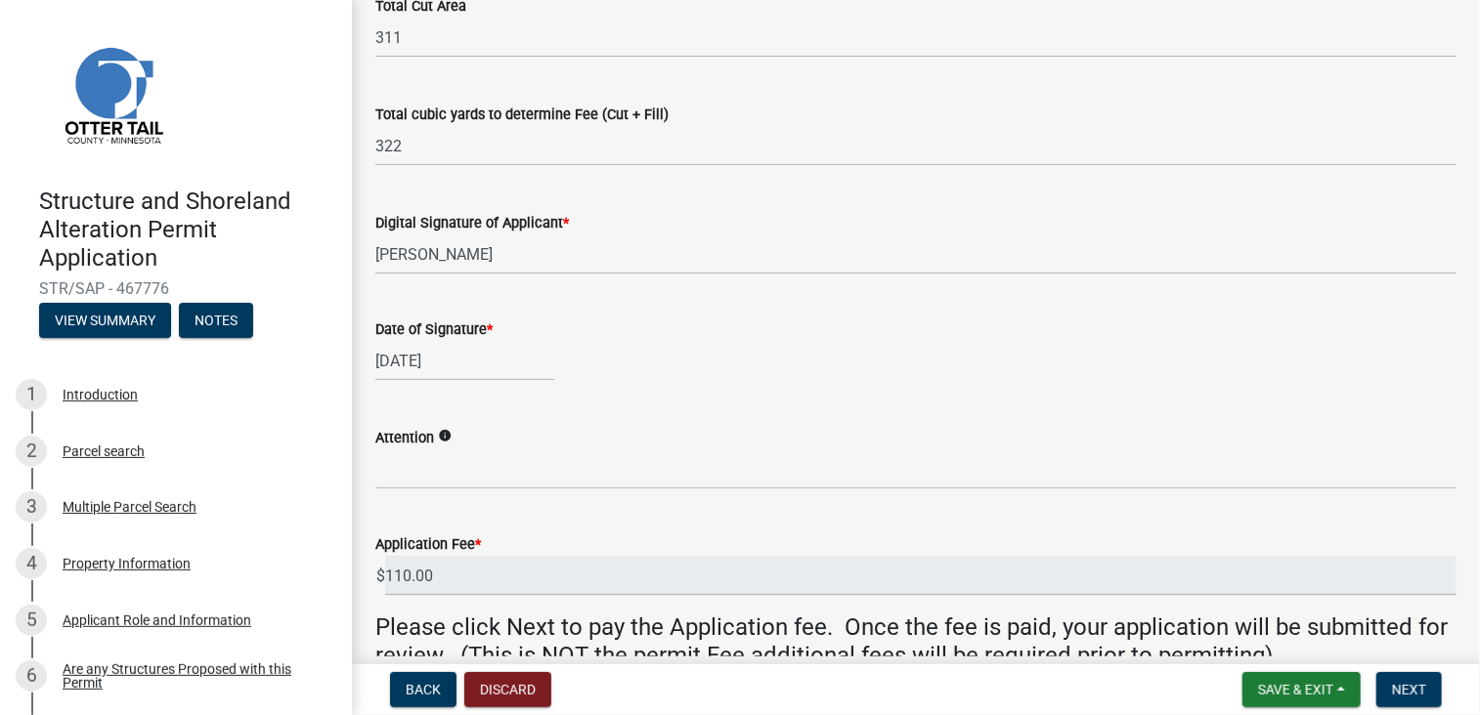
click at [446, 440] on icon "info" at bounding box center [445, 436] width 14 height 14
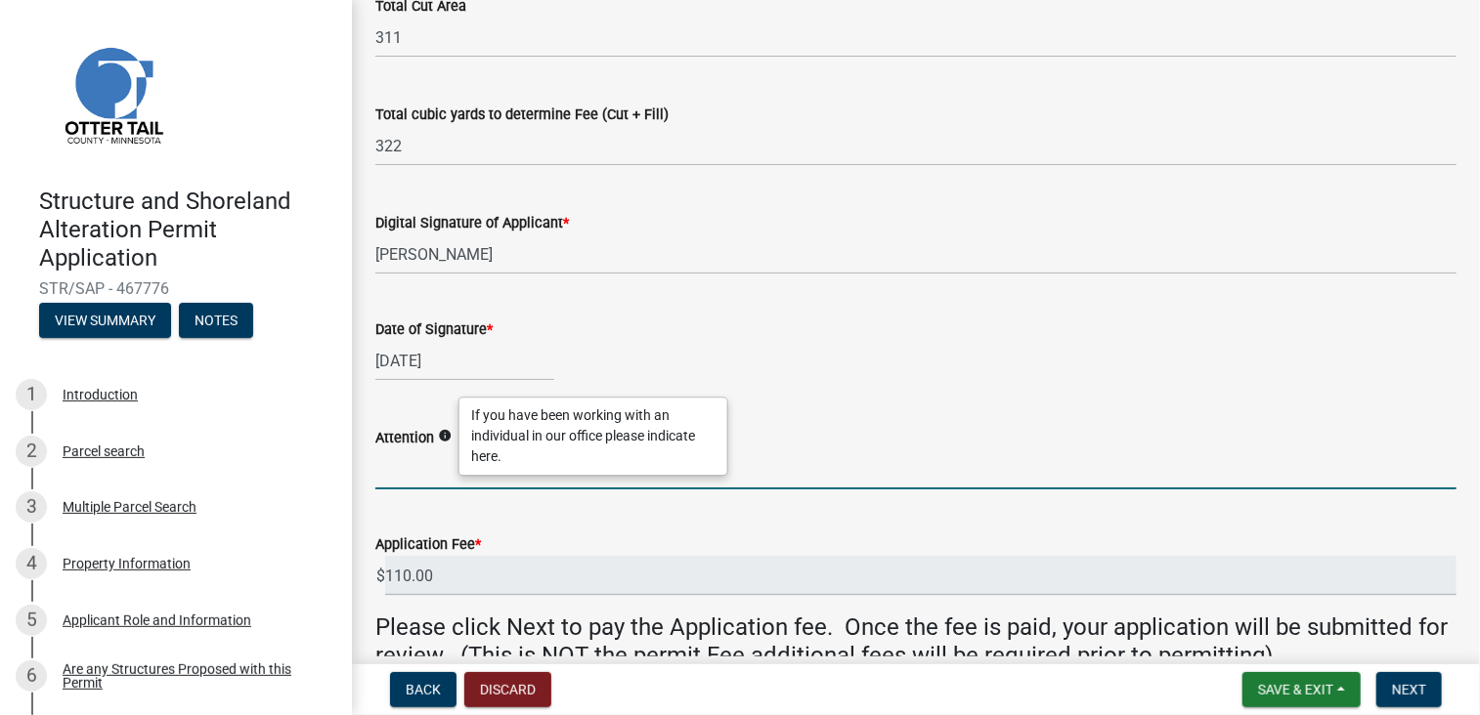
click at [428, 472] on input "Attention" at bounding box center [915, 470] width 1081 height 40
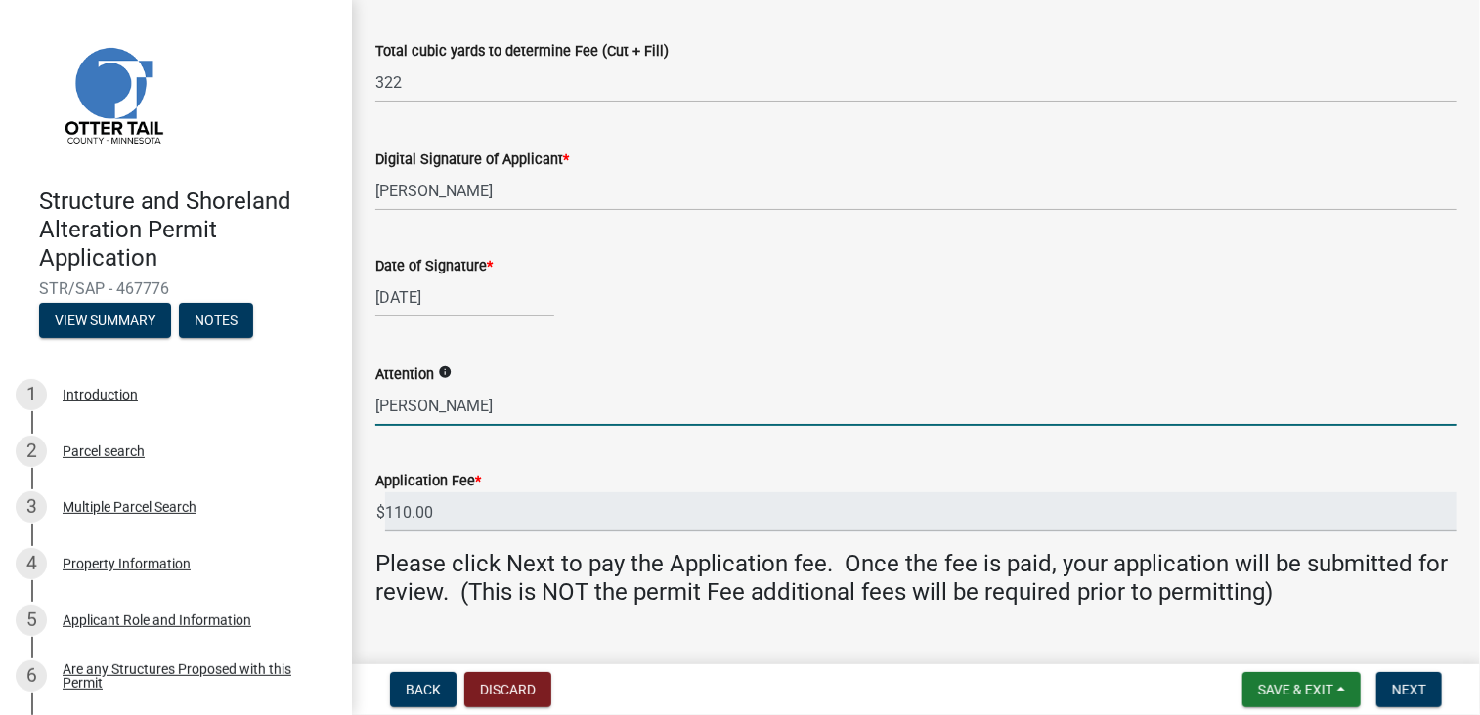
scroll to position [489, 0]
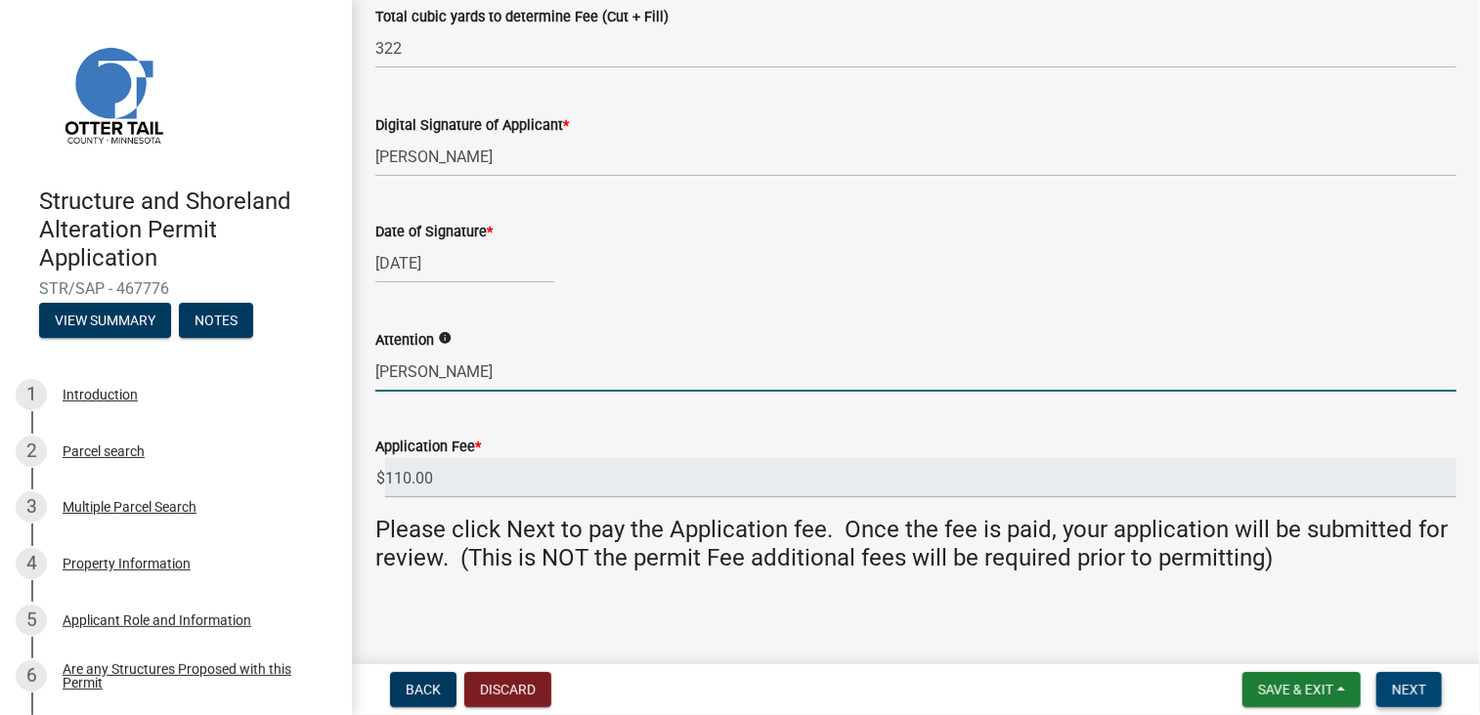
type input "Michelle"
click at [1412, 687] on span "Next" at bounding box center [1409, 690] width 34 height 16
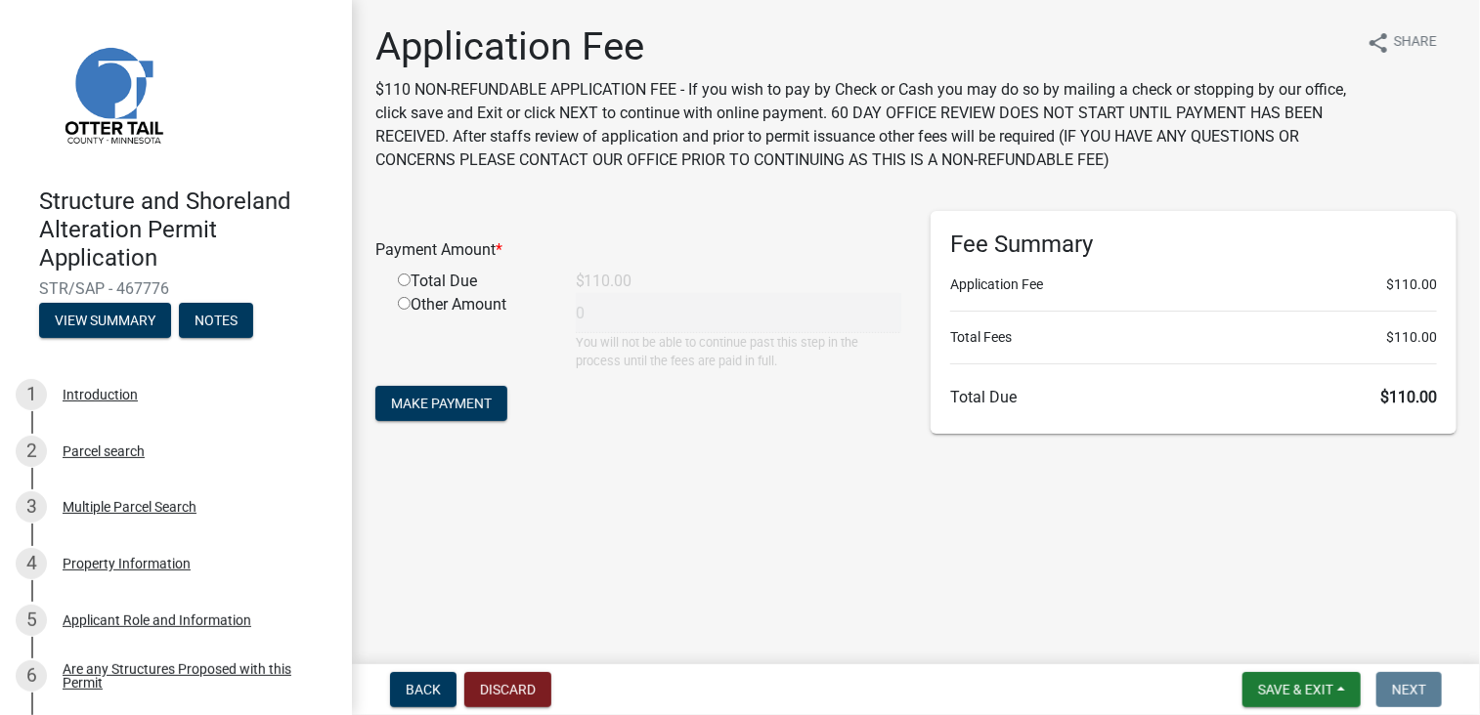
click at [402, 281] on input "radio" at bounding box center [404, 280] width 13 height 13
radio input "true"
type input "110"
